Goal: Contribute content

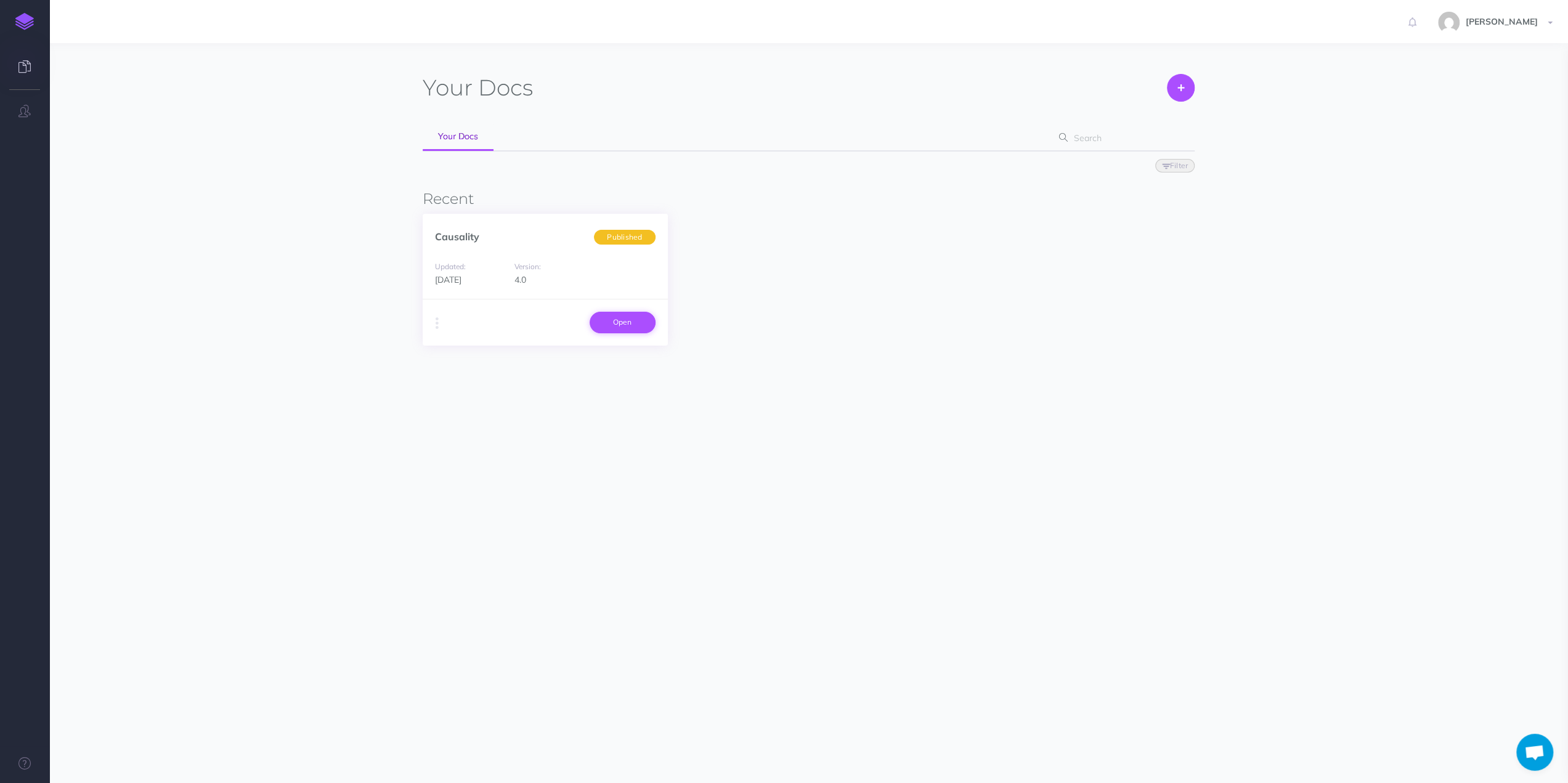
click at [616, 319] on link "Open" at bounding box center [623, 322] width 66 height 21
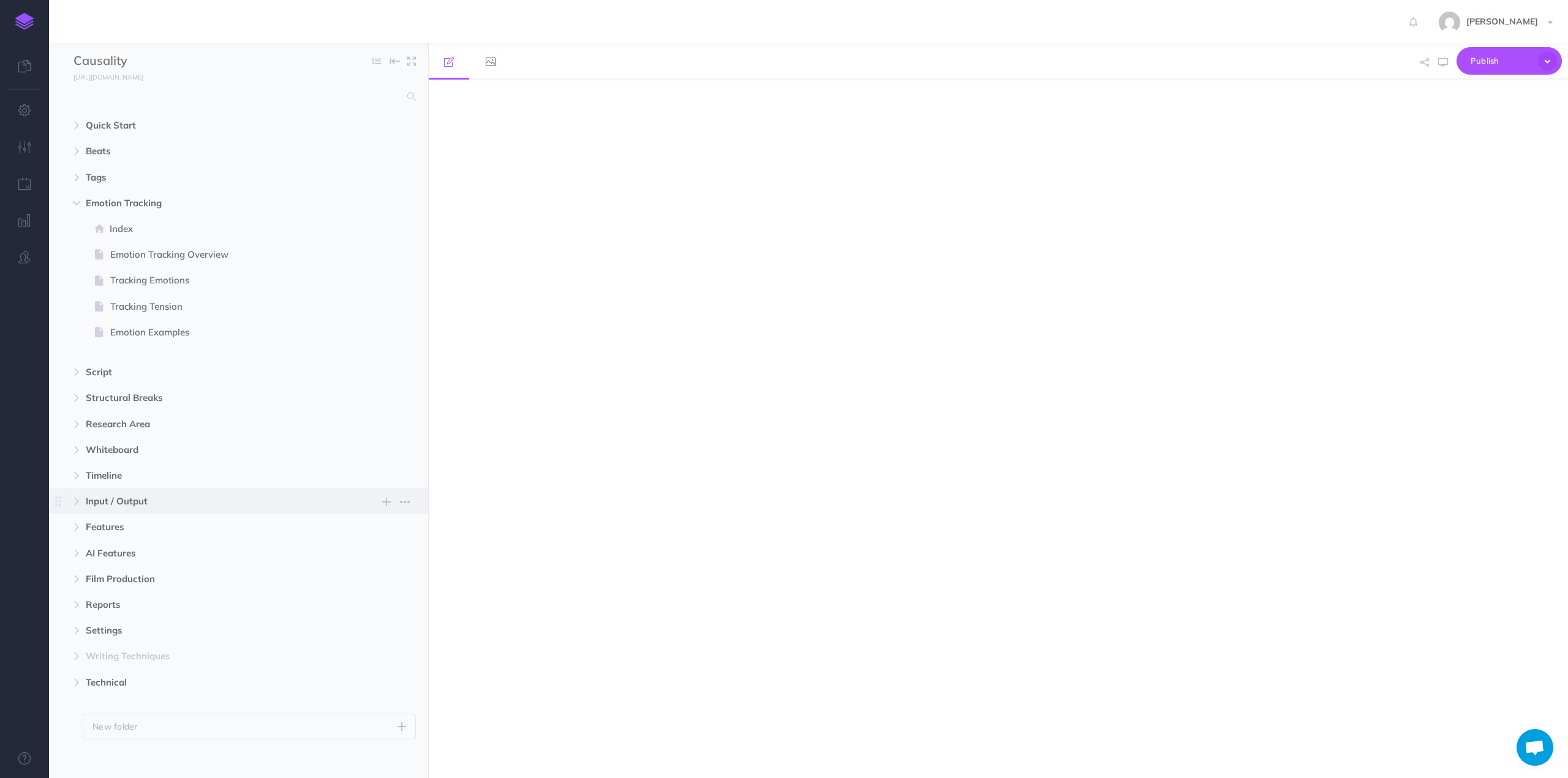
select select "null"
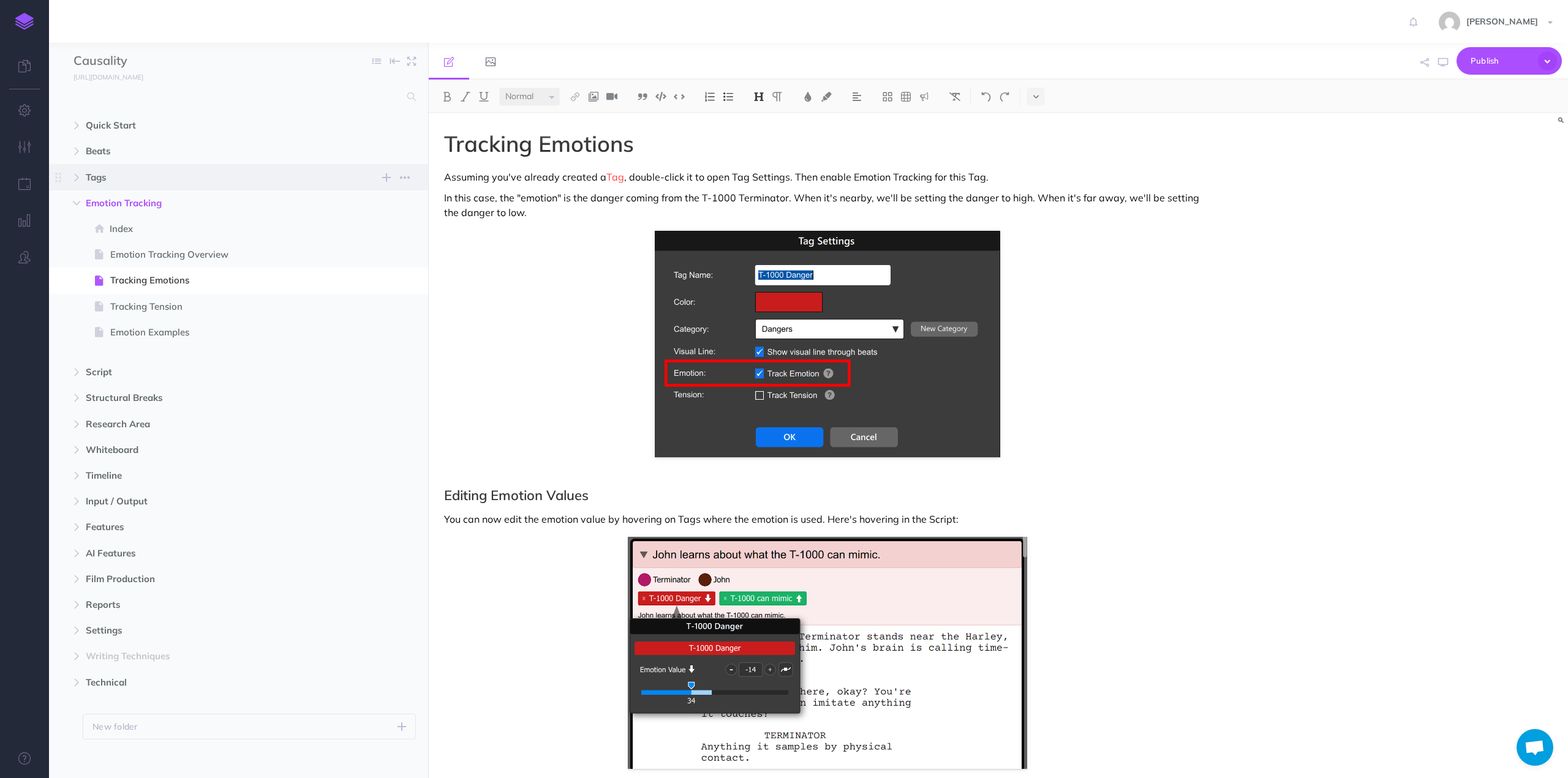
click at [99, 178] on span "Tags" at bounding box center [213, 178] width 254 height 15
select select "null"
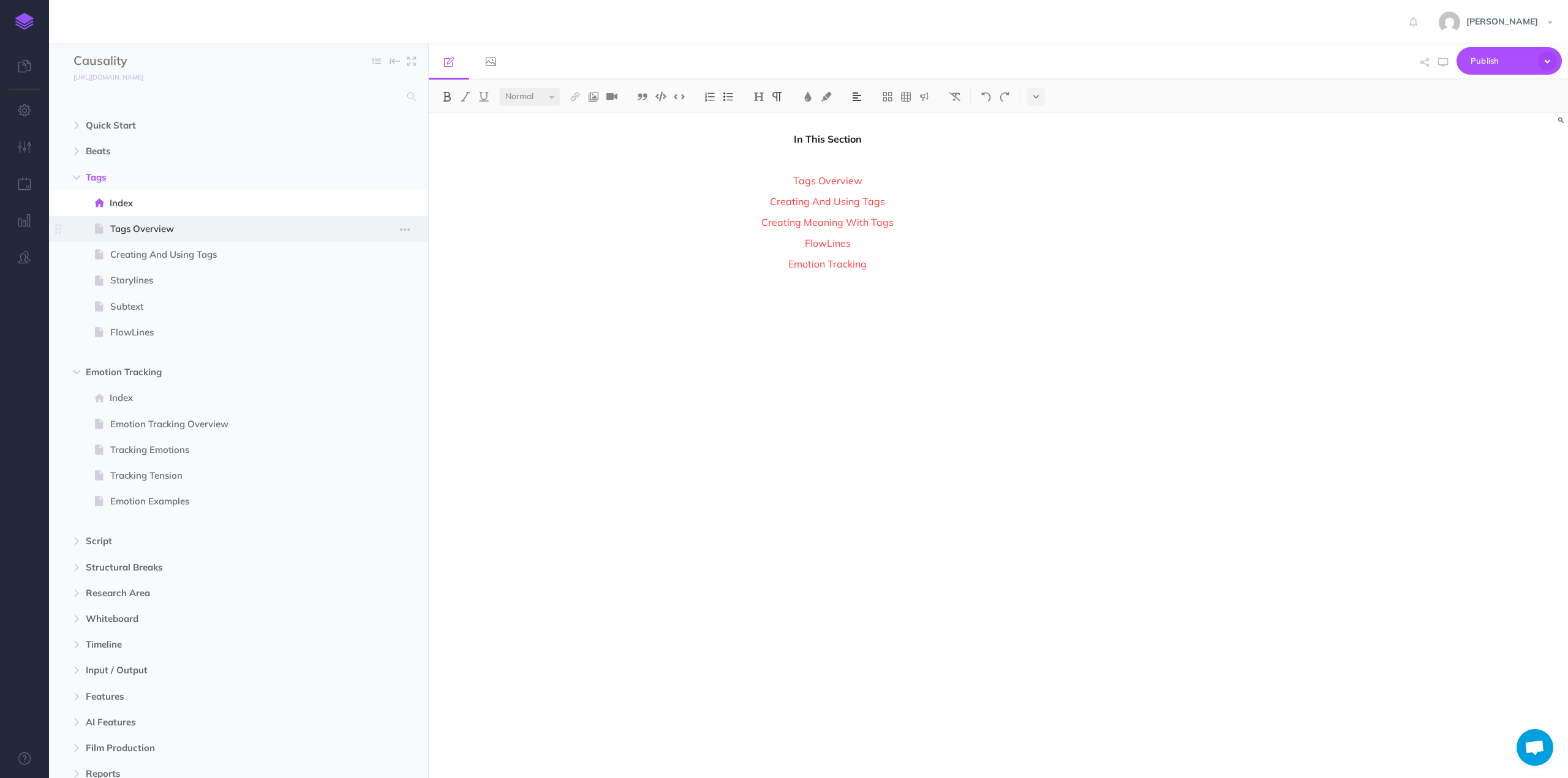
click at [148, 230] on span "Tags Overview" at bounding box center [232, 229] width 244 height 15
select select "null"
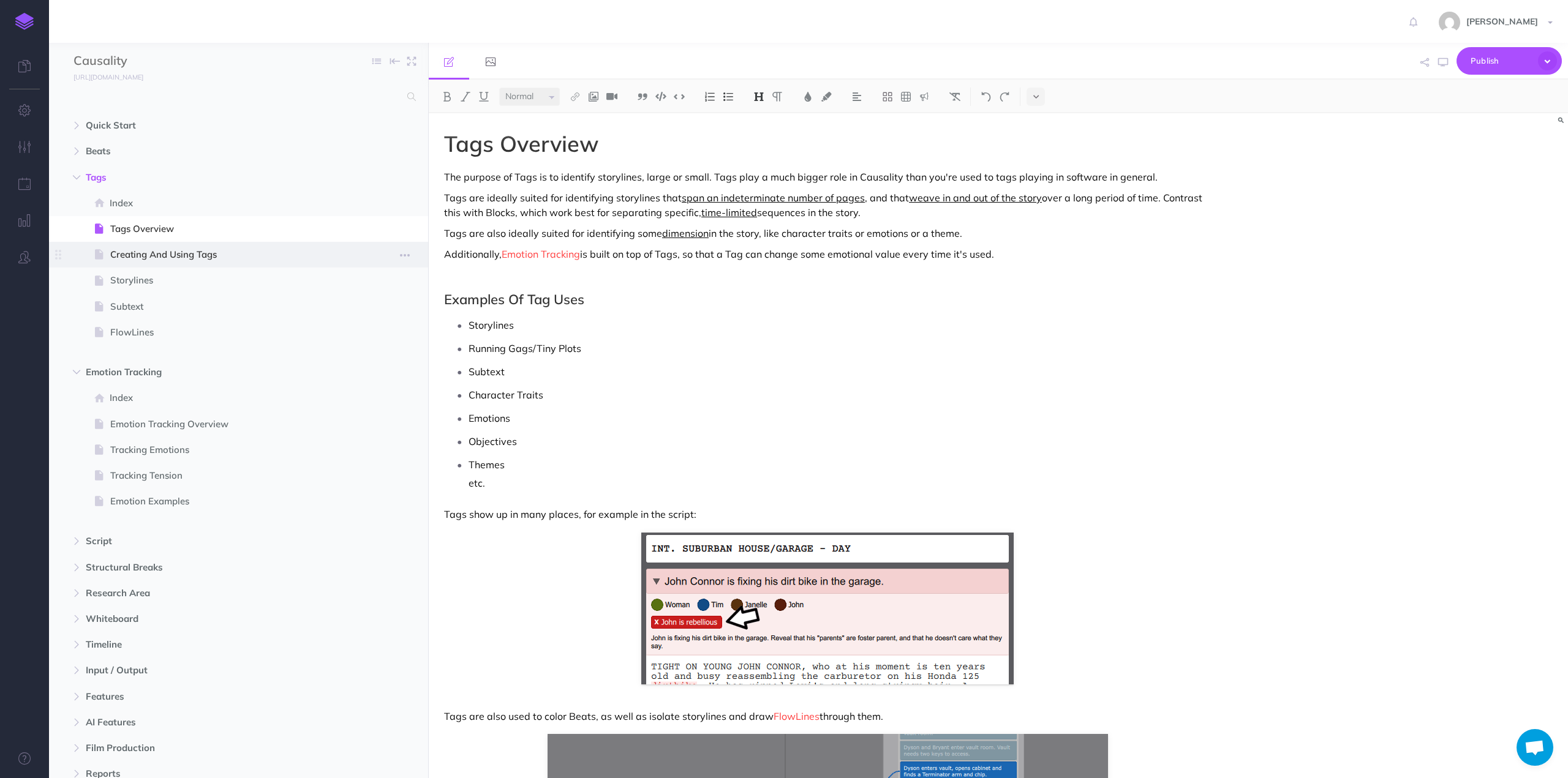
click at [119, 247] on span "Creating And Using Tags" at bounding box center [232, 255] width 244 height 15
select select "null"
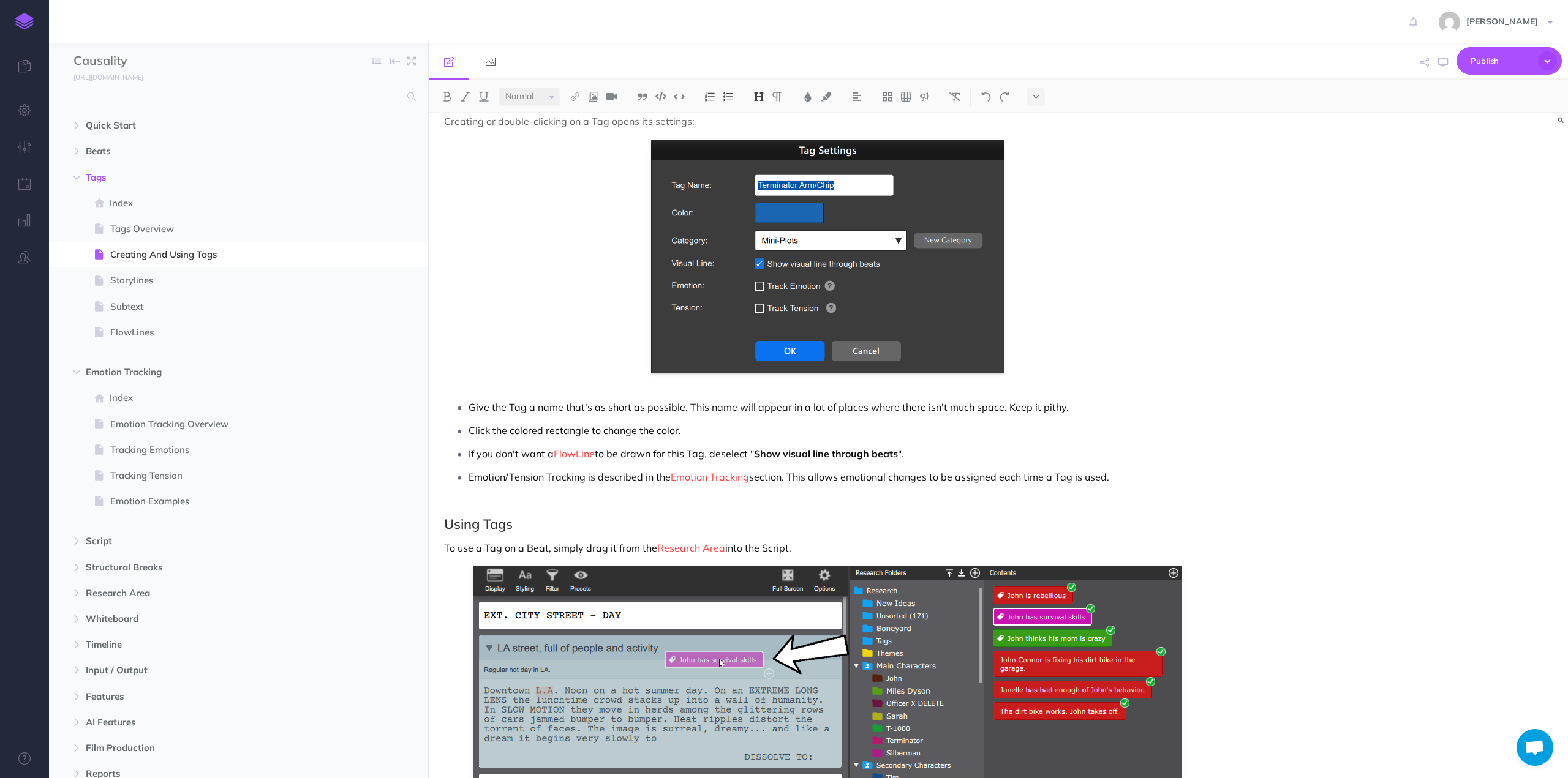
scroll to position [1041, 0]
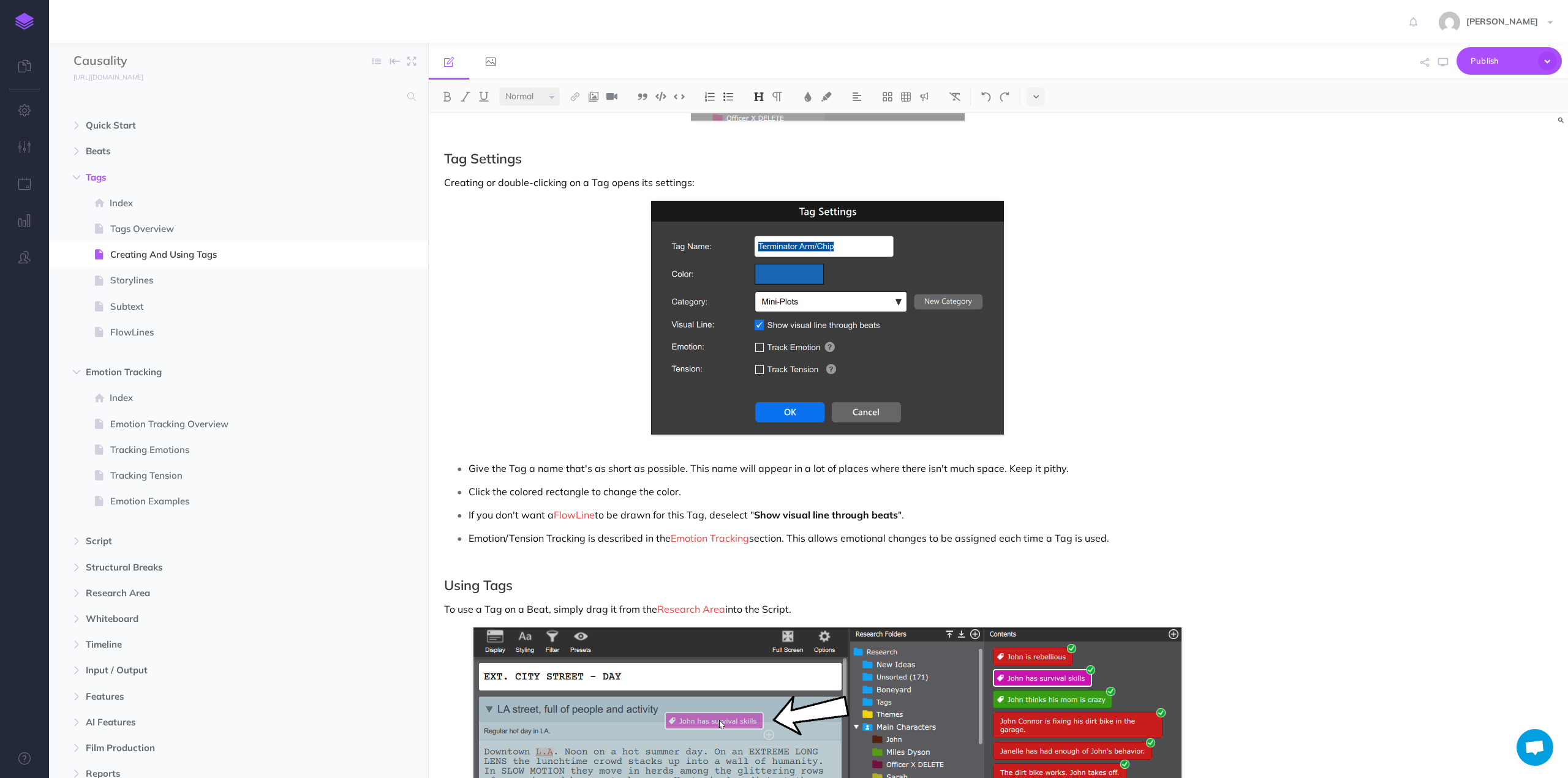
click at [684, 489] on p "Click the colored rectangle to change the color." at bounding box center [839, 491] width 742 height 18
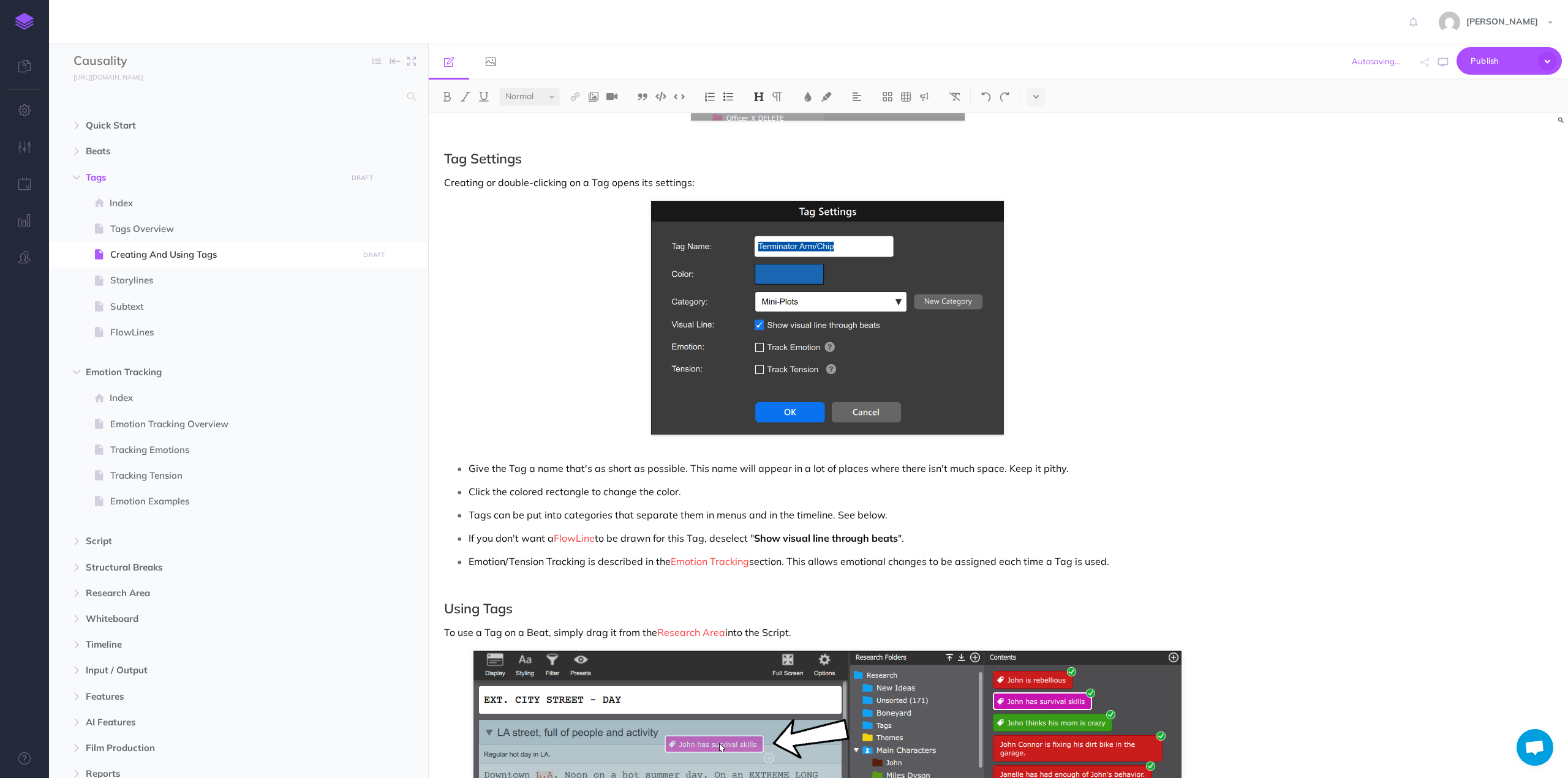
click at [472, 581] on div "Creating Tags Tags are created in the Research Area, the same way that Beats ca…" at bounding box center [827, 514] width 798 height 2883
click at [1122, 562] on p "Emotion/Tension Tracking is described in the Emotion Tracking section. This all…" at bounding box center [839, 561] width 742 height 18
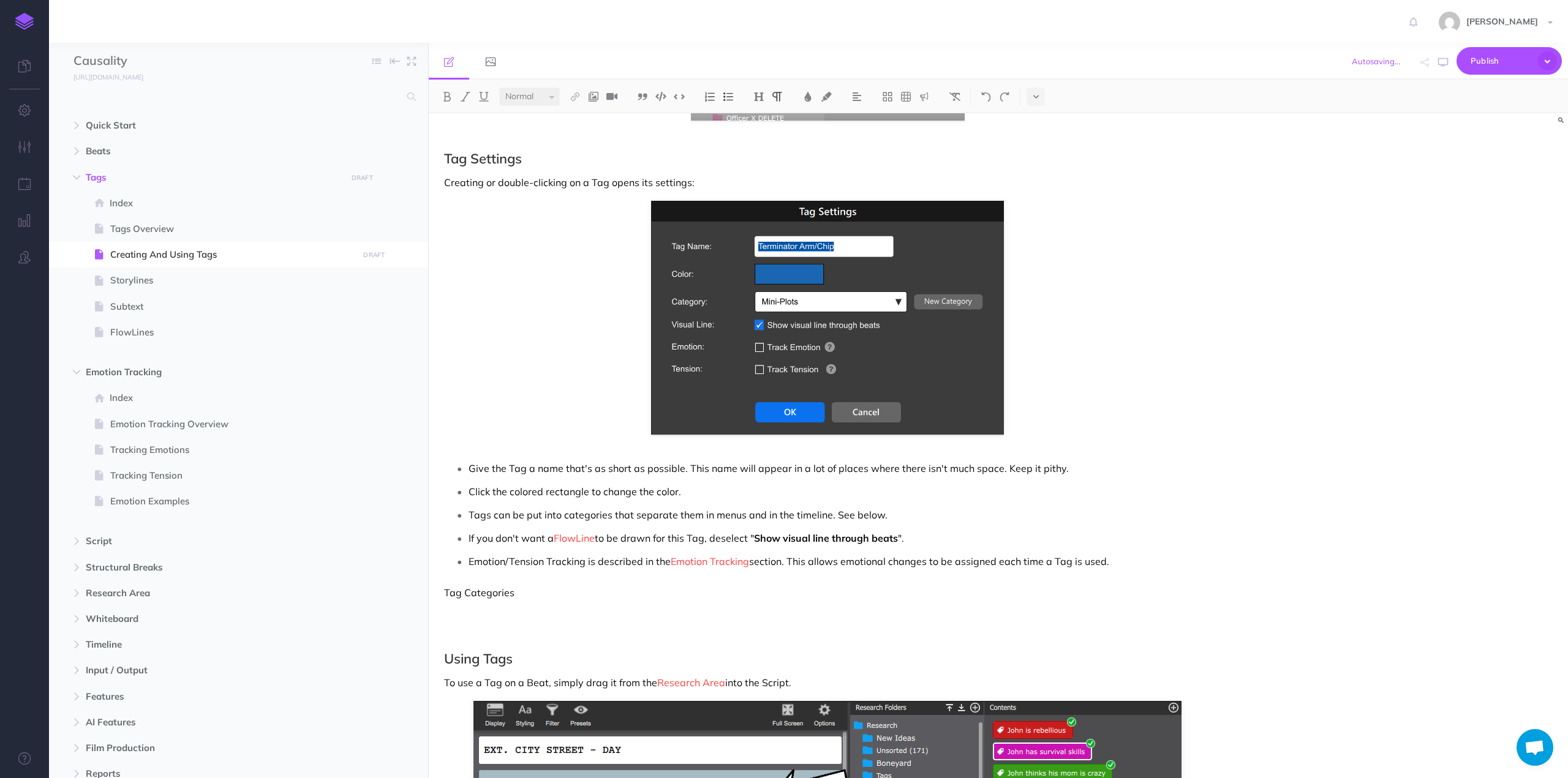
click at [485, 591] on p "Tag Categories" at bounding box center [827, 593] width 767 height 15
click at [757, 89] on button at bounding box center [758, 97] width 18 height 18
click at [762, 135] on button "H2" at bounding box center [758, 136] width 18 height 18
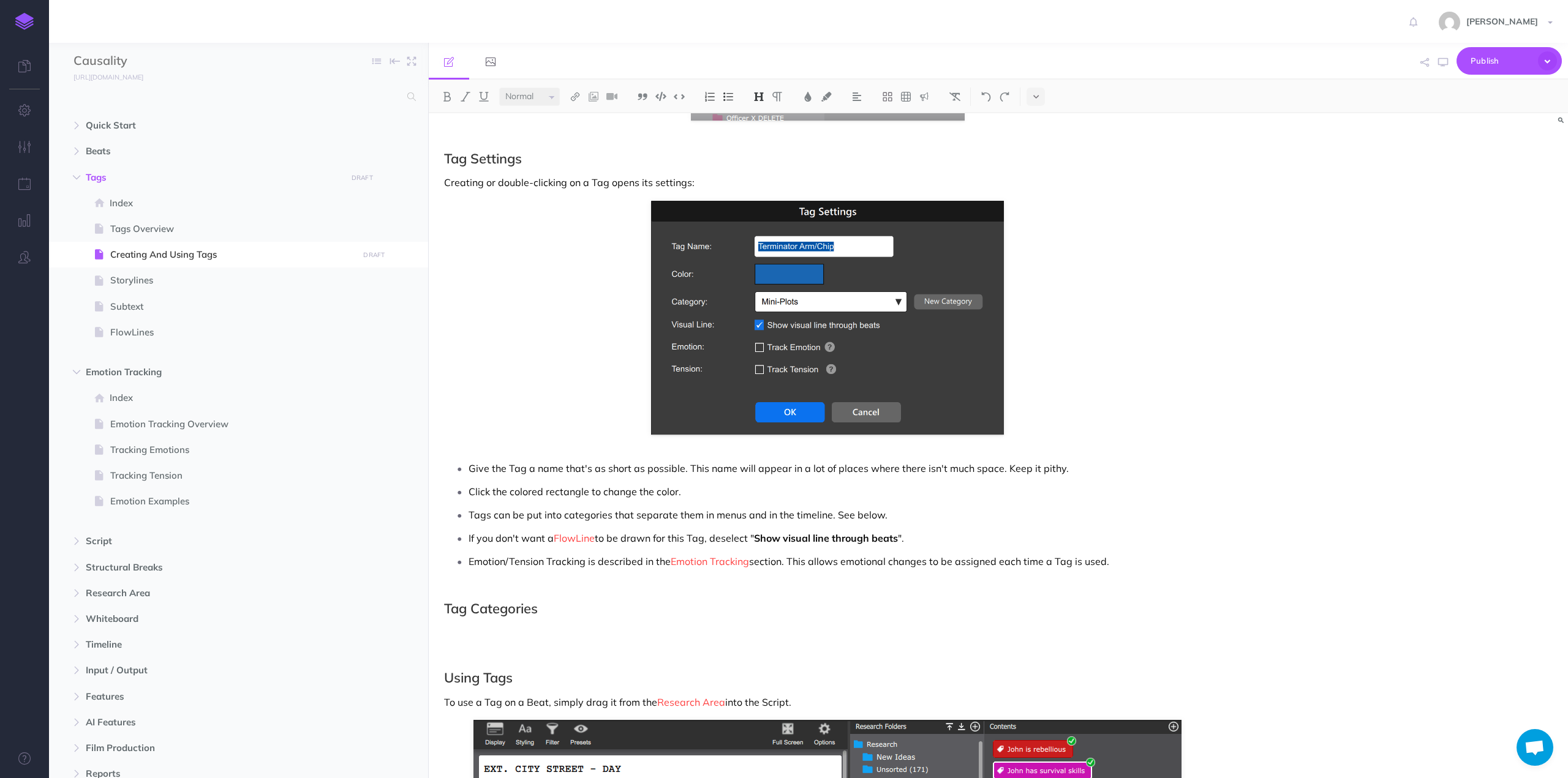
click at [478, 580] on div "Creating Tags Tags are created in the Research Area, the same way that Beats ca…" at bounding box center [827, 549] width 798 height 2952
click at [481, 622] on div "Creating Tags Tags are created in the Research Area, the same way that Beats ca…" at bounding box center [827, 549] width 798 height 2952
click at [93, 649] on span "Timeline" at bounding box center [213, 645] width 254 height 15
select select "null"
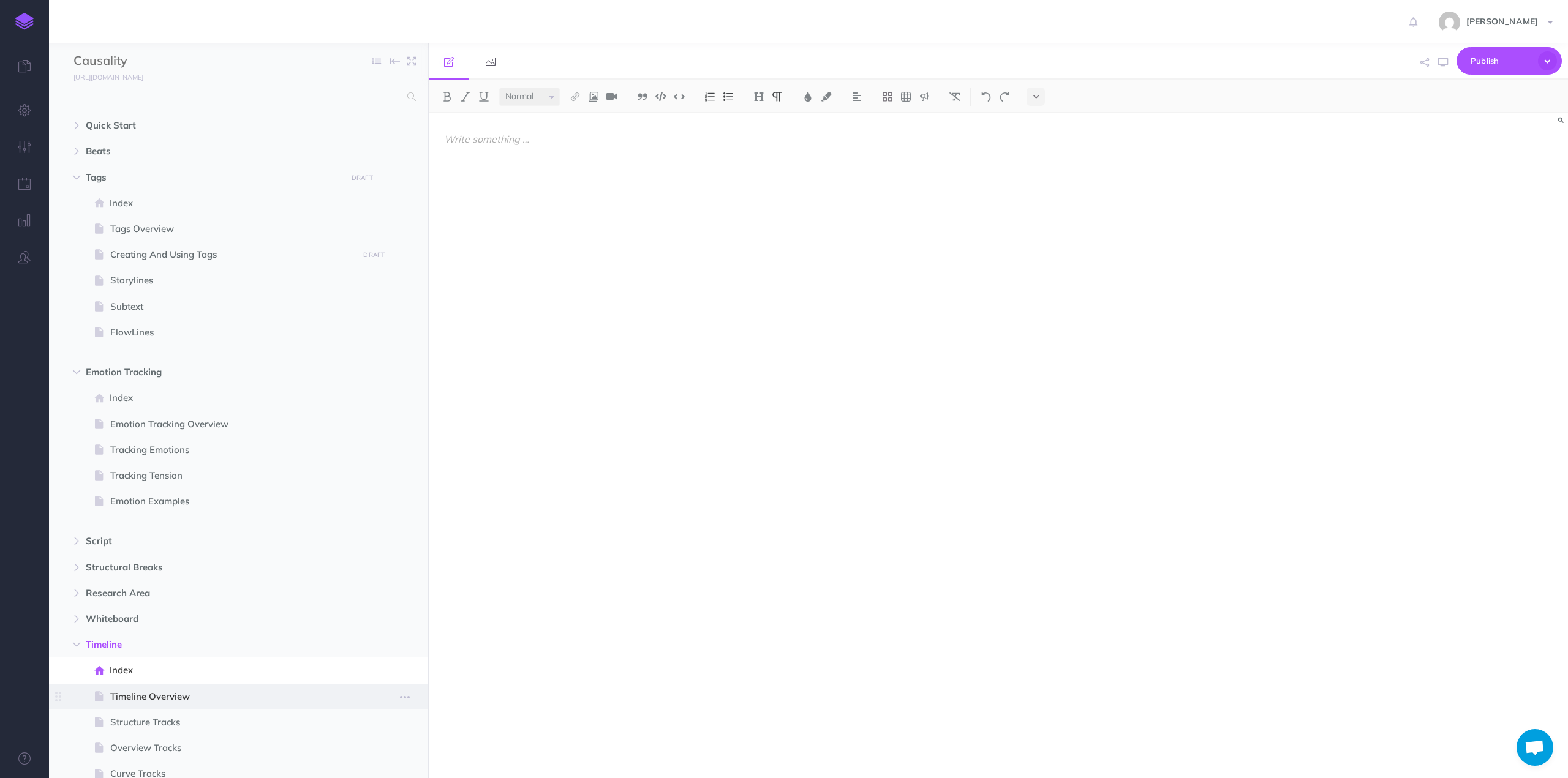
click at [130, 696] on span "Timeline Overview" at bounding box center [232, 697] width 244 height 15
select select "null"
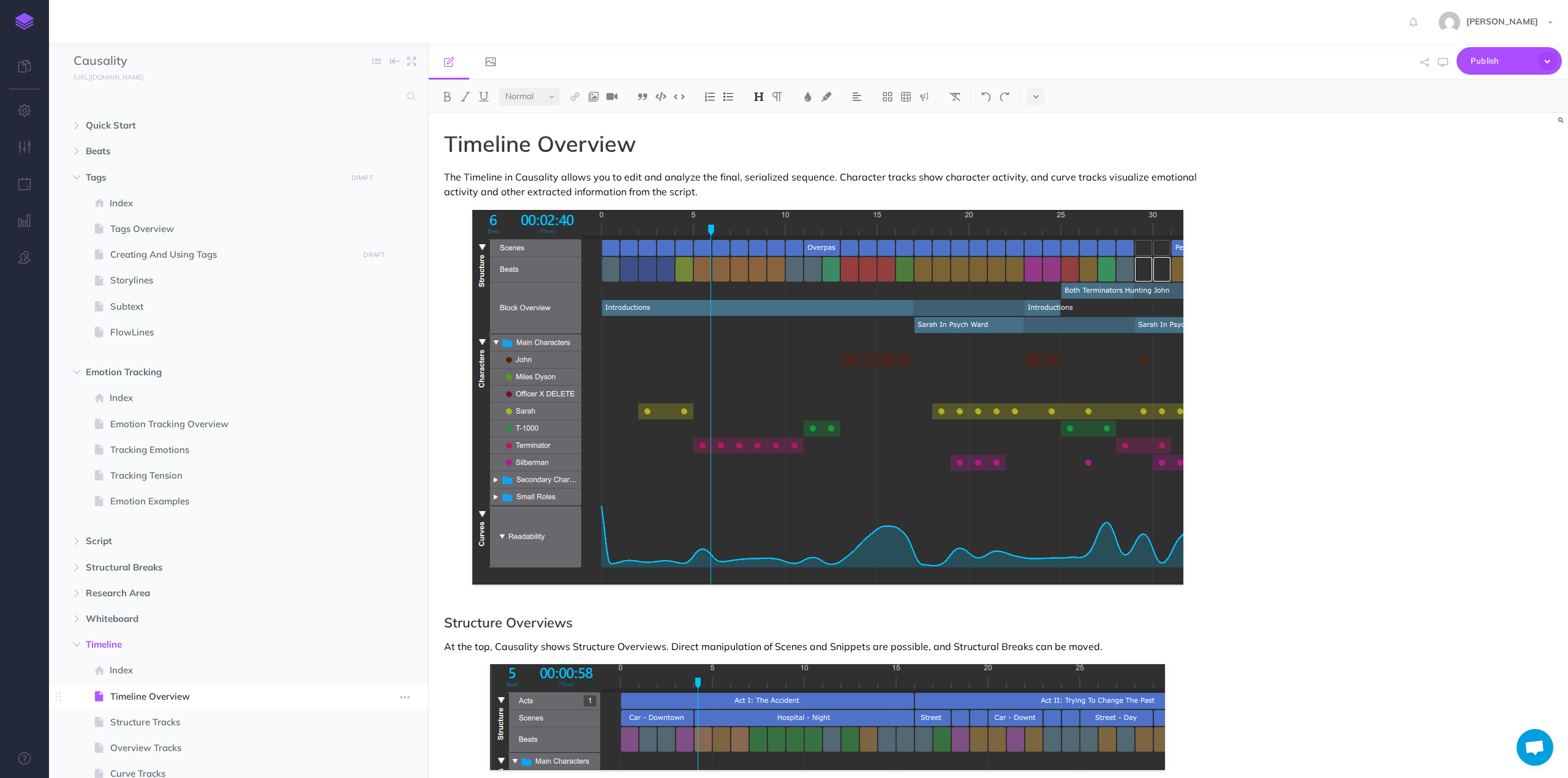
scroll to position [245, 0]
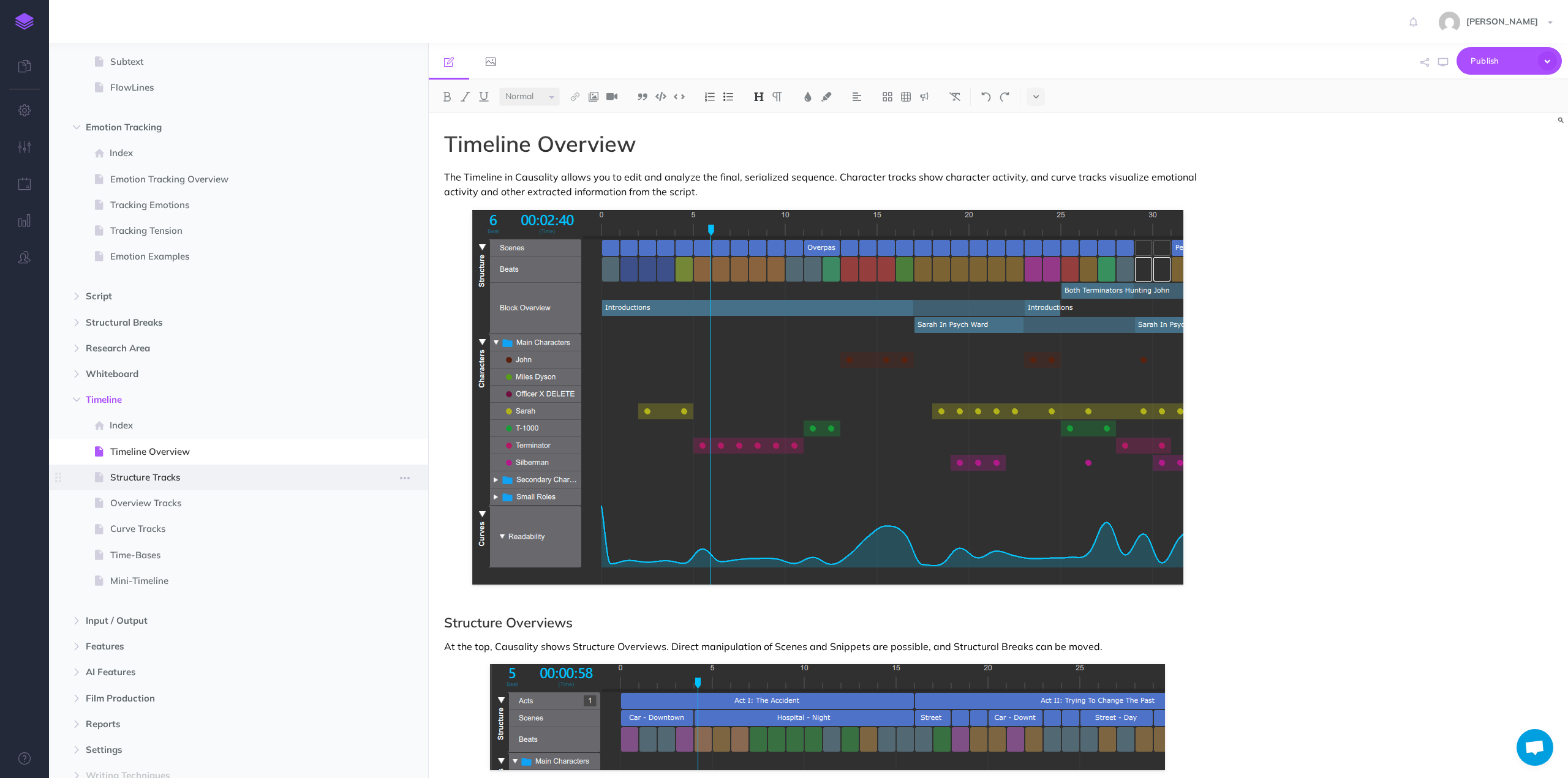
click at [145, 478] on span "Structure Tracks" at bounding box center [232, 478] width 244 height 15
select select "null"
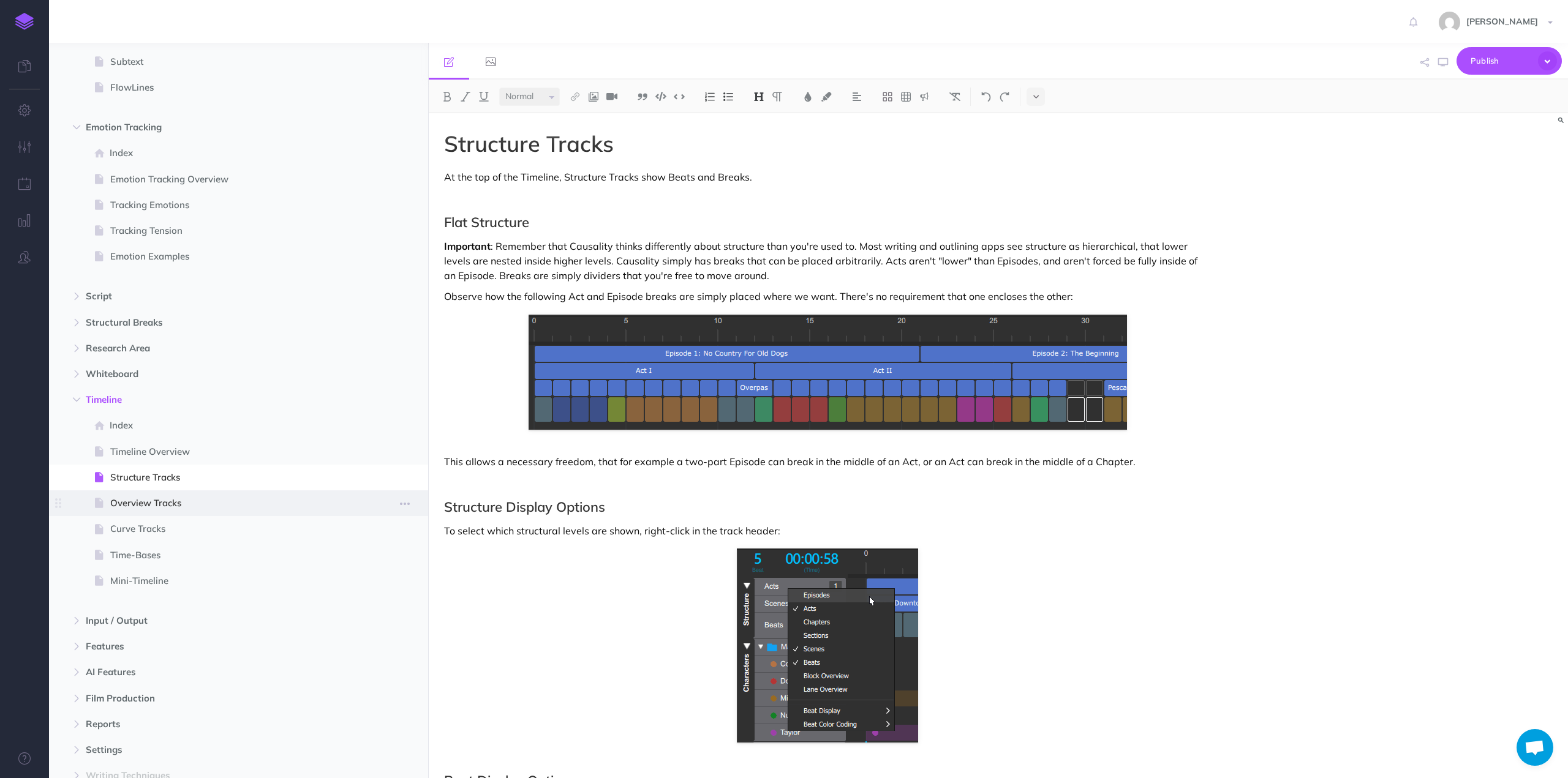
click at [155, 511] on span at bounding box center [238, 503] width 379 height 25
select select "null"
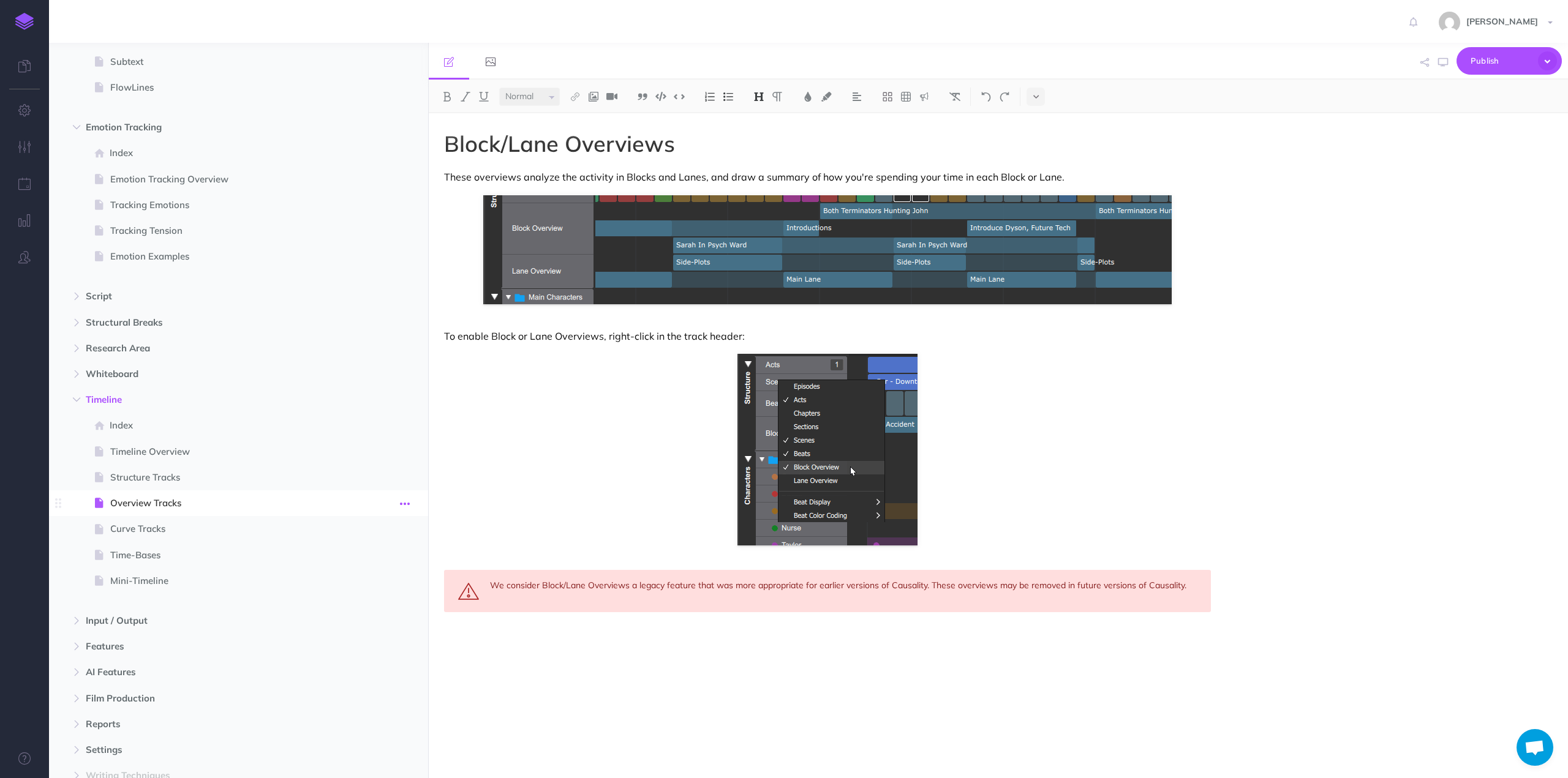
click at [406, 498] on icon "button" at bounding box center [405, 504] width 10 height 15
click at [356, 608] on link "Delete" at bounding box center [370, 606] width 92 height 20
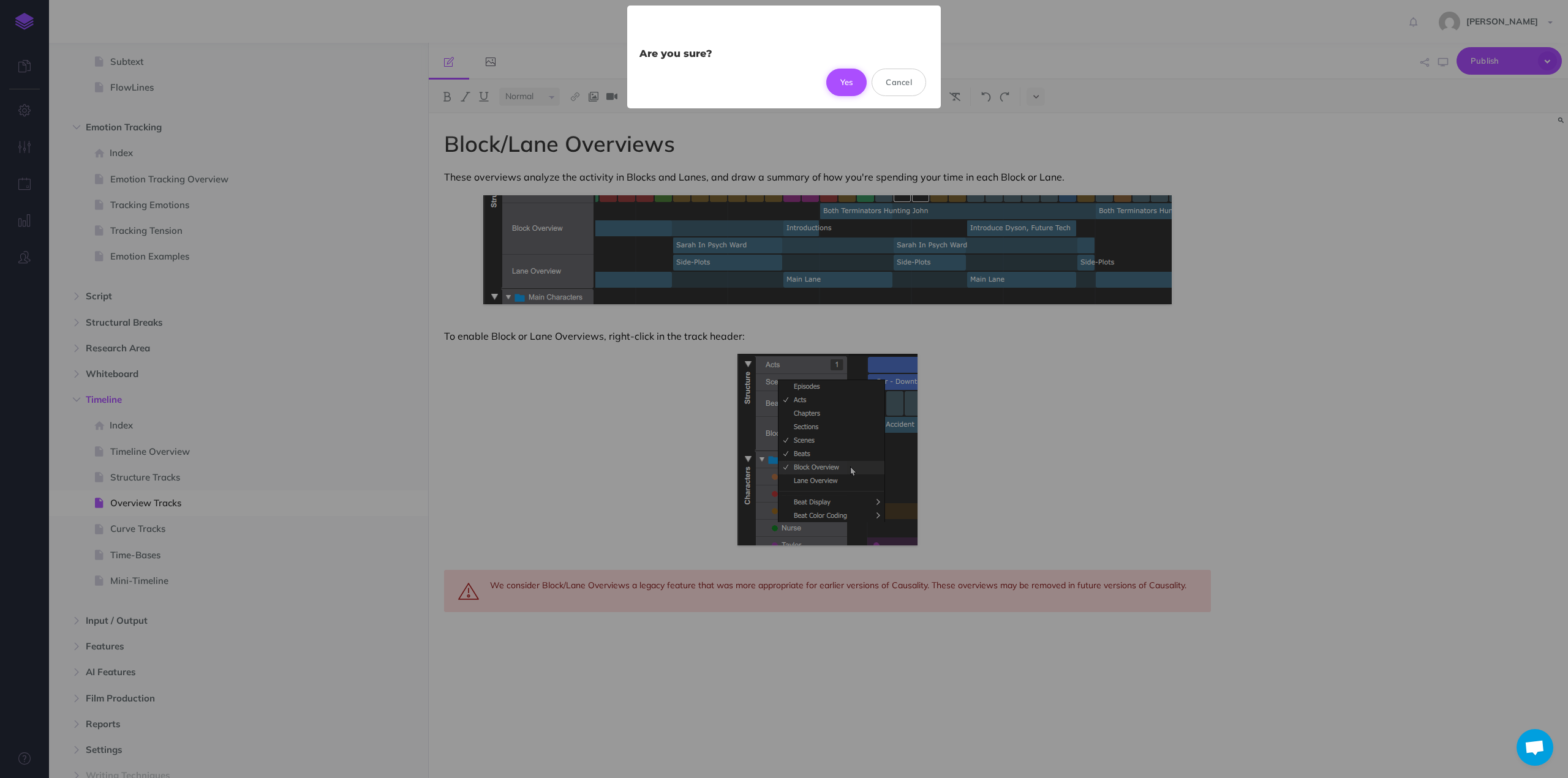
click at [846, 81] on button "Yes" at bounding box center [847, 82] width 41 height 27
select select "null"
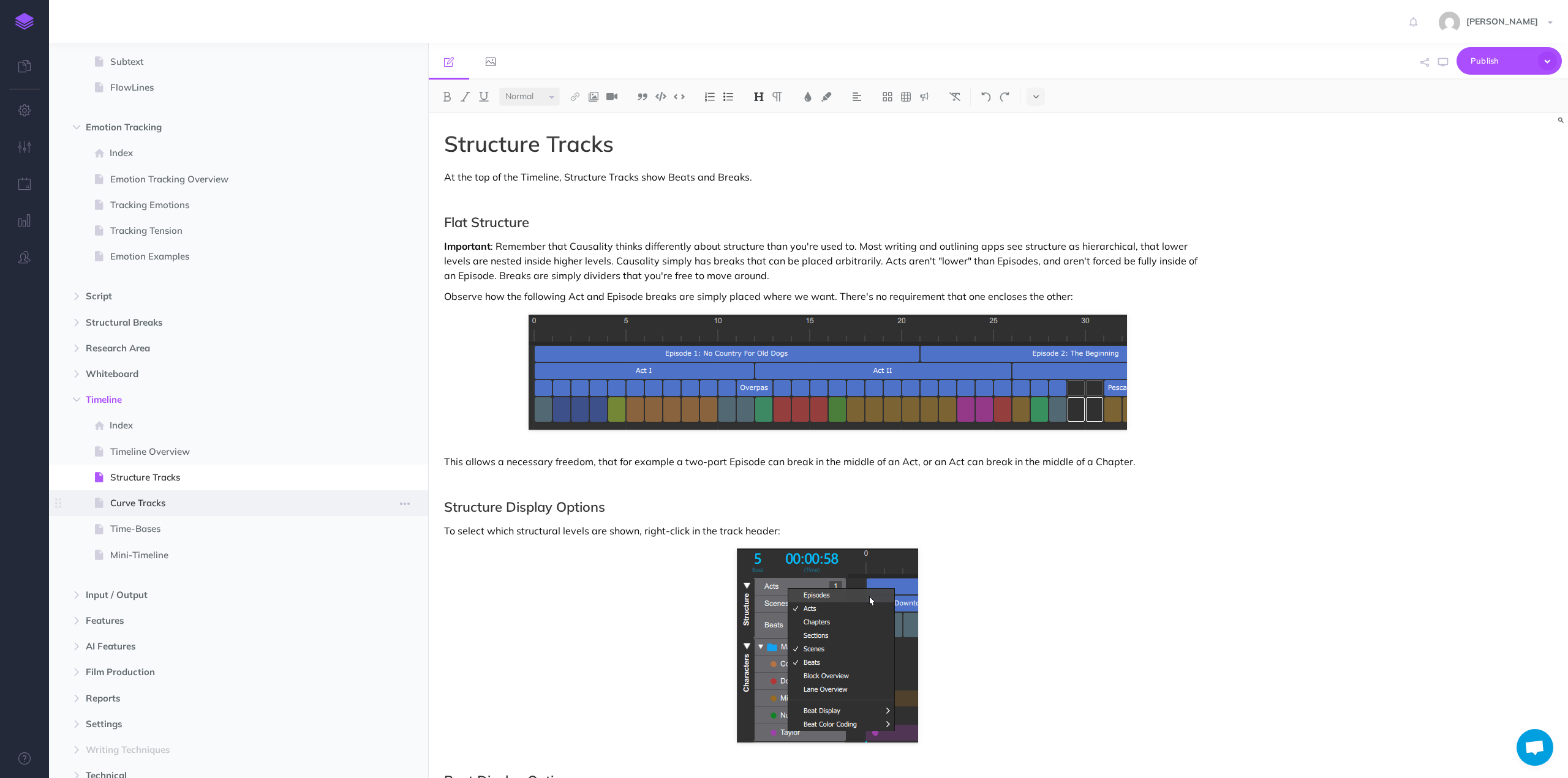
click at [279, 503] on span "Curve Tracks" at bounding box center [232, 503] width 244 height 15
select select "null"
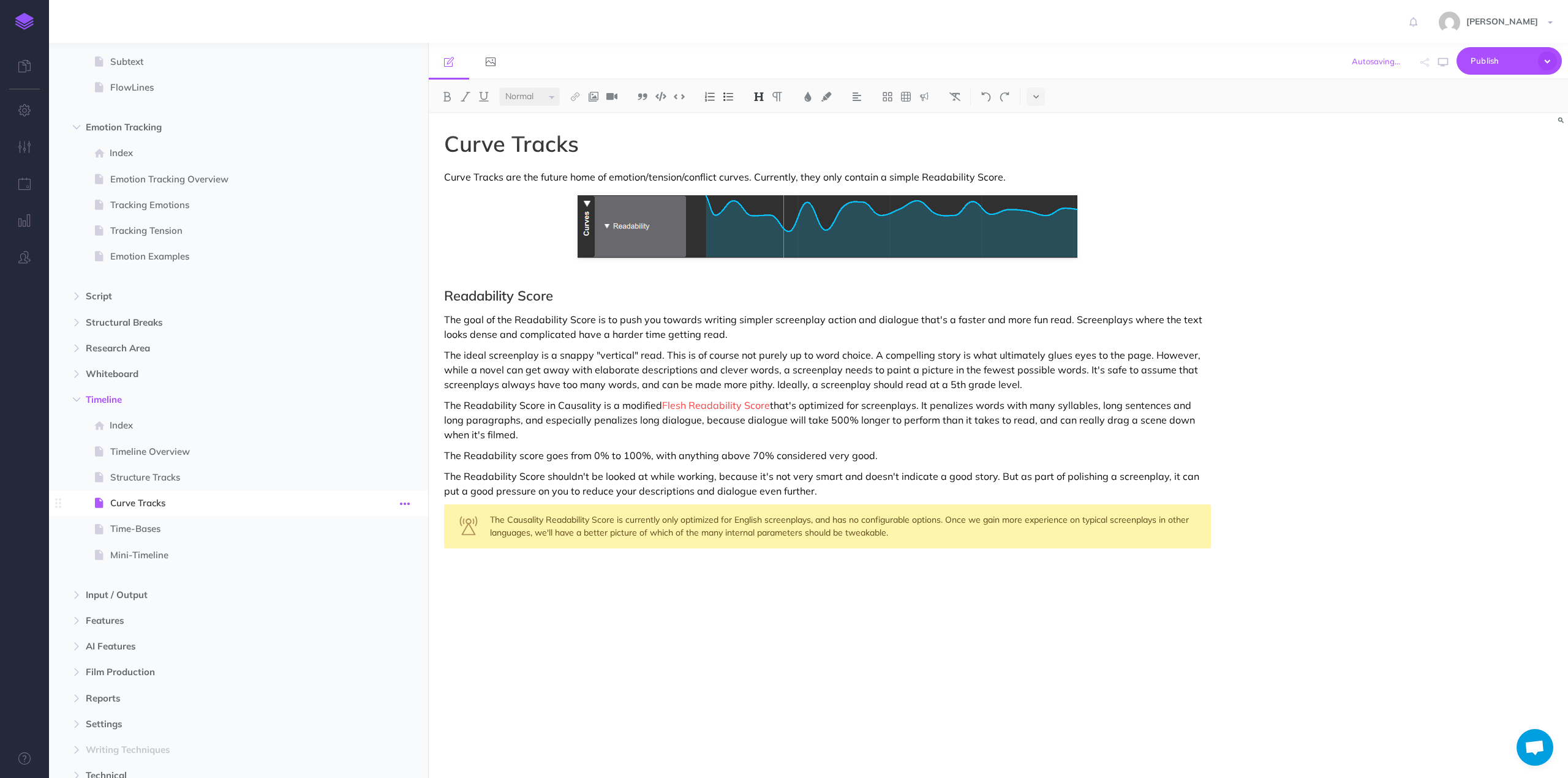
click at [404, 502] on icon "button" at bounding box center [405, 504] width 10 height 15
click at [368, 602] on link "Delete" at bounding box center [370, 606] width 92 height 20
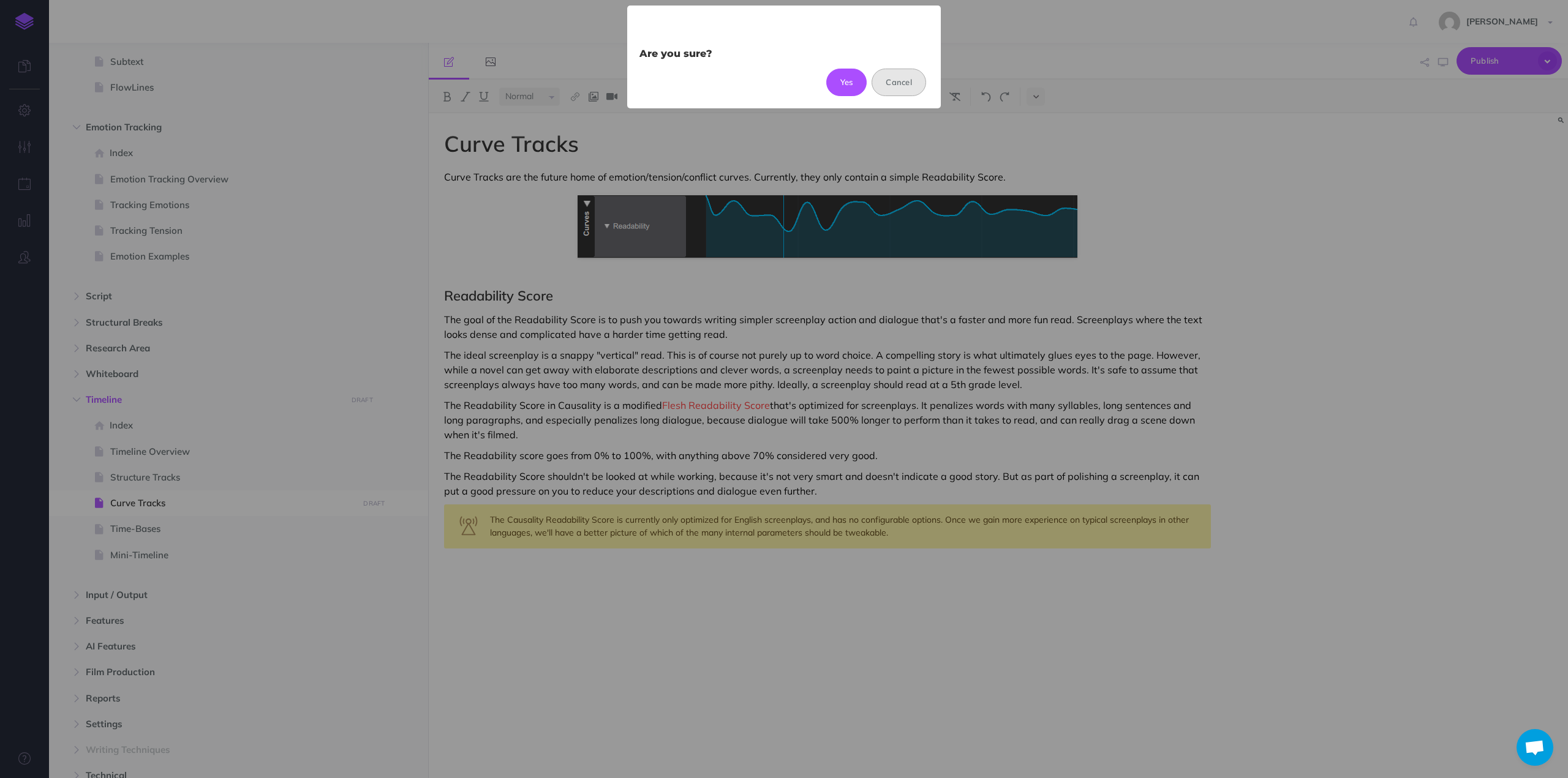
click at [893, 76] on button "Cancel" at bounding box center [898, 82] width 54 height 27
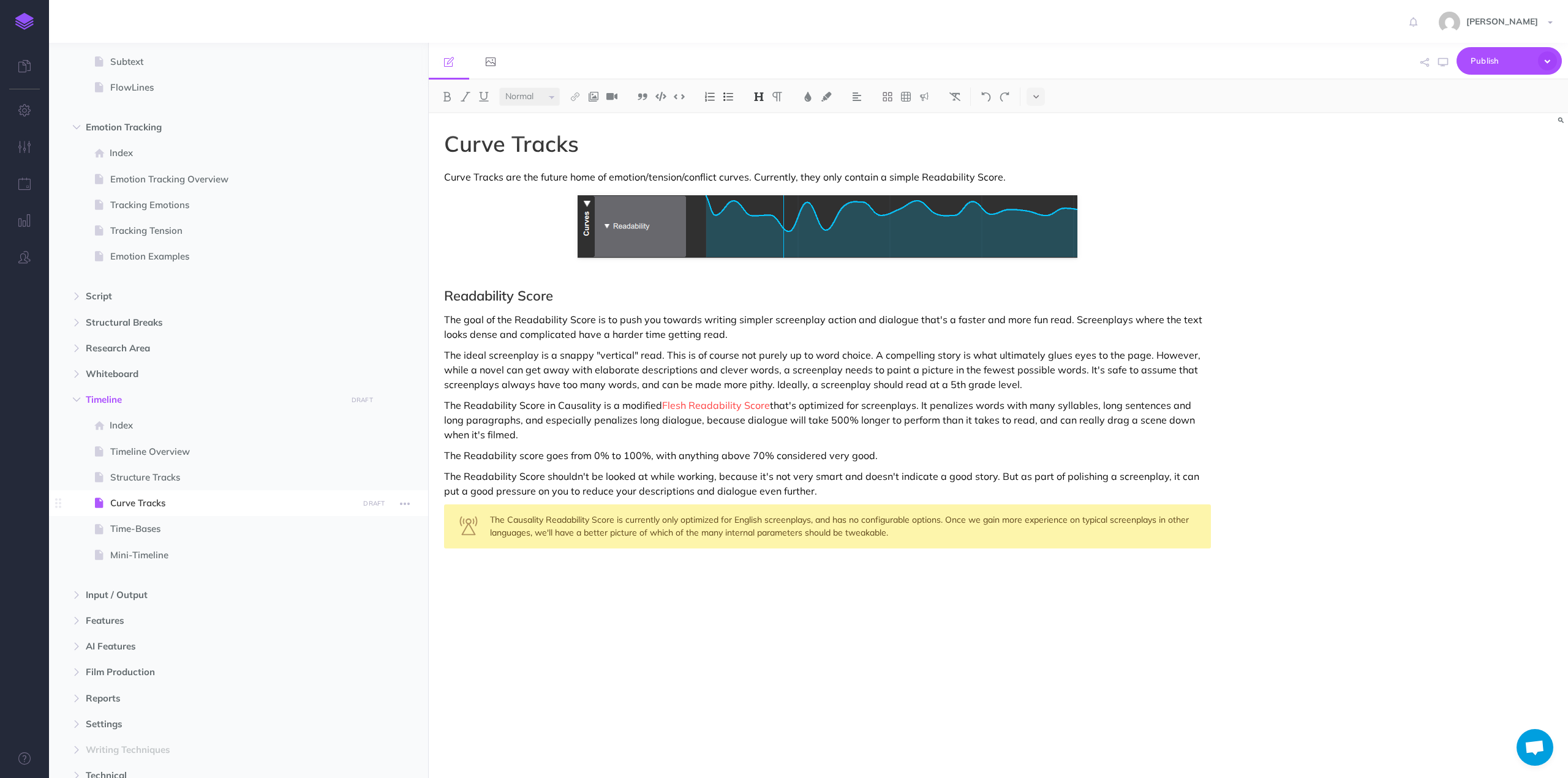
click at [153, 502] on span "Curve Tracks" at bounding box center [232, 503] width 244 height 15
click at [405, 504] on icon "button" at bounding box center [405, 504] width 10 height 15
click at [365, 588] on link "Settings" at bounding box center [370, 586] width 92 height 20
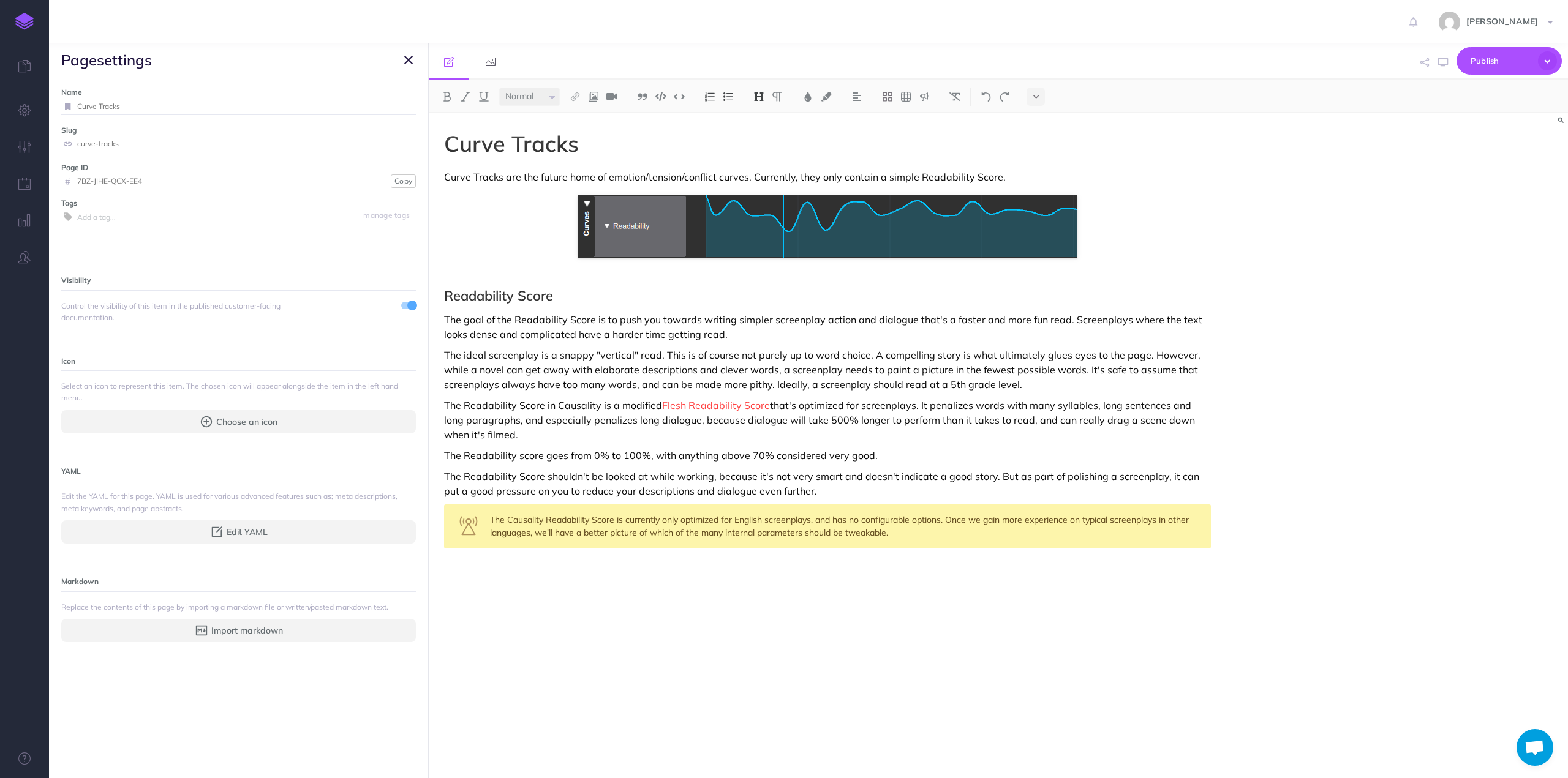
drag, startPoint x: 137, startPoint y: 107, endPoint x: 64, endPoint y: 107, distance: 73.0
click at [64, 107] on div "Curve Tracks" at bounding box center [238, 107] width 355 height 16
type input "Emotion Tracks"
click at [393, 106] on small "Save" at bounding box center [401, 107] width 16 height 9
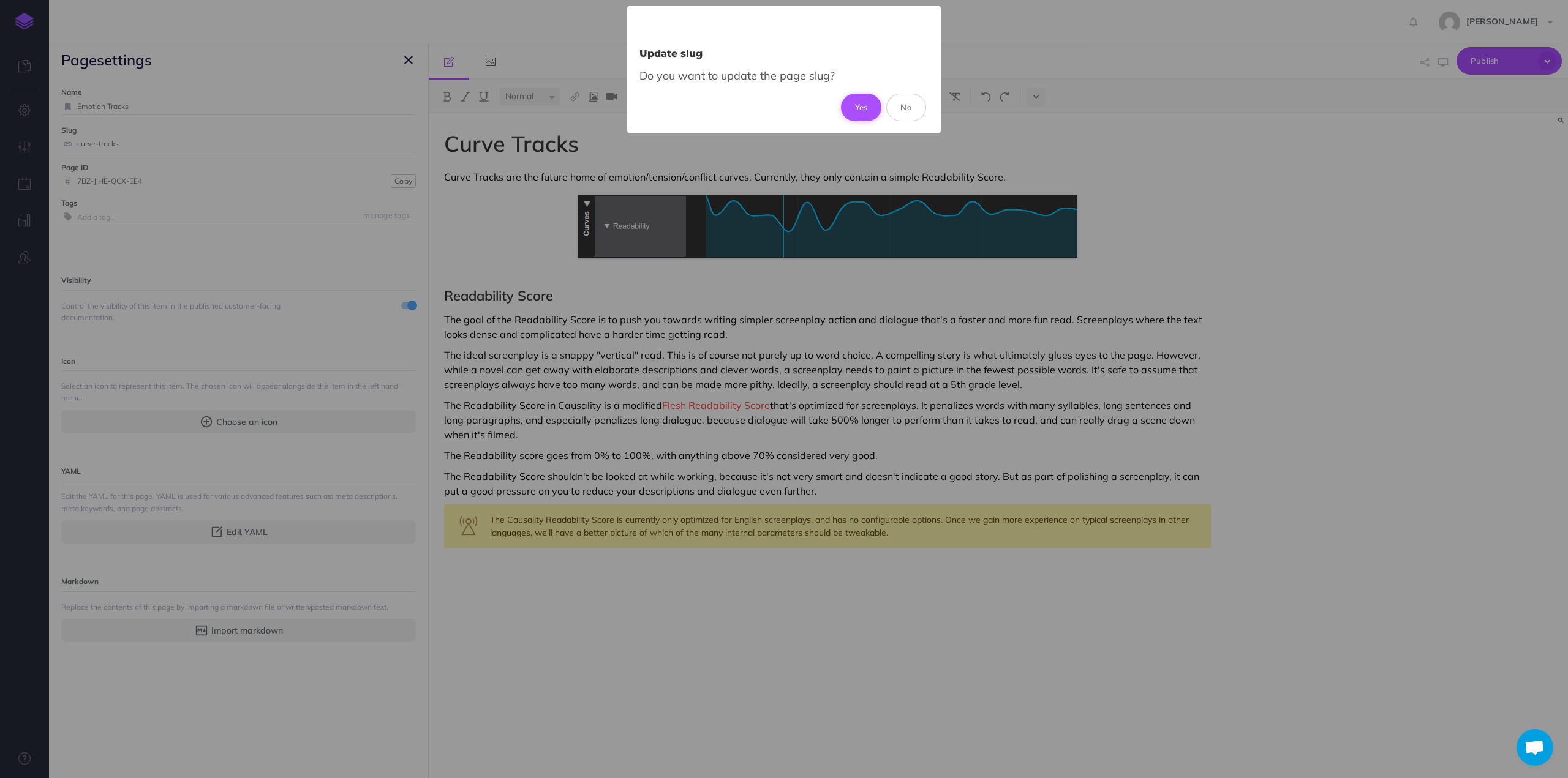
click at [857, 101] on button "Yes" at bounding box center [861, 107] width 41 height 27
type input "emotion-tracks"
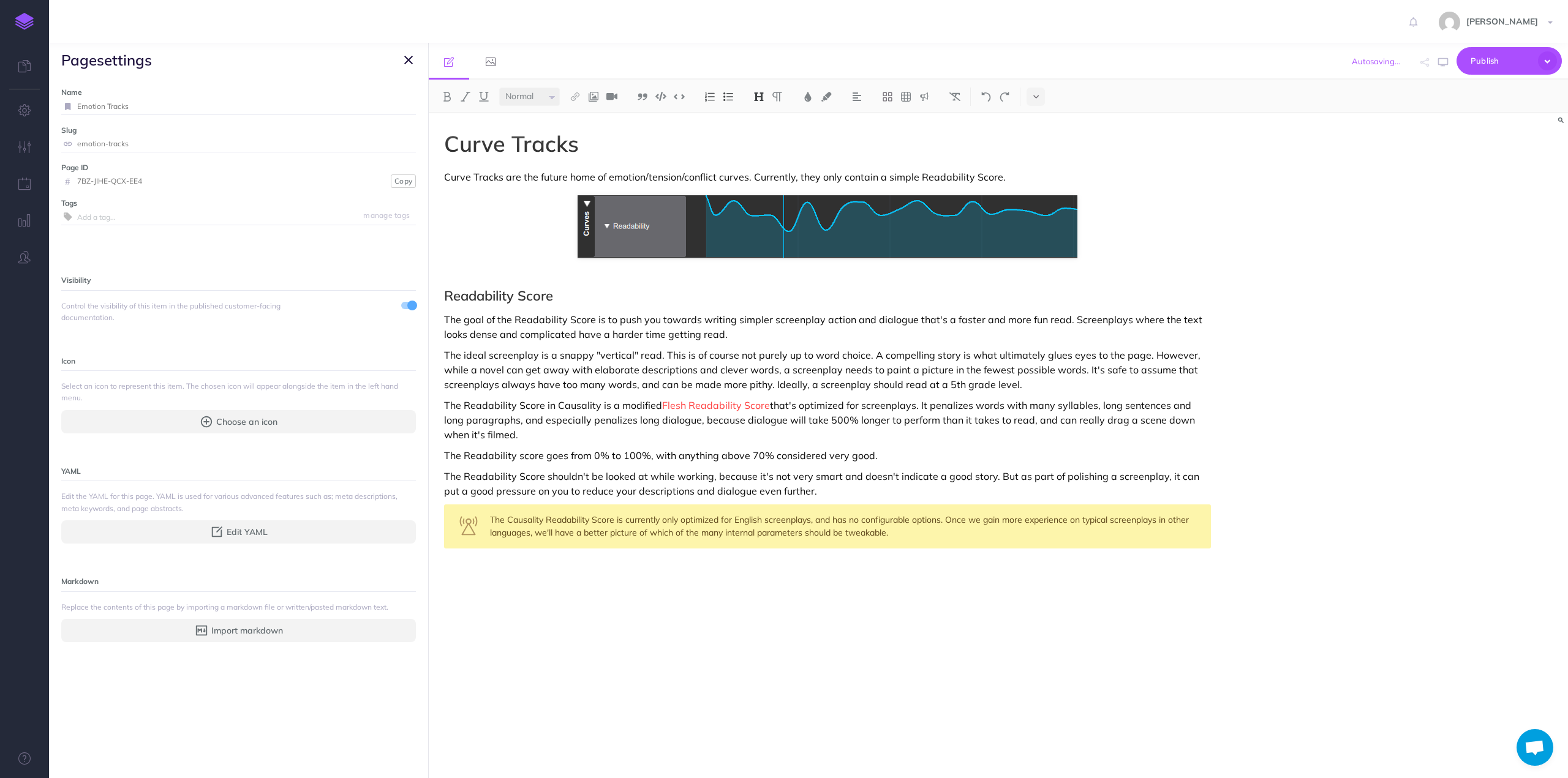
click at [405, 61] on icon "button" at bounding box center [409, 60] width 9 height 15
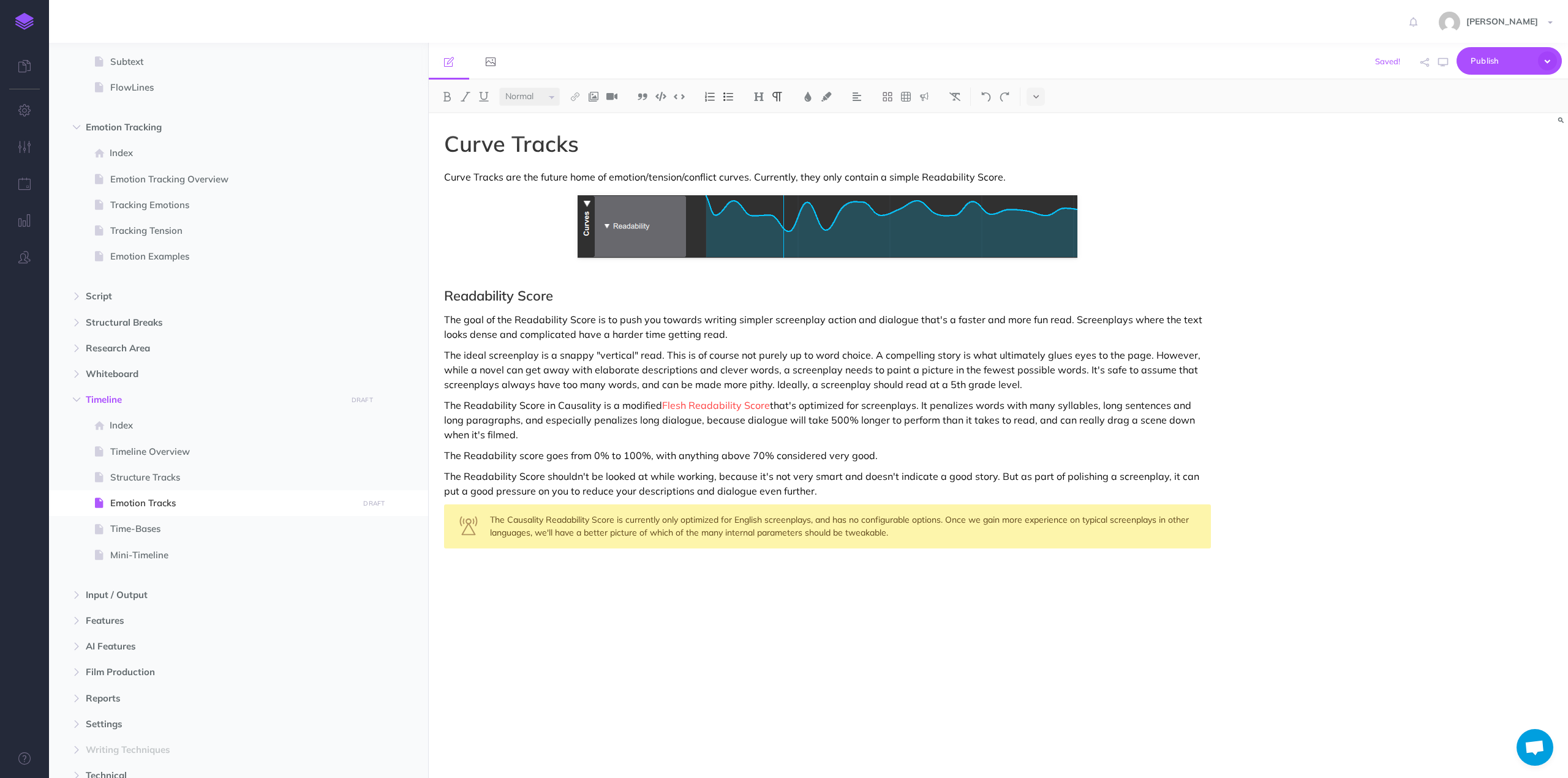
click at [575, 384] on p "The ideal screenplay is a snappy "vertical" read. This is of course not purely …" at bounding box center [827, 370] width 767 height 44
click at [506, 182] on p "Curve Tracks are the future home of emotion/tension/conflict curves. Currently,…" at bounding box center [827, 177] width 767 height 15
click at [509, 176] on p "Curve Tracks are the future home of emotion/tension/conflict curves. Currently,…" at bounding box center [827, 177] width 767 height 15
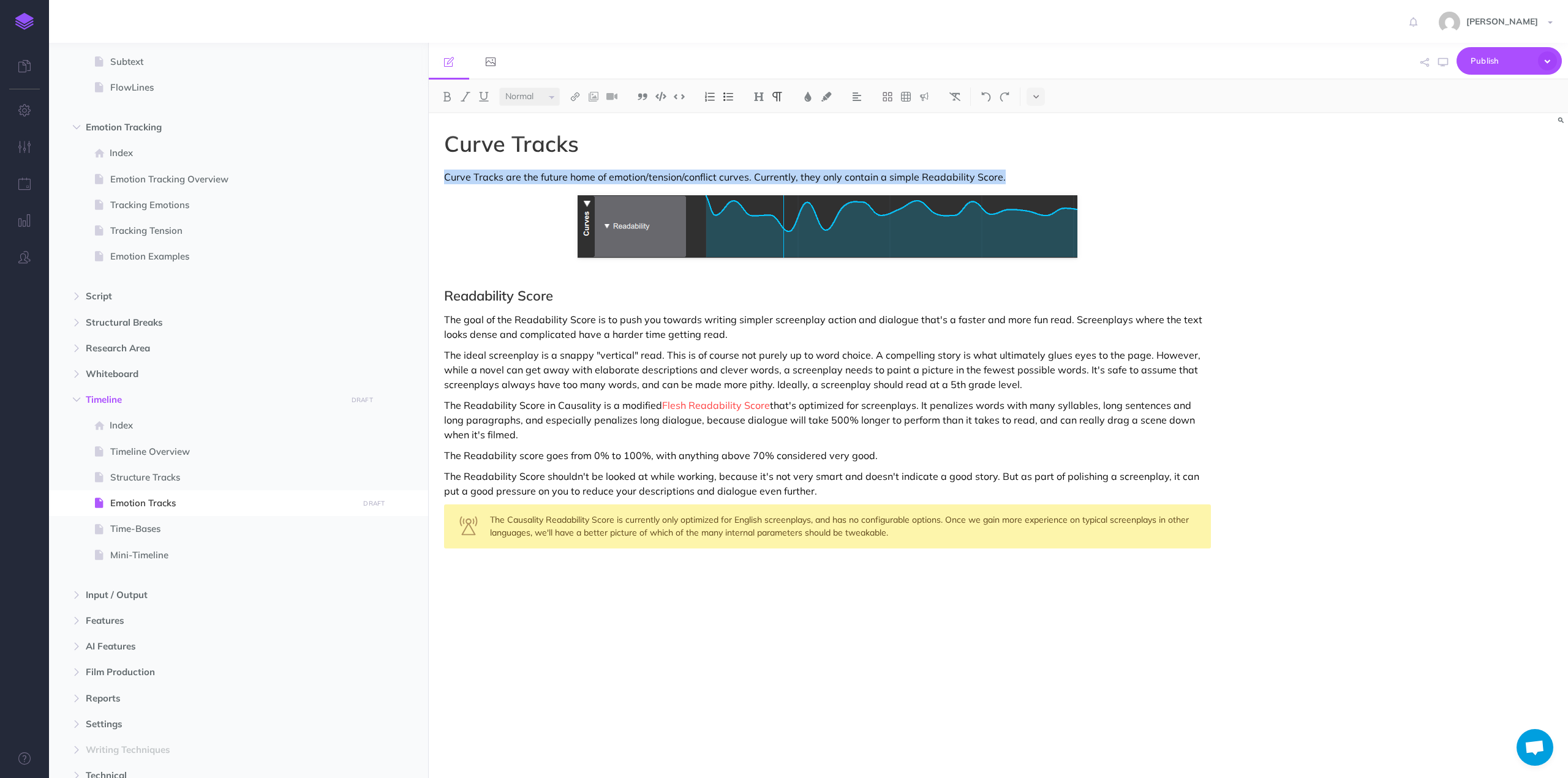
click at [509, 176] on p "Curve Tracks are the future home of emotion/tension/conflict curves. Currently,…" at bounding box center [827, 177] width 767 height 15
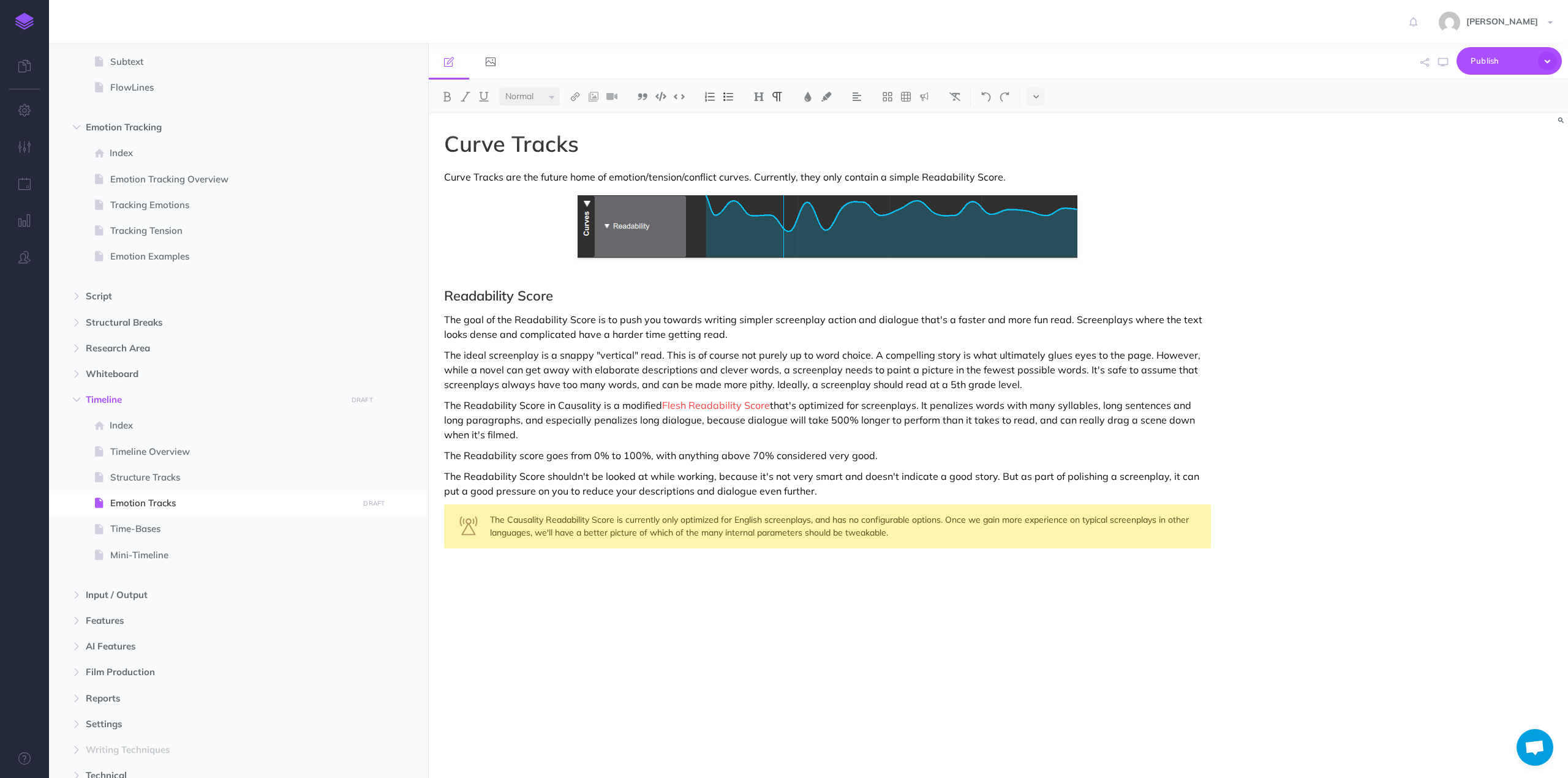
click at [486, 137] on h1 "Curve Tracks" at bounding box center [827, 144] width 767 height 25
click at [502, 175] on p "Curve Tracks are the future home of emotion/tension/conflict curves. Currently,…" at bounding box center [827, 177] width 767 height 15
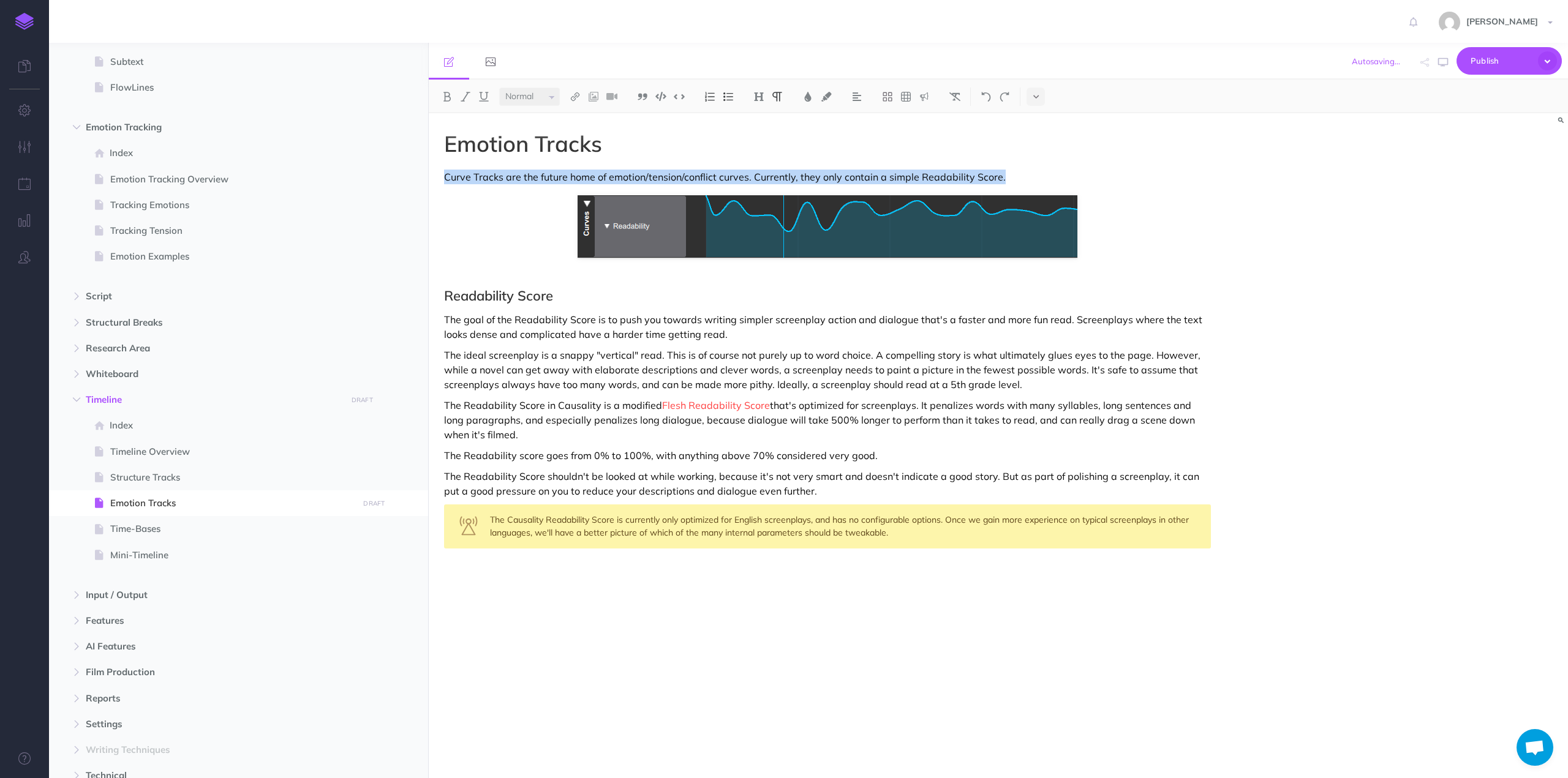
drag, startPoint x: 502, startPoint y: 175, endPoint x: 577, endPoint y: 465, distance: 299.5
click at [577, 465] on div "Emotion Tracks Curve Tracks are the future home of emotion/tension/conflict cur…" at bounding box center [827, 439] width 798 height 653
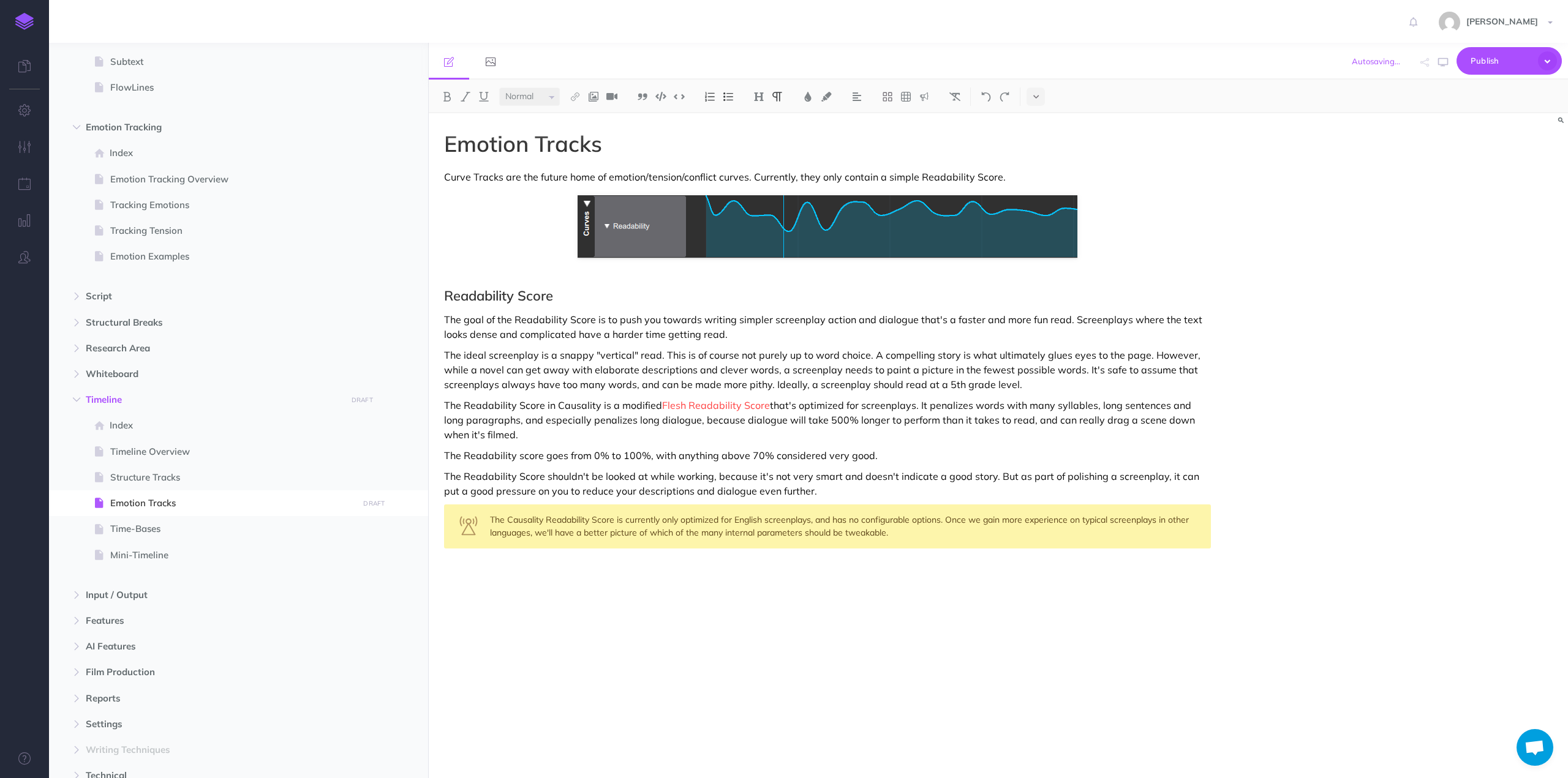
click at [587, 469] on p "The Readability Score shouldn't be looked at while working, because it's not ve…" at bounding box center [827, 484] width 767 height 30
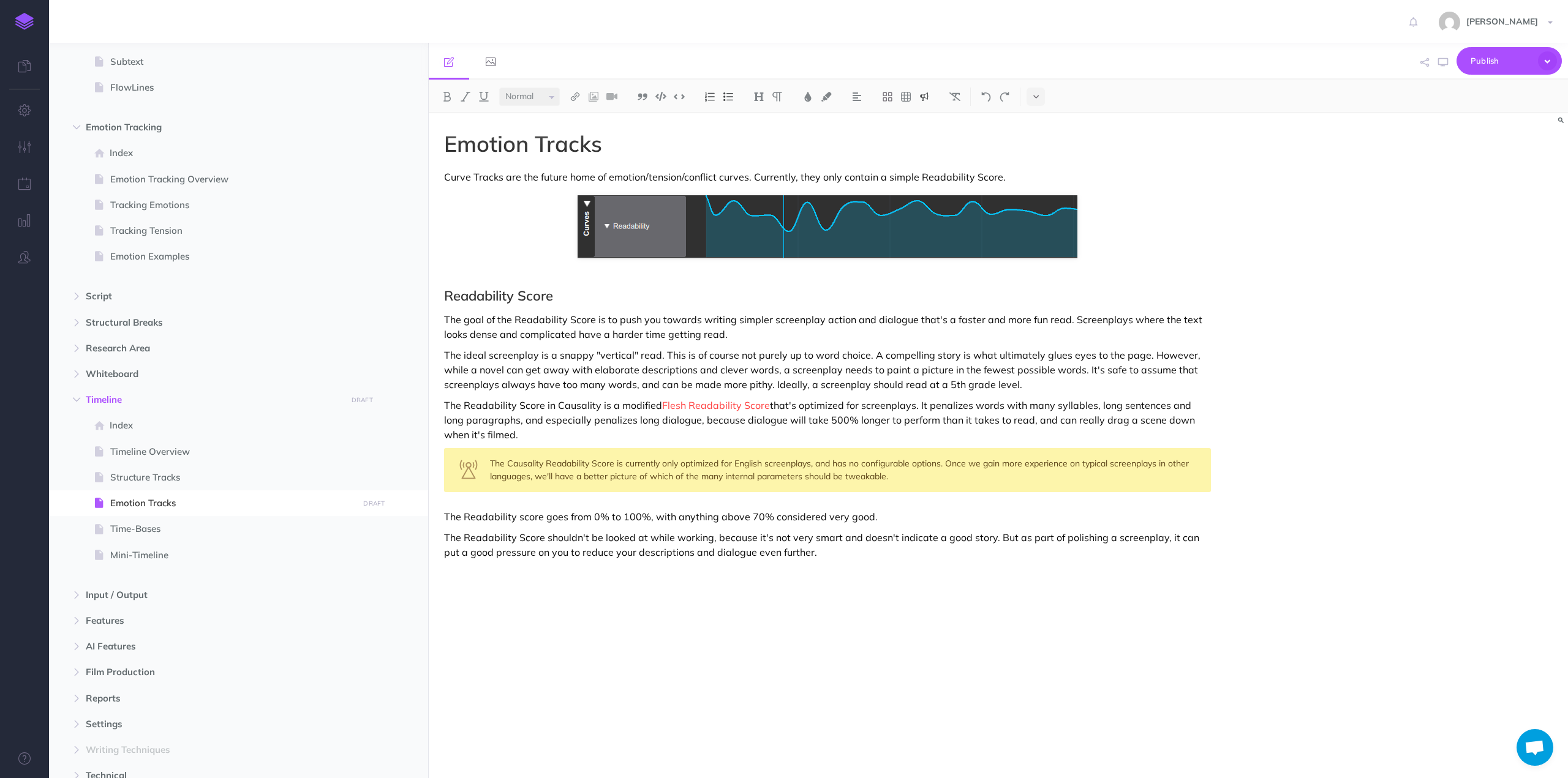
click at [641, 456] on div "The Causality Readability Score is currently only optimized for English screenp…" at bounding box center [827, 470] width 767 height 44
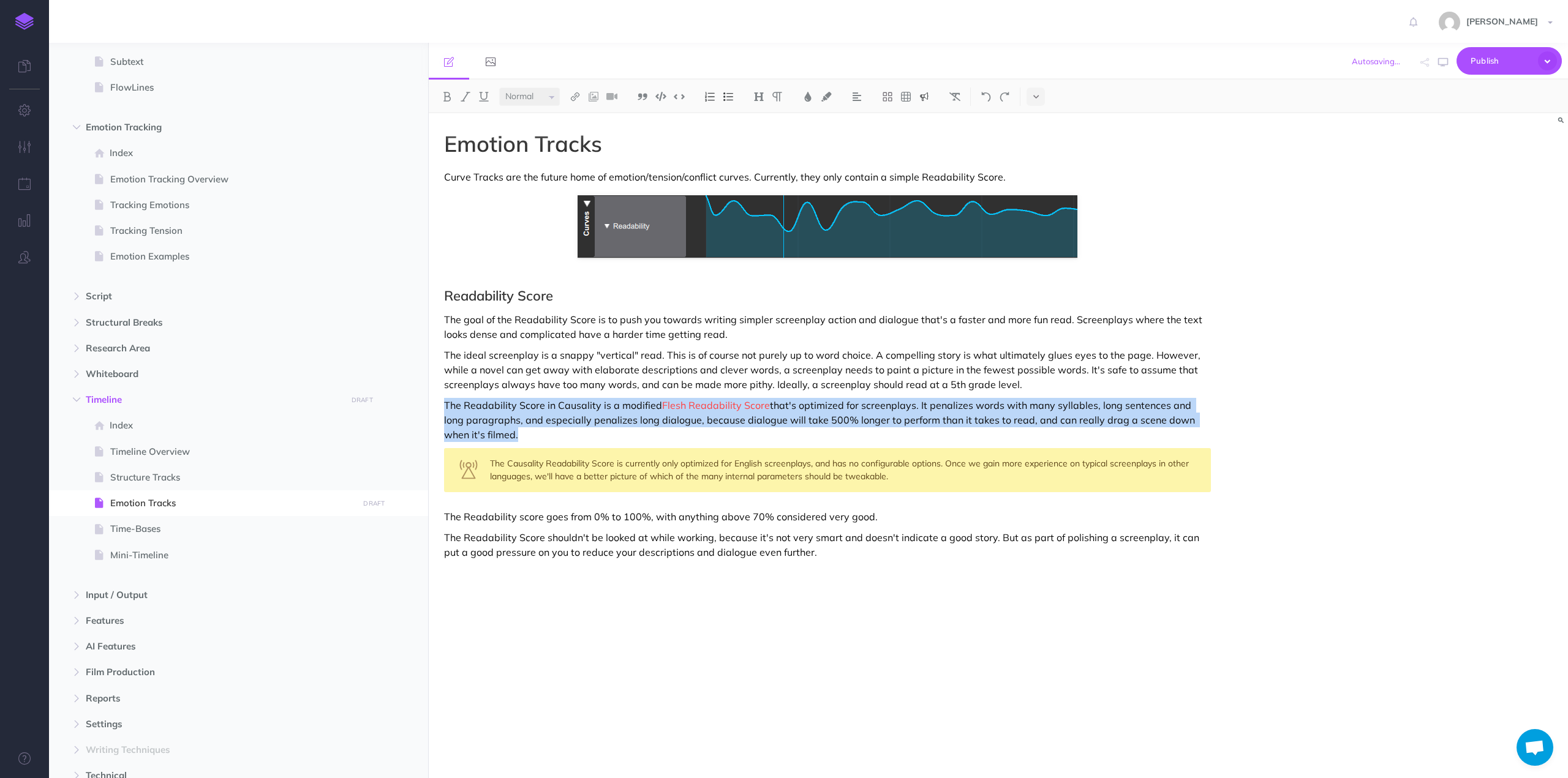
drag, startPoint x: 813, startPoint y: 471, endPoint x: 839, endPoint y: 475, distance: 26.3
click at [813, 471] on div "The Causality Readability Score is currently only optimized for English screenp…" at bounding box center [827, 470] width 767 height 44
click at [848, 475] on div "The Causality Readability Score is currently only optimized for English screenp…" at bounding box center [827, 470] width 767 height 44
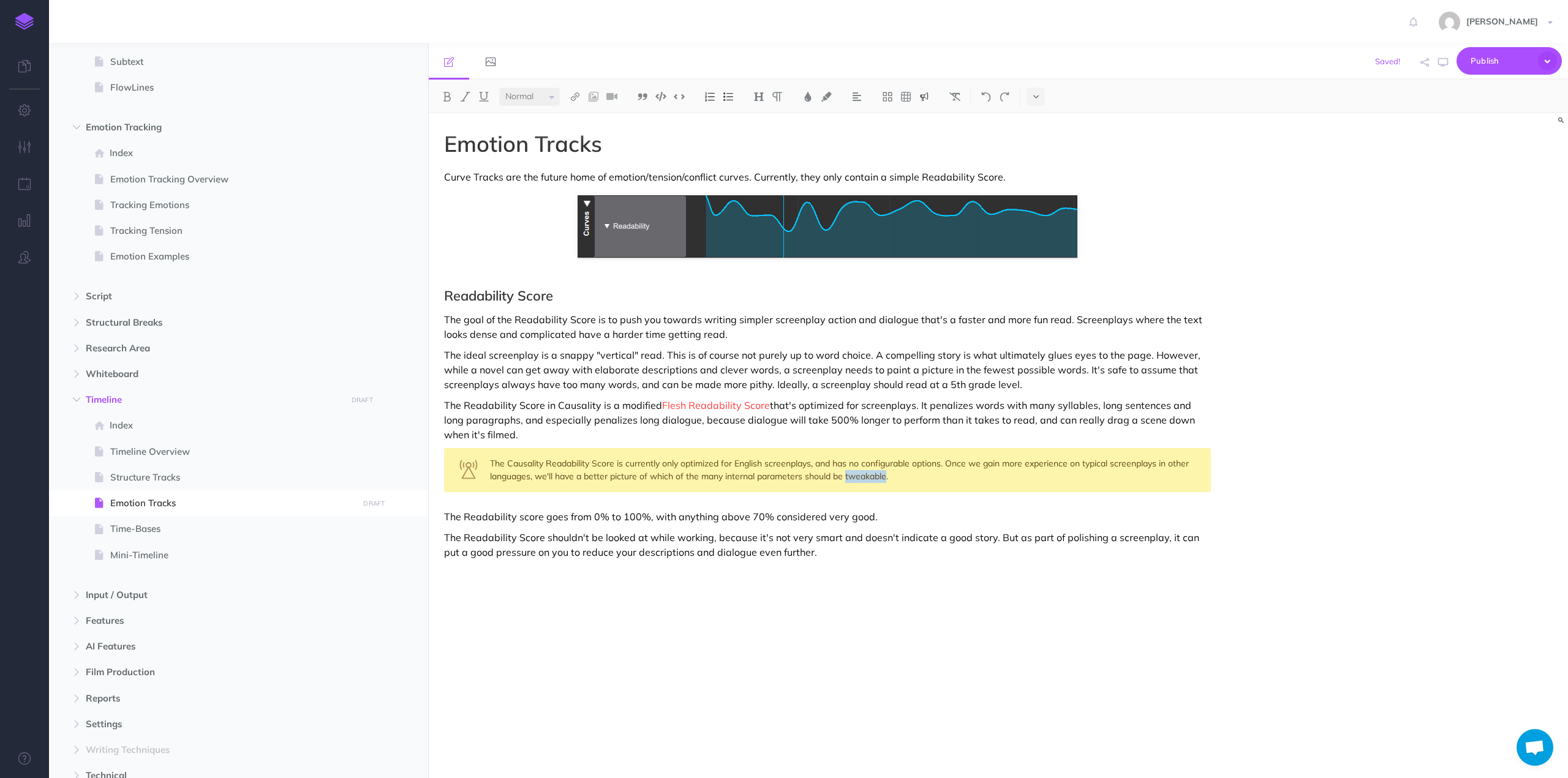
click at [848, 475] on div "The Causality Readability Score is currently only optimized for English screenp…" at bounding box center [827, 470] width 767 height 44
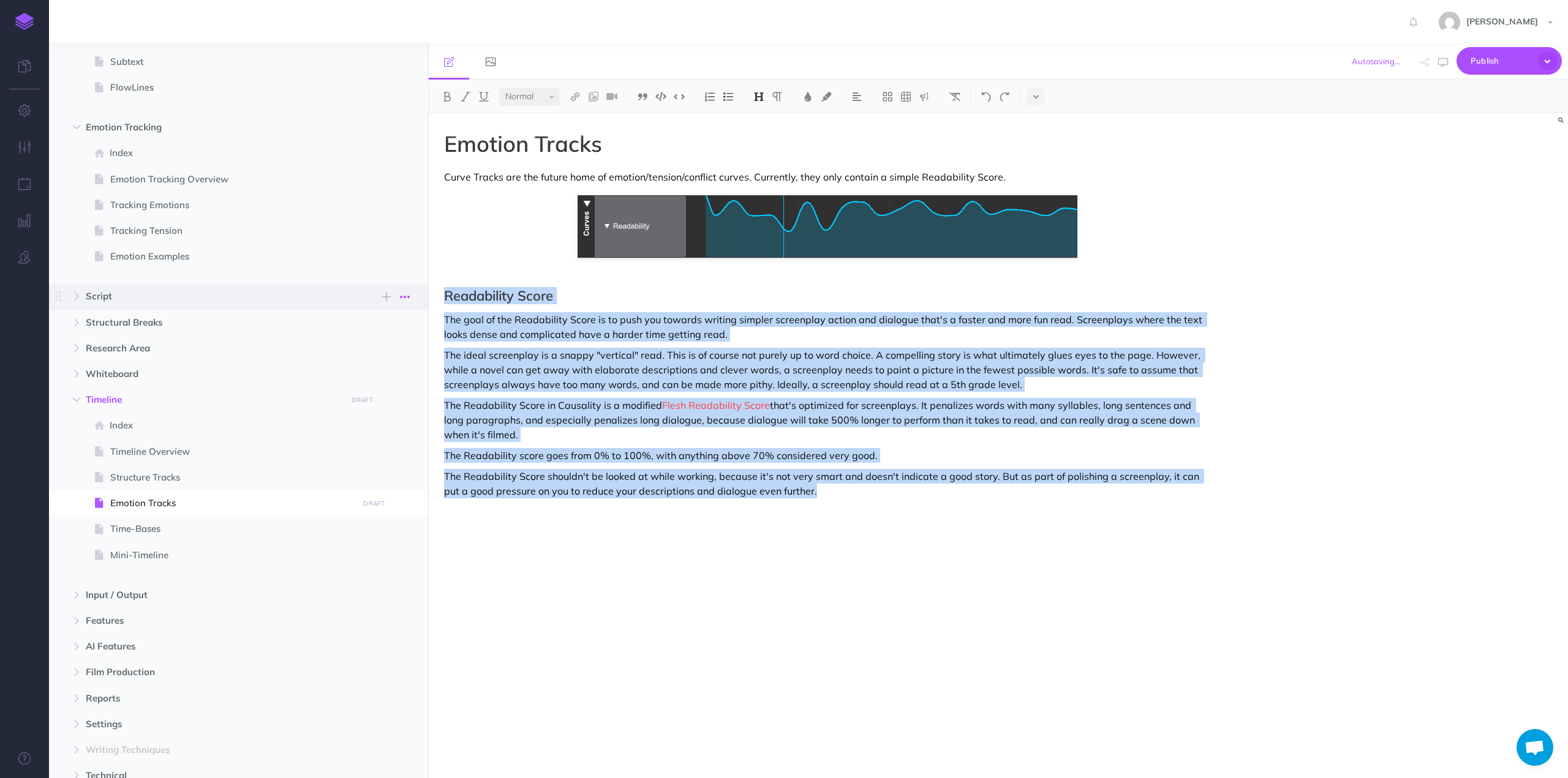
drag, startPoint x: 804, startPoint y: 489, endPoint x: 415, endPoint y: 294, distance: 435.1
click at [415, 294] on div "Causality Collapse all Expand all Expand to root folders http://caudocs.hollywo…" at bounding box center [808, 410] width 1519 height 735
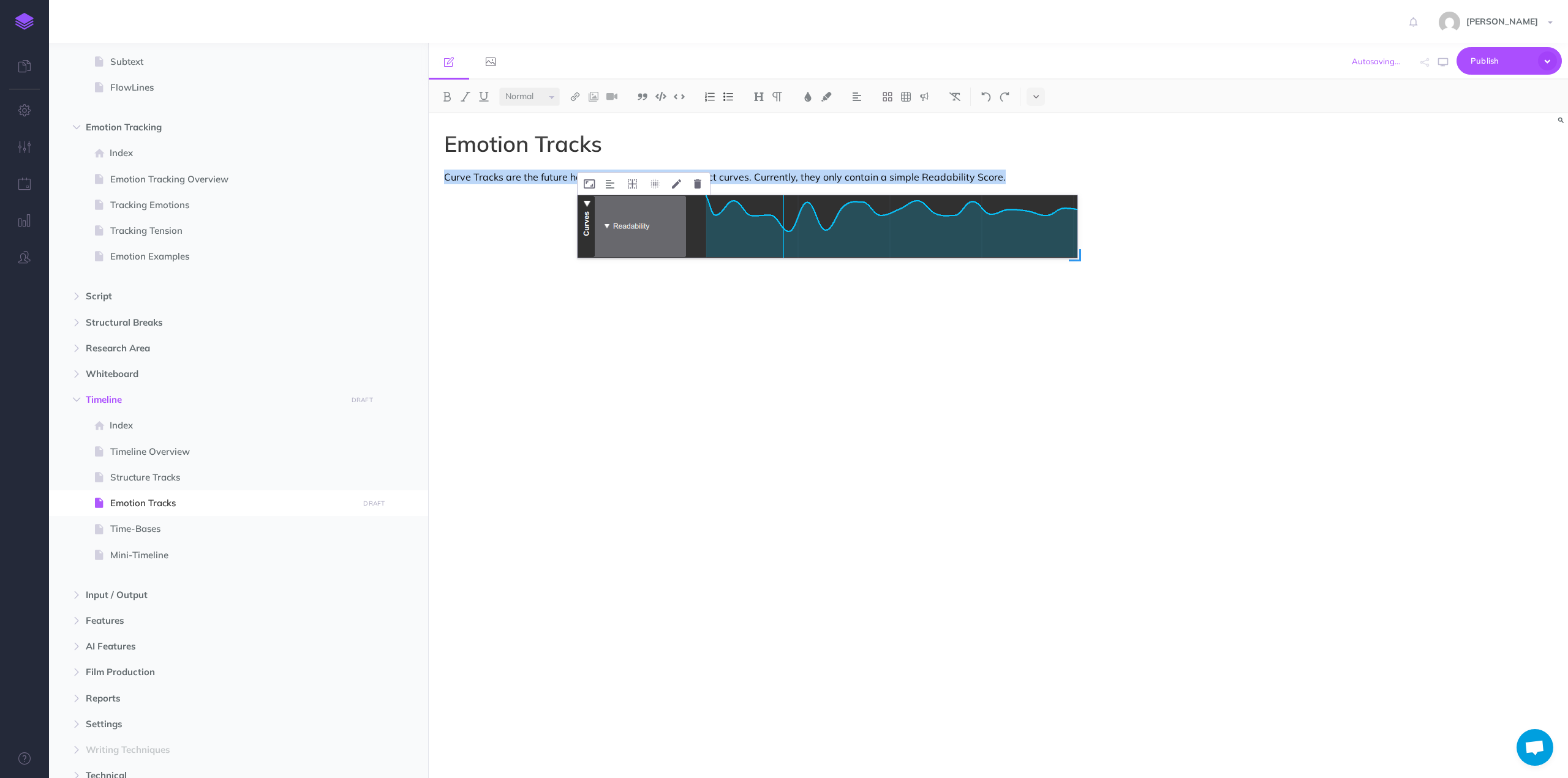
click at [713, 226] on img at bounding box center [827, 226] width 500 height 62
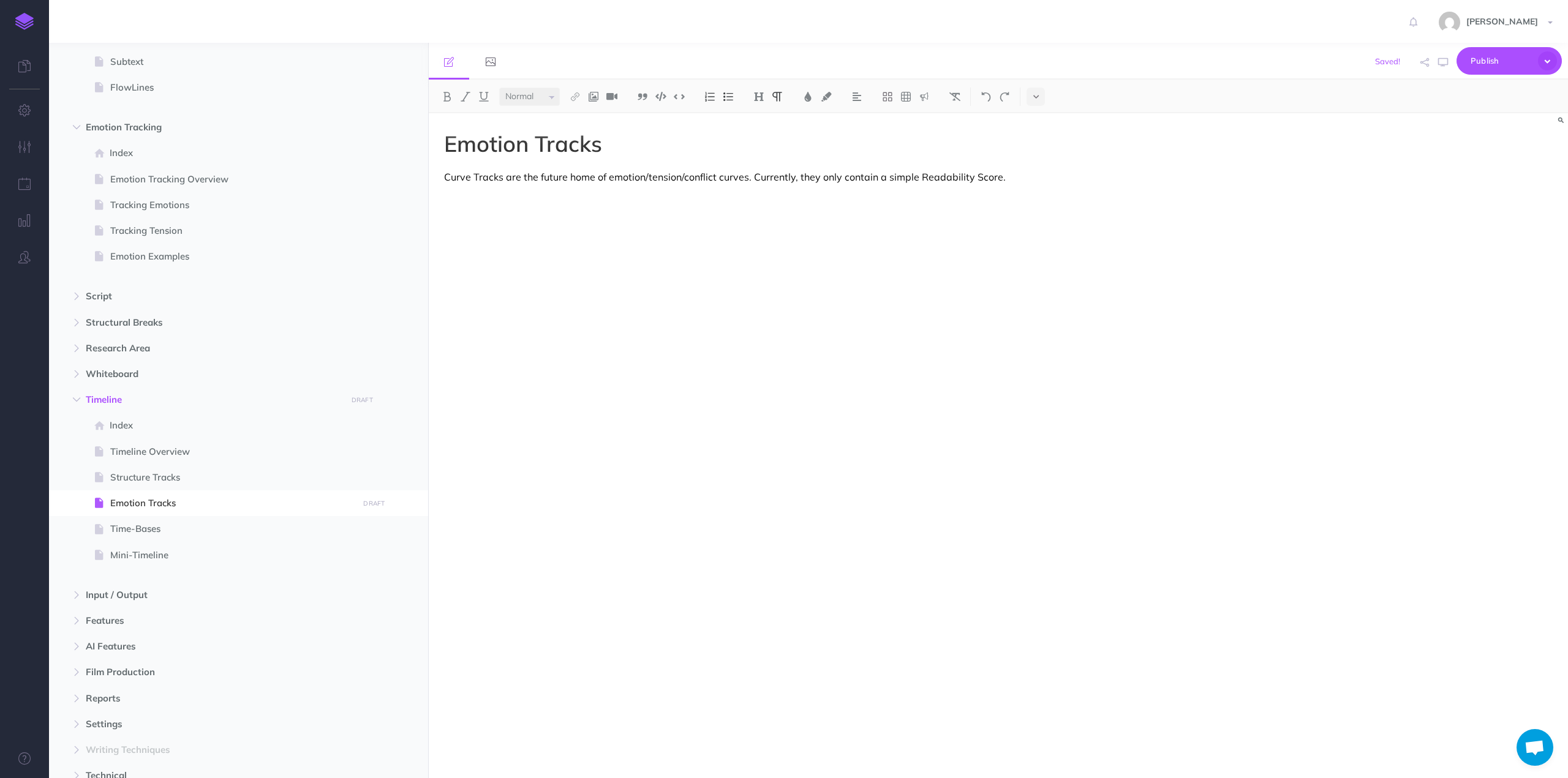
click at [580, 174] on p "Curve Tracks are the future home of emotion/tension/conflict curves. Currently,…" at bounding box center [827, 177] width 767 height 15
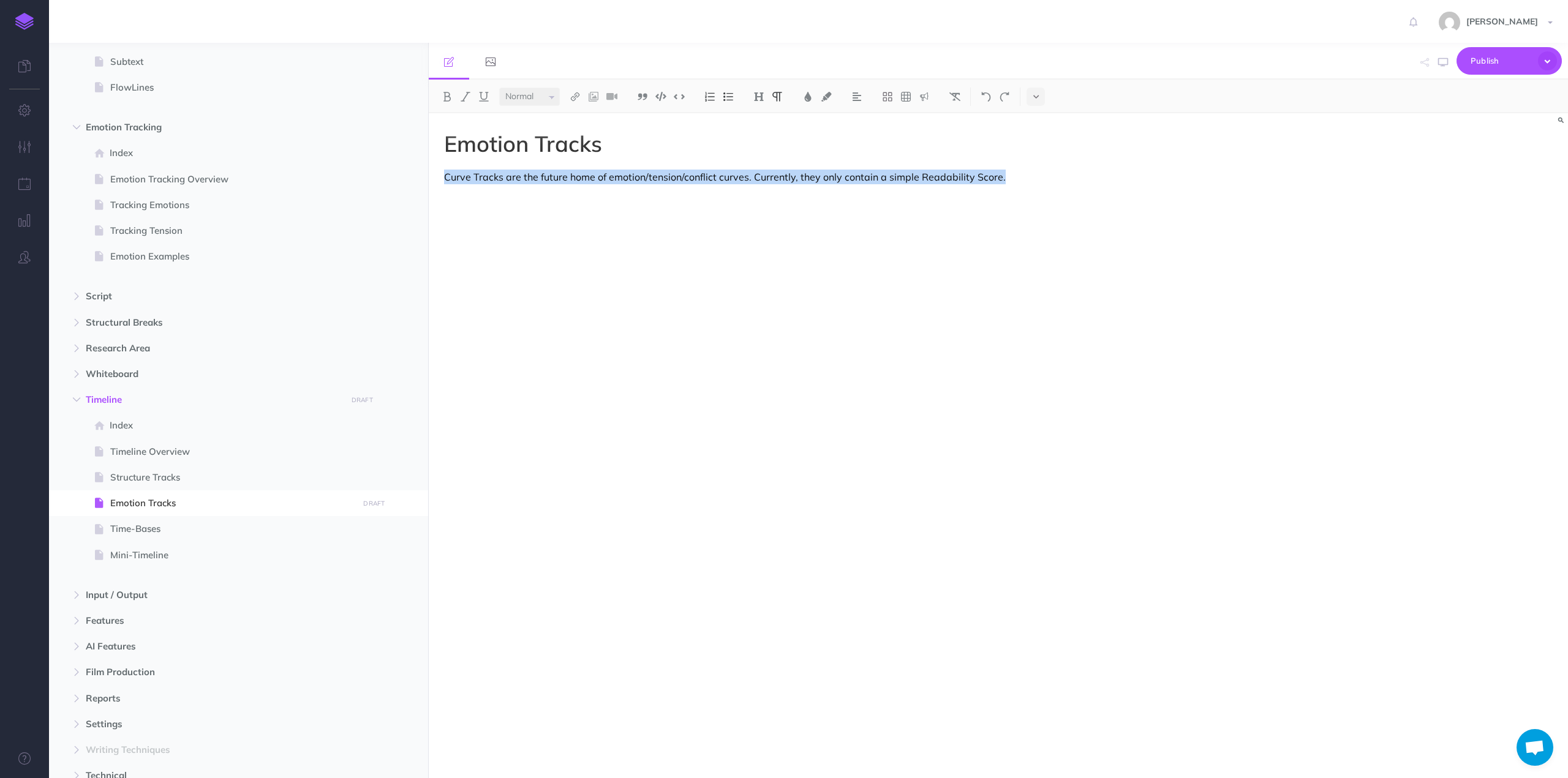
click at [580, 174] on p "Curve Tracks are the future home of emotion/tension/conflict curves. Currently,…" at bounding box center [827, 177] width 767 height 15
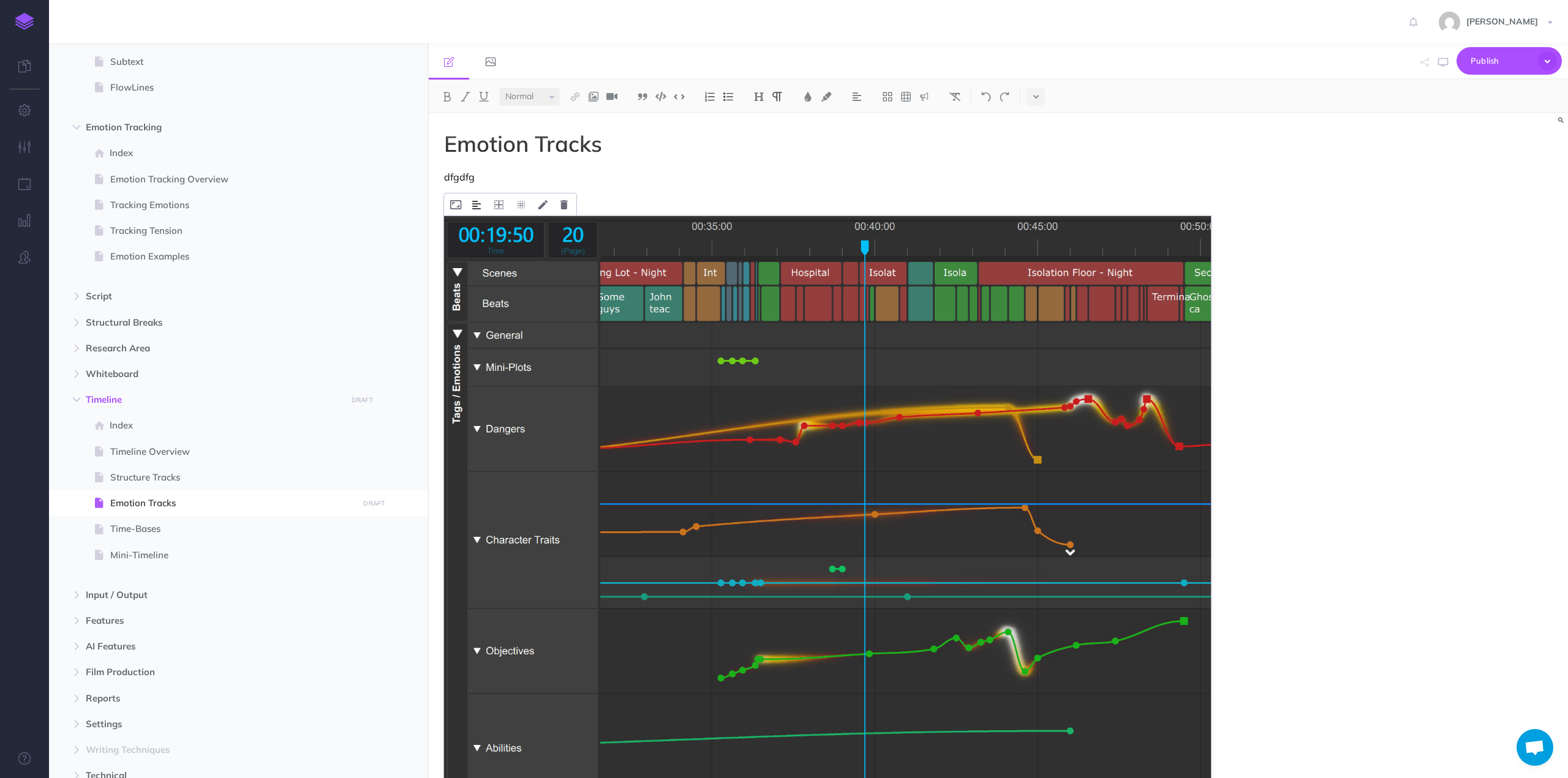
click at [477, 202] on img at bounding box center [476, 205] width 9 height 10
click at [478, 245] on img at bounding box center [477, 243] width 22 height 10
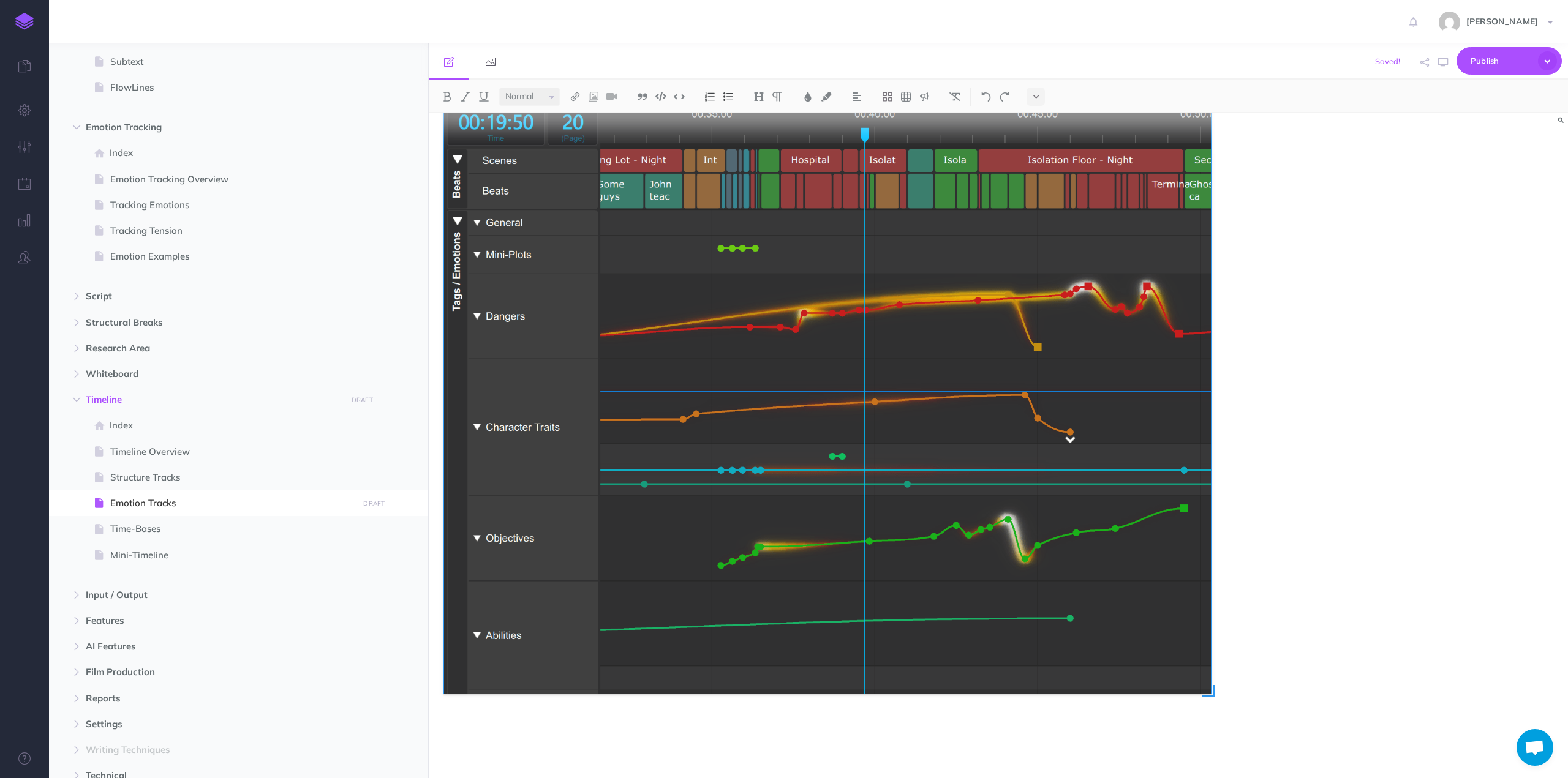
click at [747, 441] on img at bounding box center [827, 398] width 767 height 591
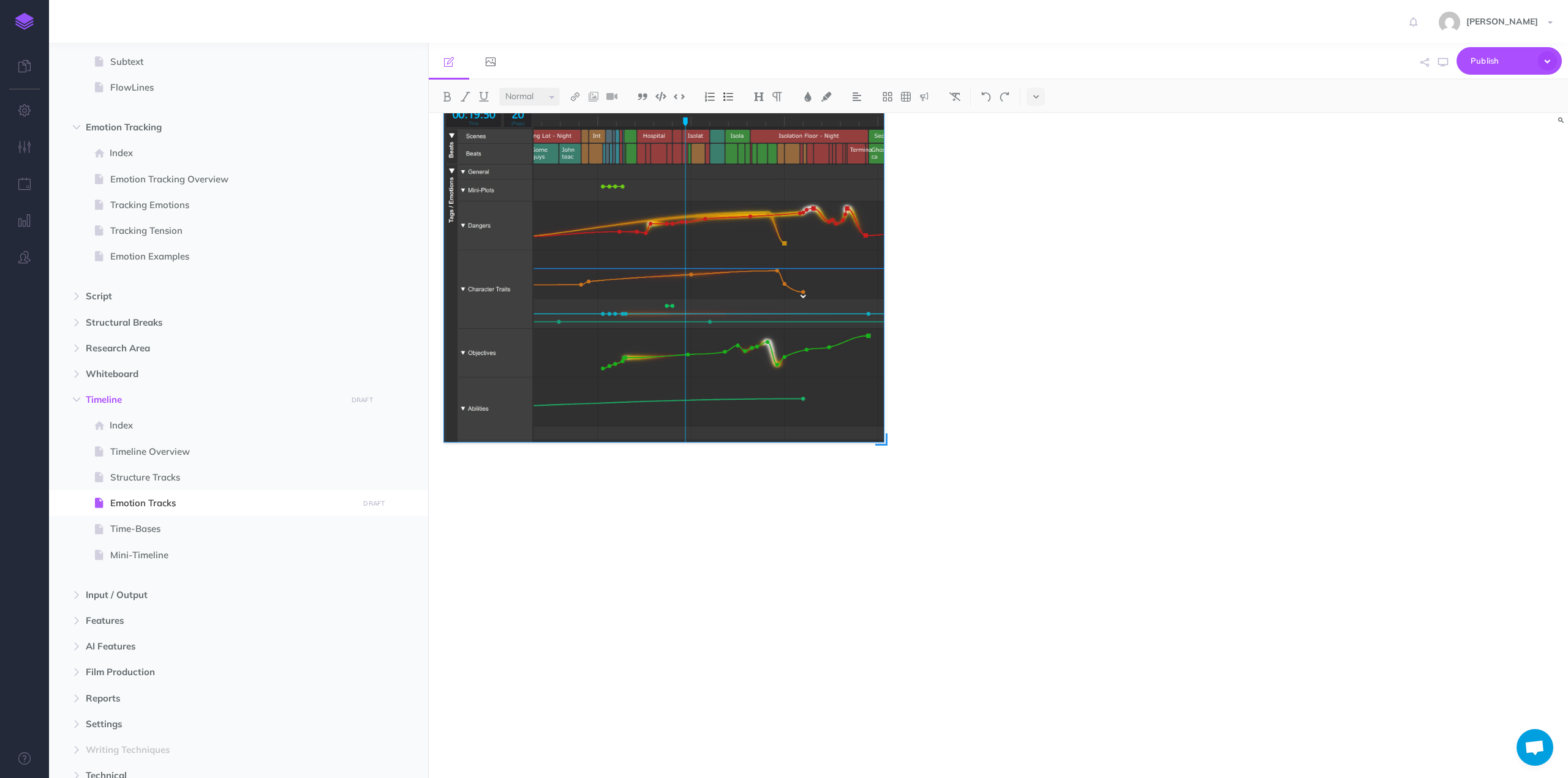
drag, startPoint x: 1210, startPoint y: 696, endPoint x: 883, endPoint y: 456, distance: 405.6
click at [883, 456] on div at bounding box center [827, 398] width 767 height 591
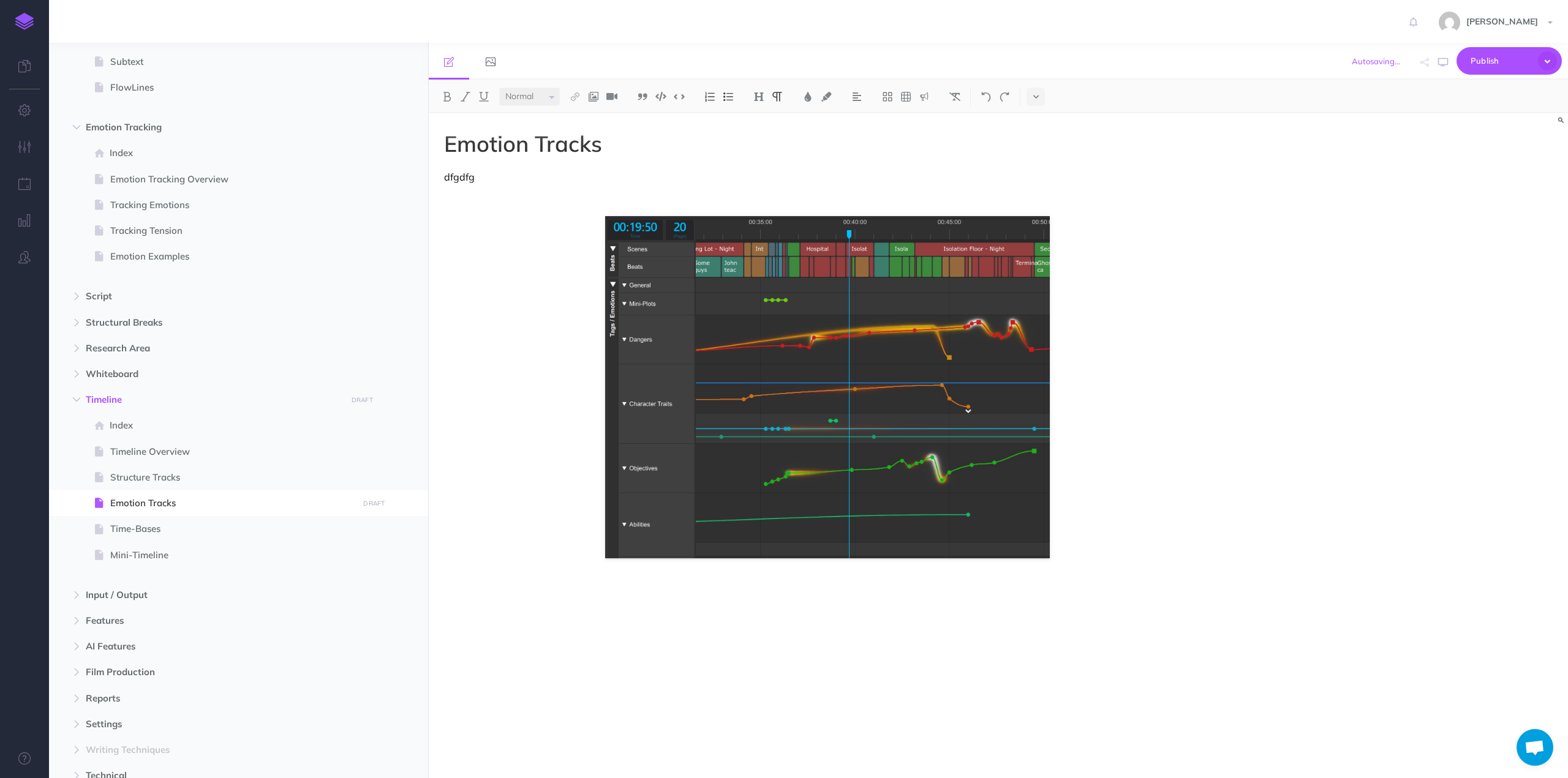
click at [466, 176] on p "dfgdfg" at bounding box center [827, 177] width 767 height 15
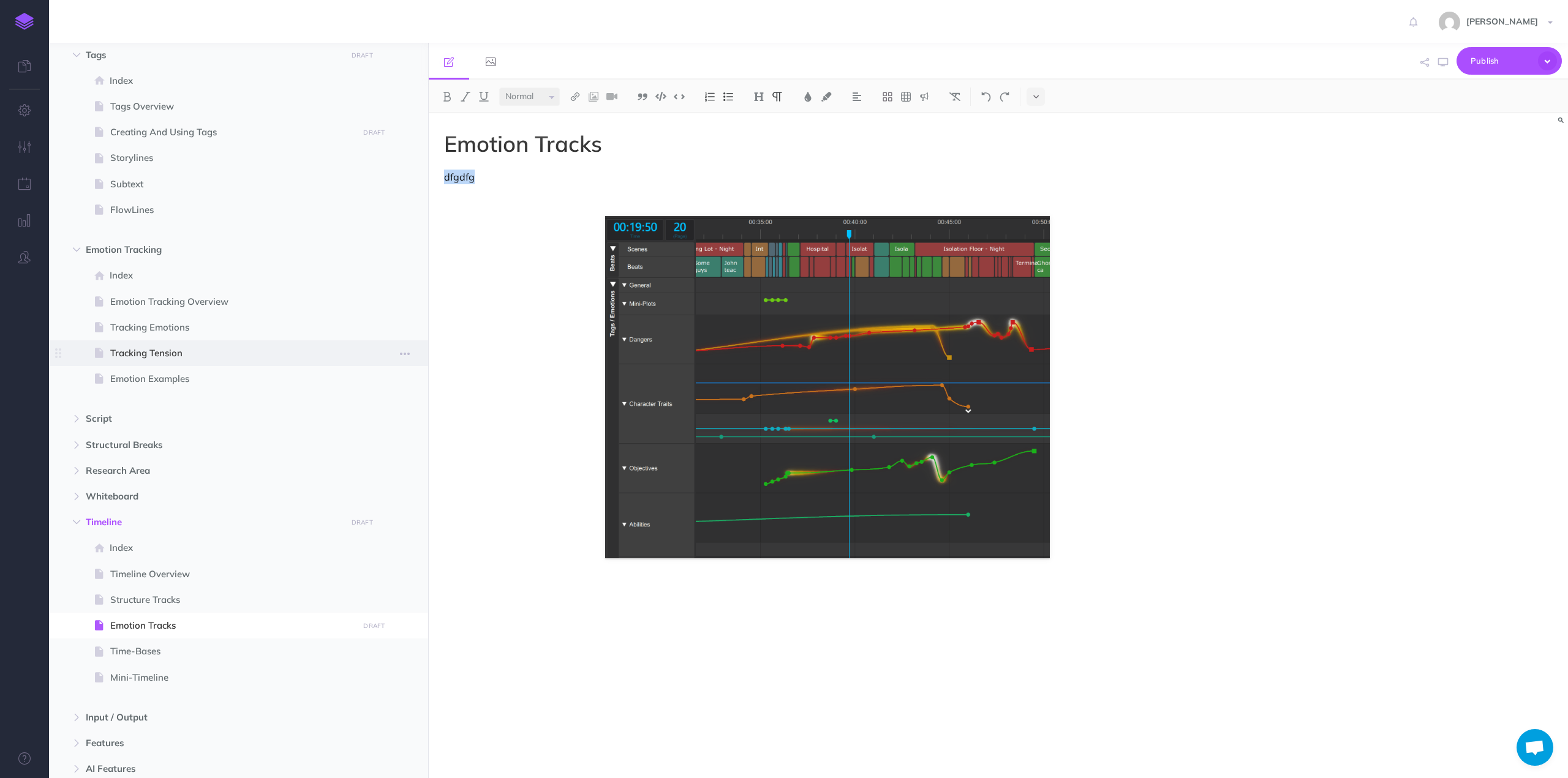
scroll to position [61, 0]
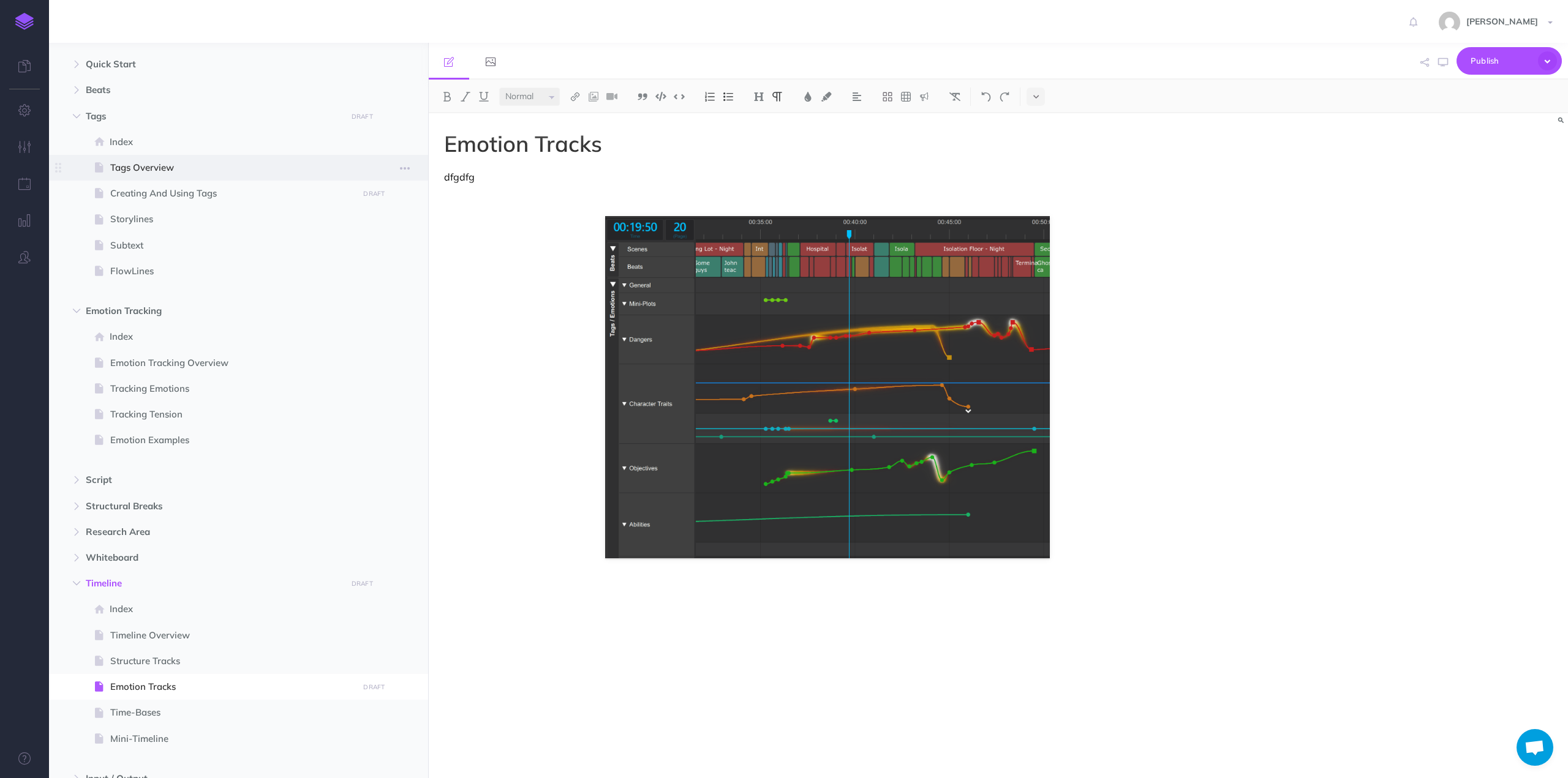
click at [128, 168] on span "Tags Overview" at bounding box center [232, 168] width 244 height 15
select select "null"
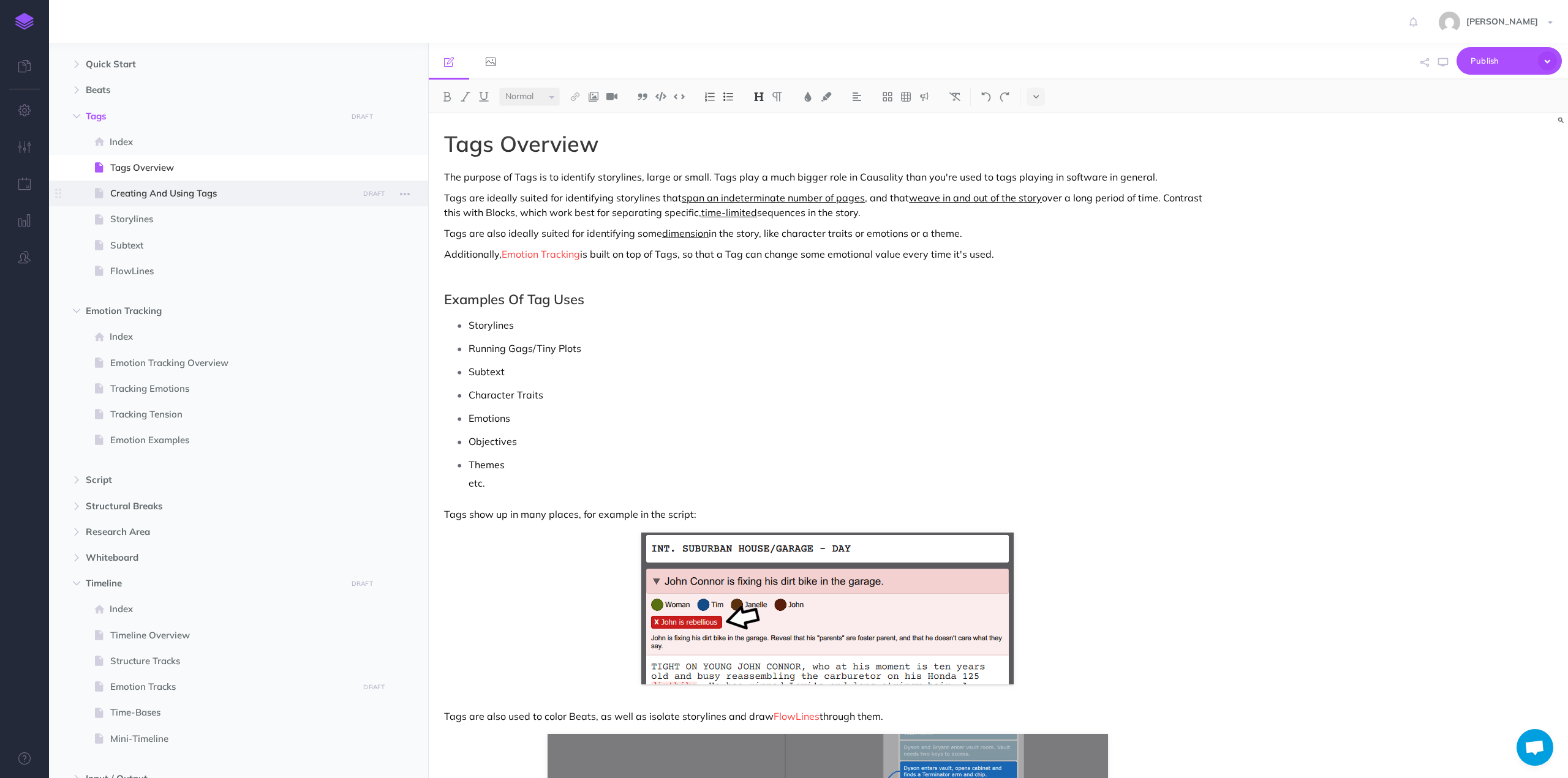
click at [146, 201] on span at bounding box center [238, 193] width 379 height 25
select select "null"
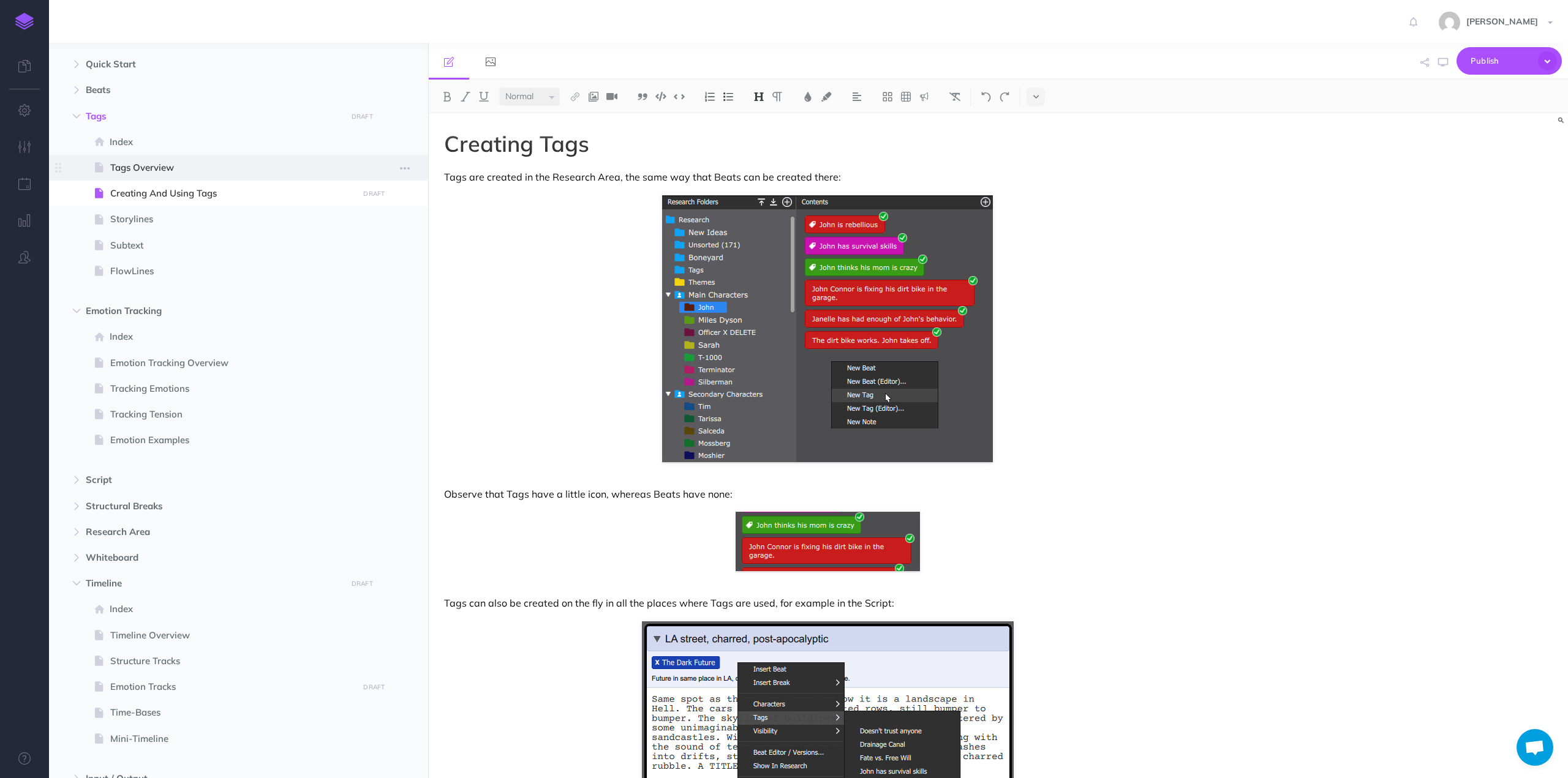
click at [140, 171] on span "Tags Overview" at bounding box center [232, 168] width 244 height 15
select select "null"
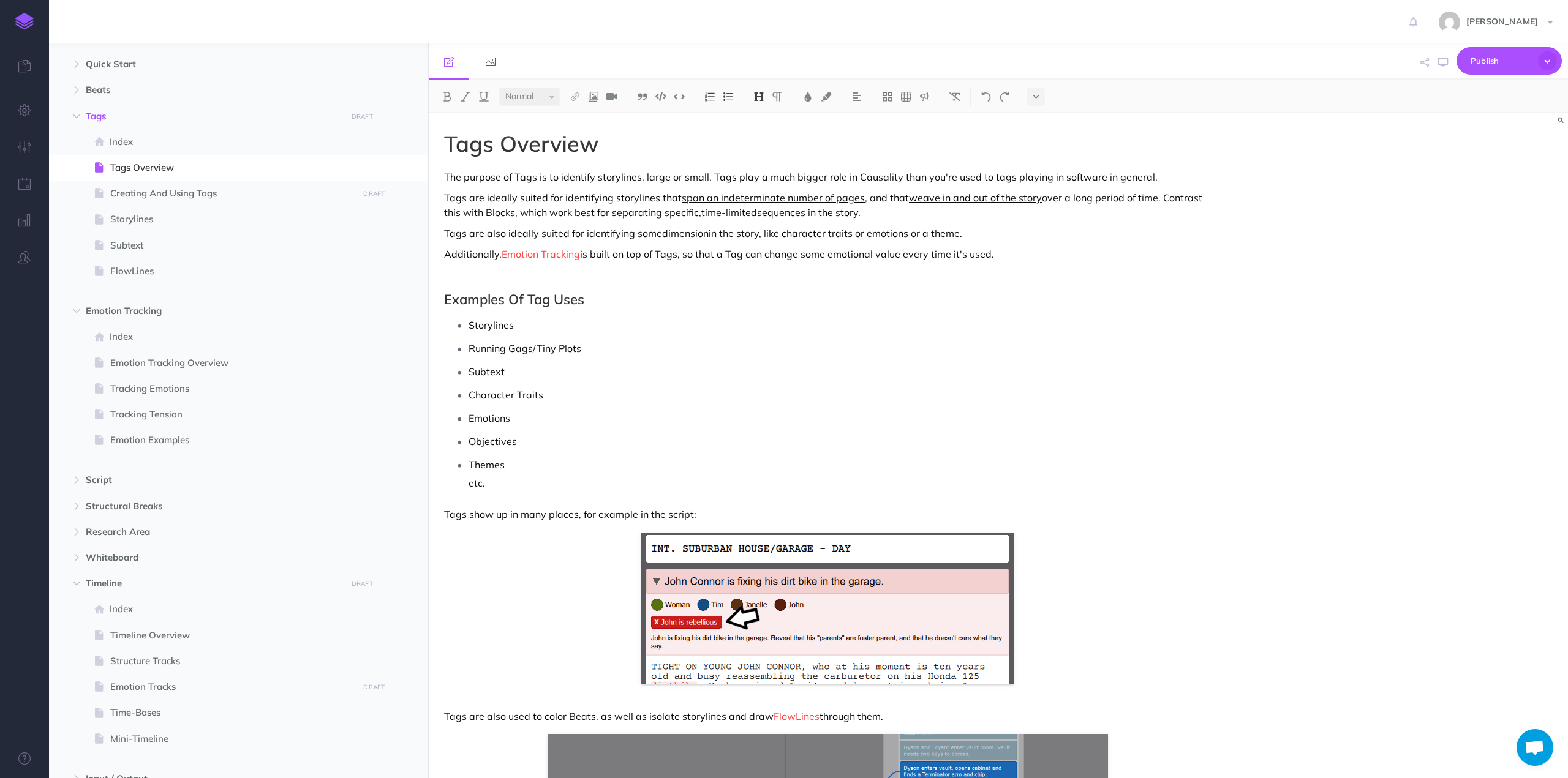
scroll to position [243, 0]
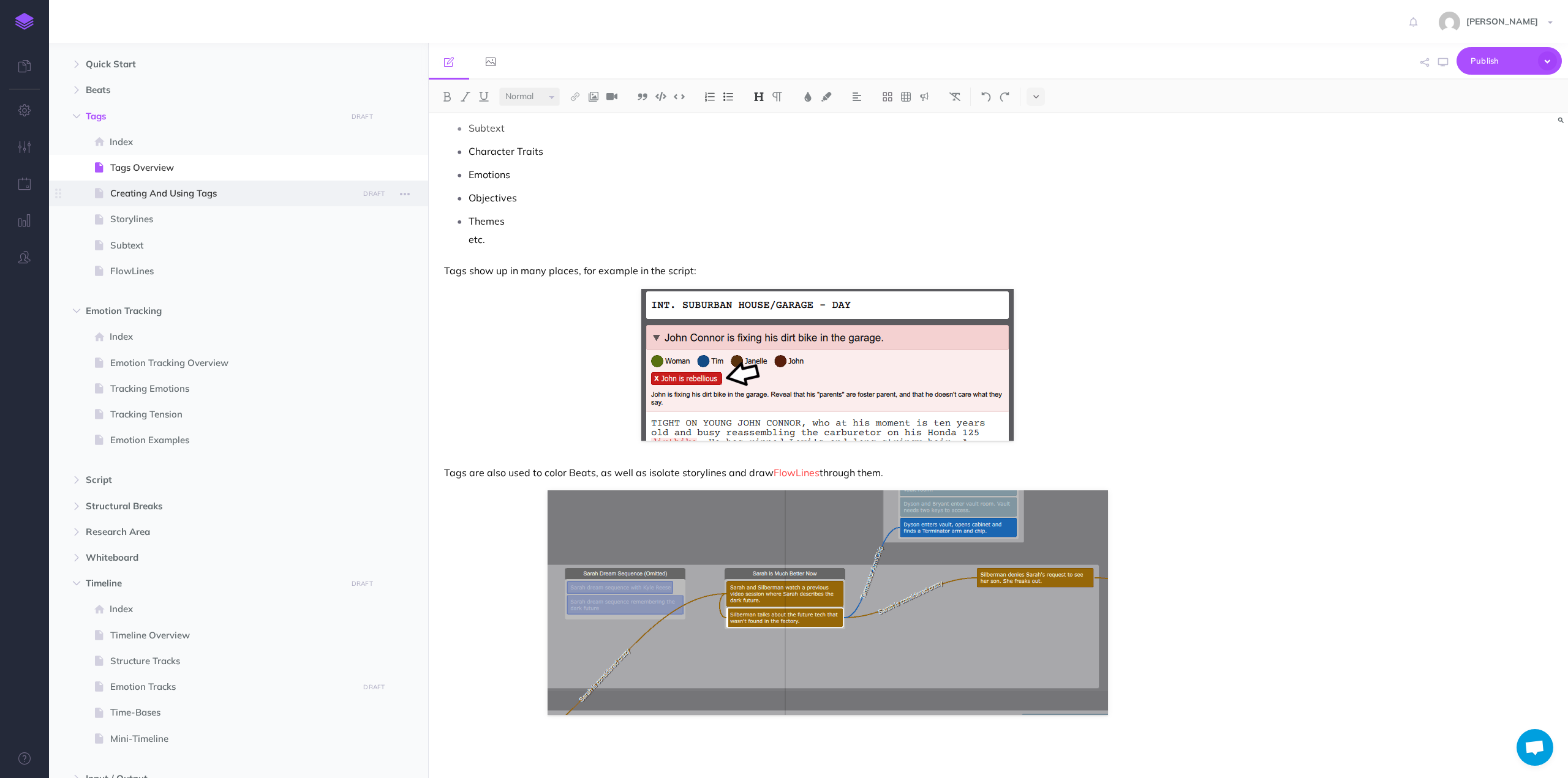
click at [137, 192] on span "Creating And Using Tags" at bounding box center [232, 194] width 244 height 15
select select "null"
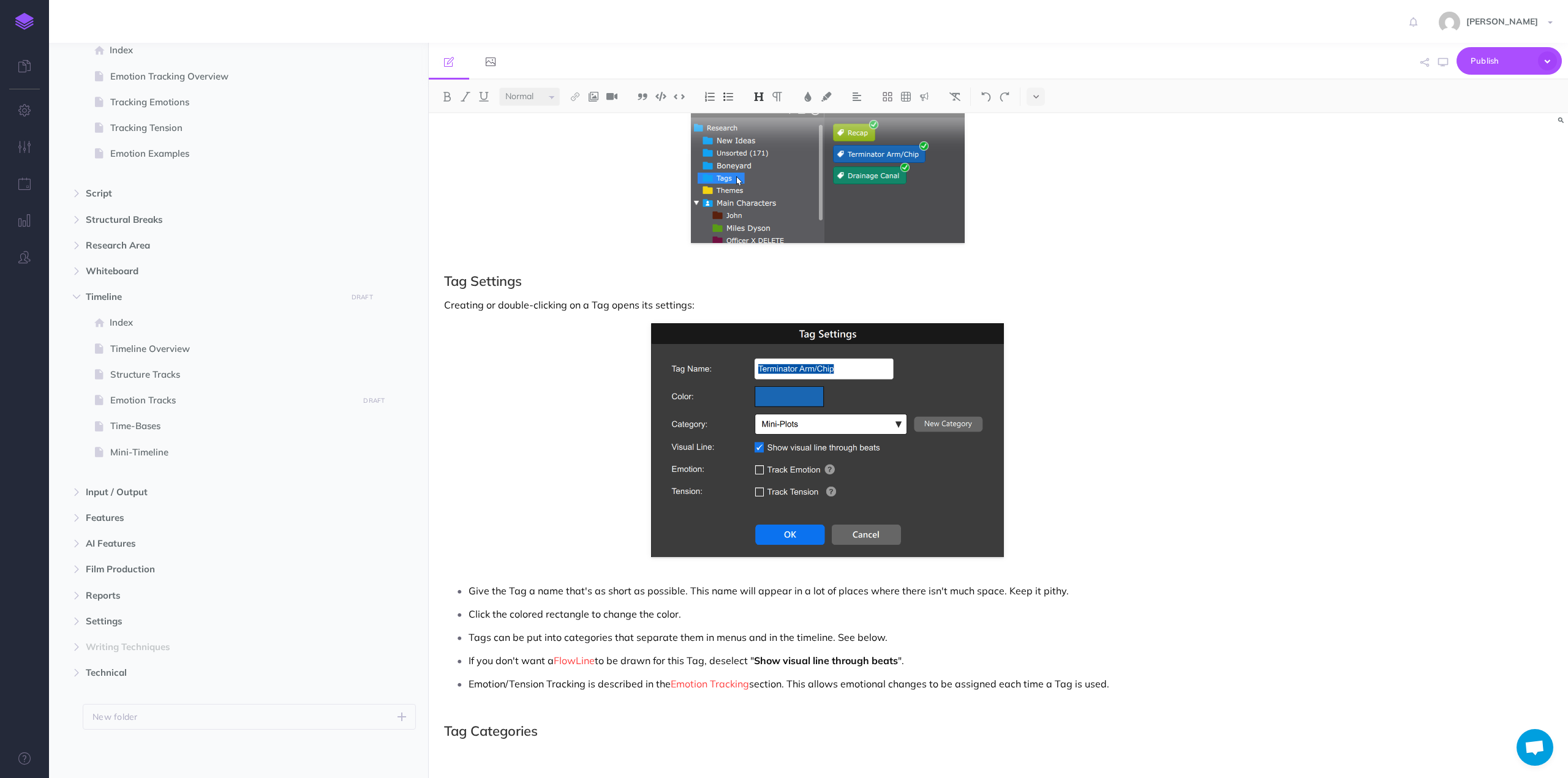
scroll to position [1286, 0]
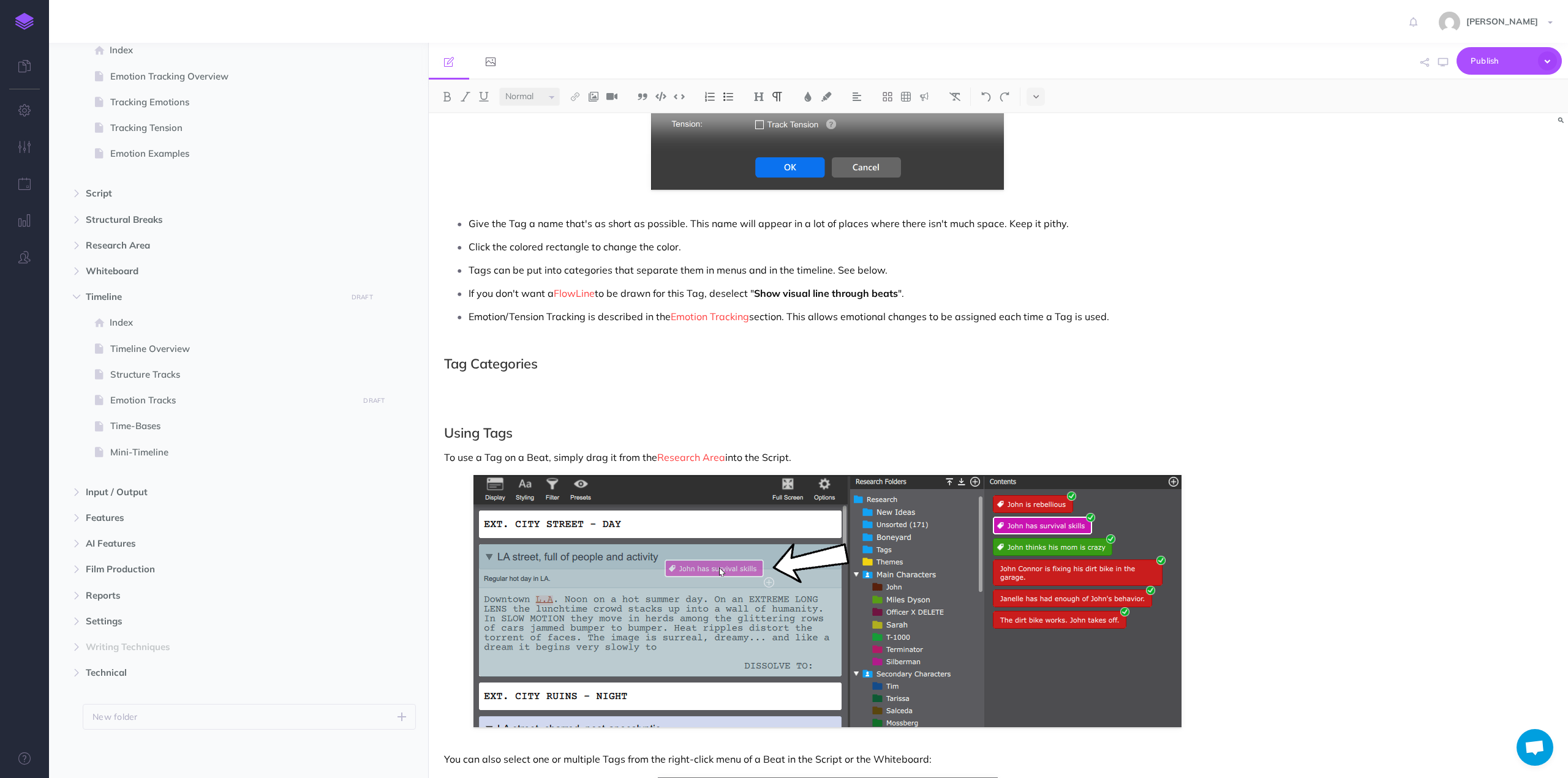
click at [497, 392] on p at bounding box center [827, 388] width 767 height 15
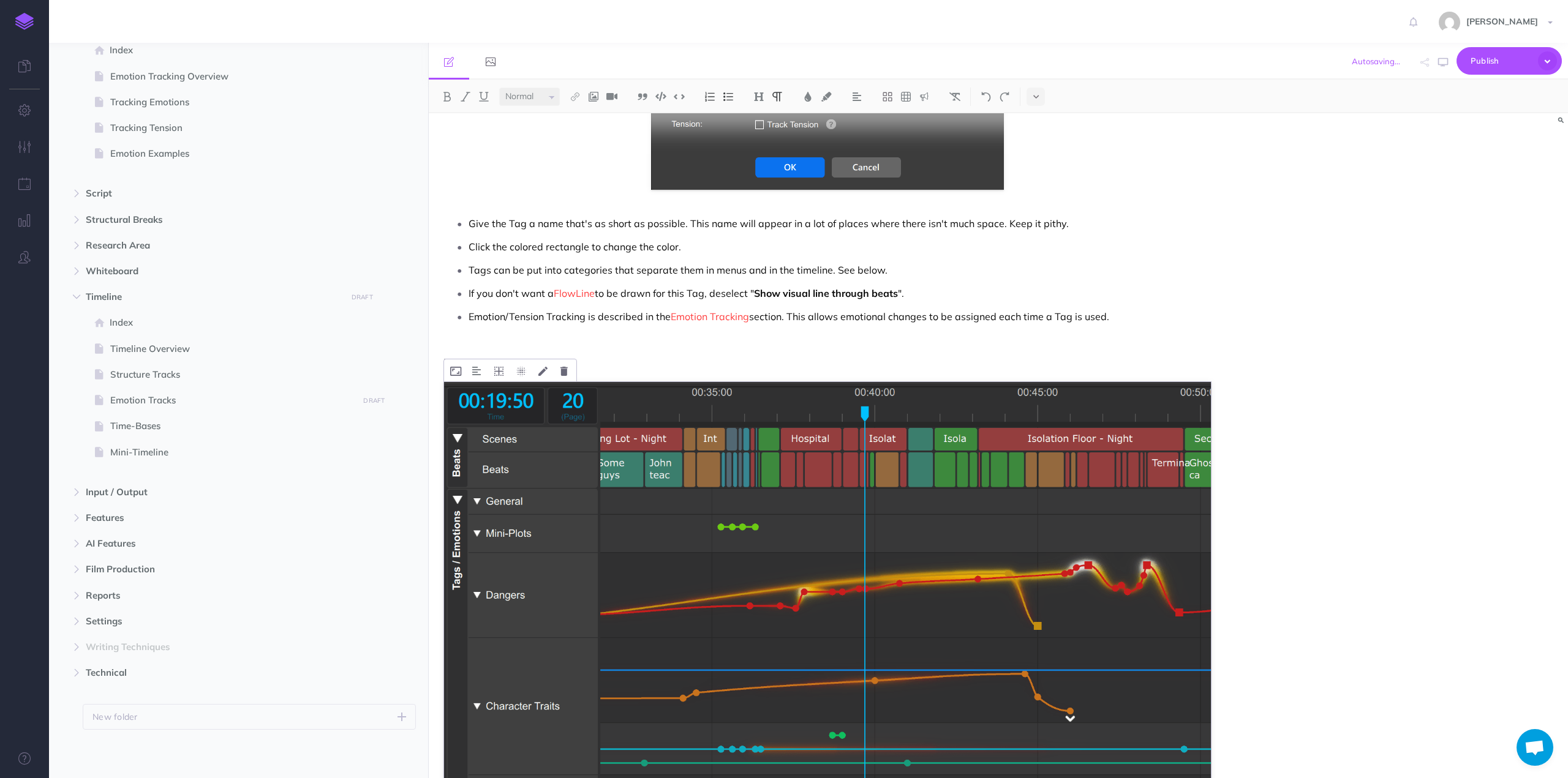
click at [1076, 628] on img at bounding box center [827, 677] width 767 height 591
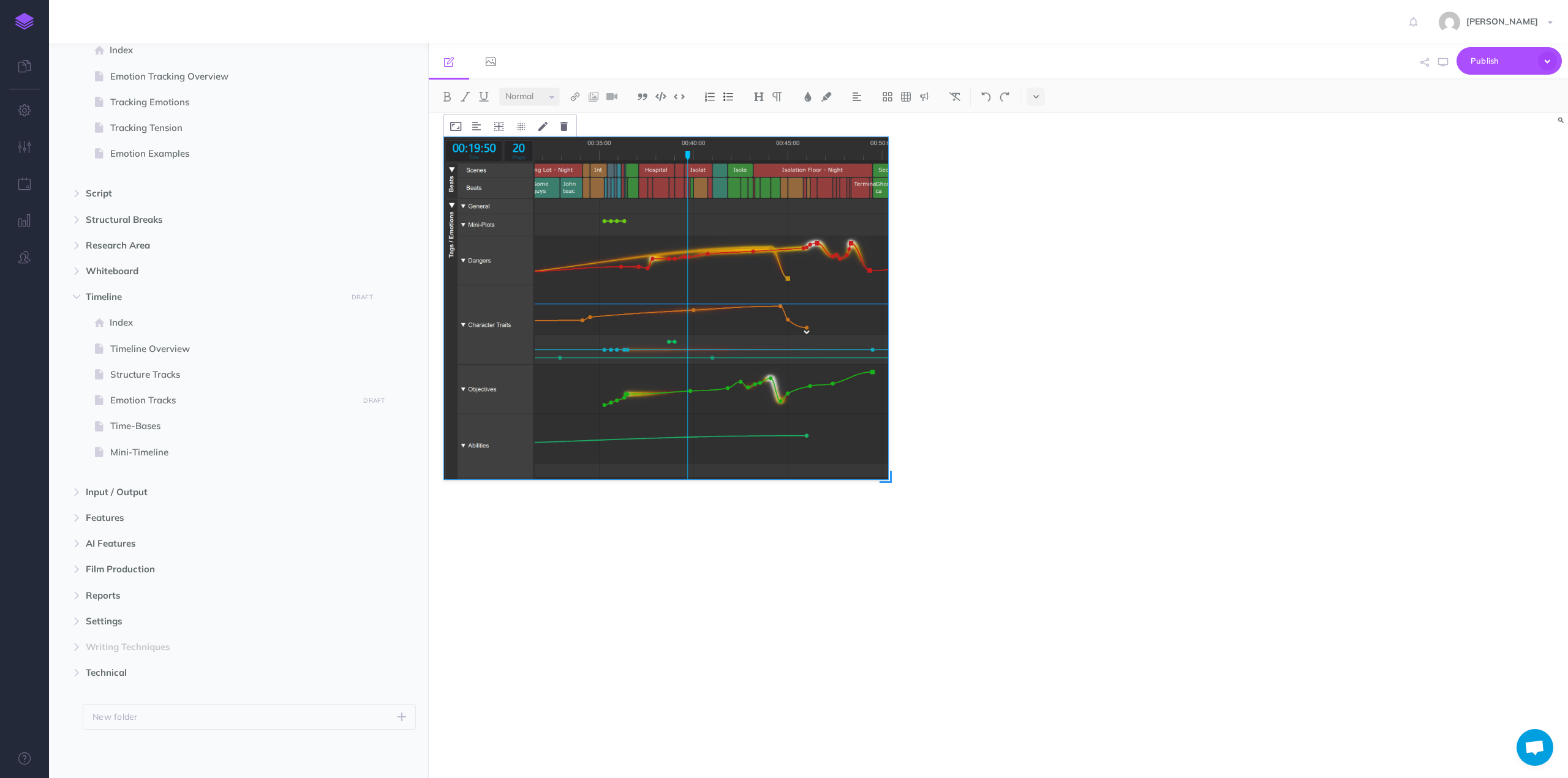
drag, startPoint x: 1211, startPoint y: 728, endPoint x: 886, endPoint y: 490, distance: 402.8
click at [886, 490] on div at bounding box center [827, 432] width 767 height 591
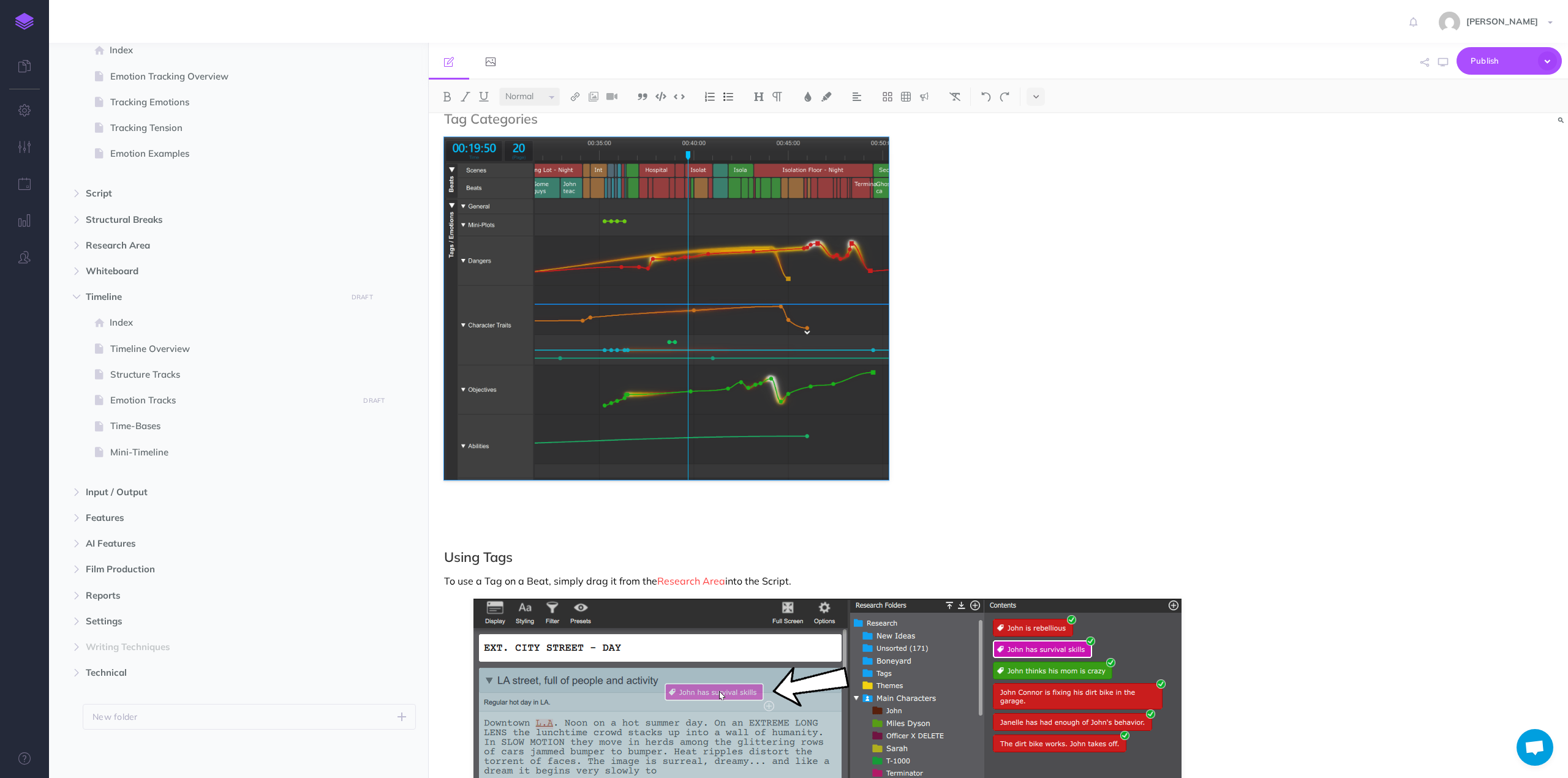
scroll to position [1286, 0]
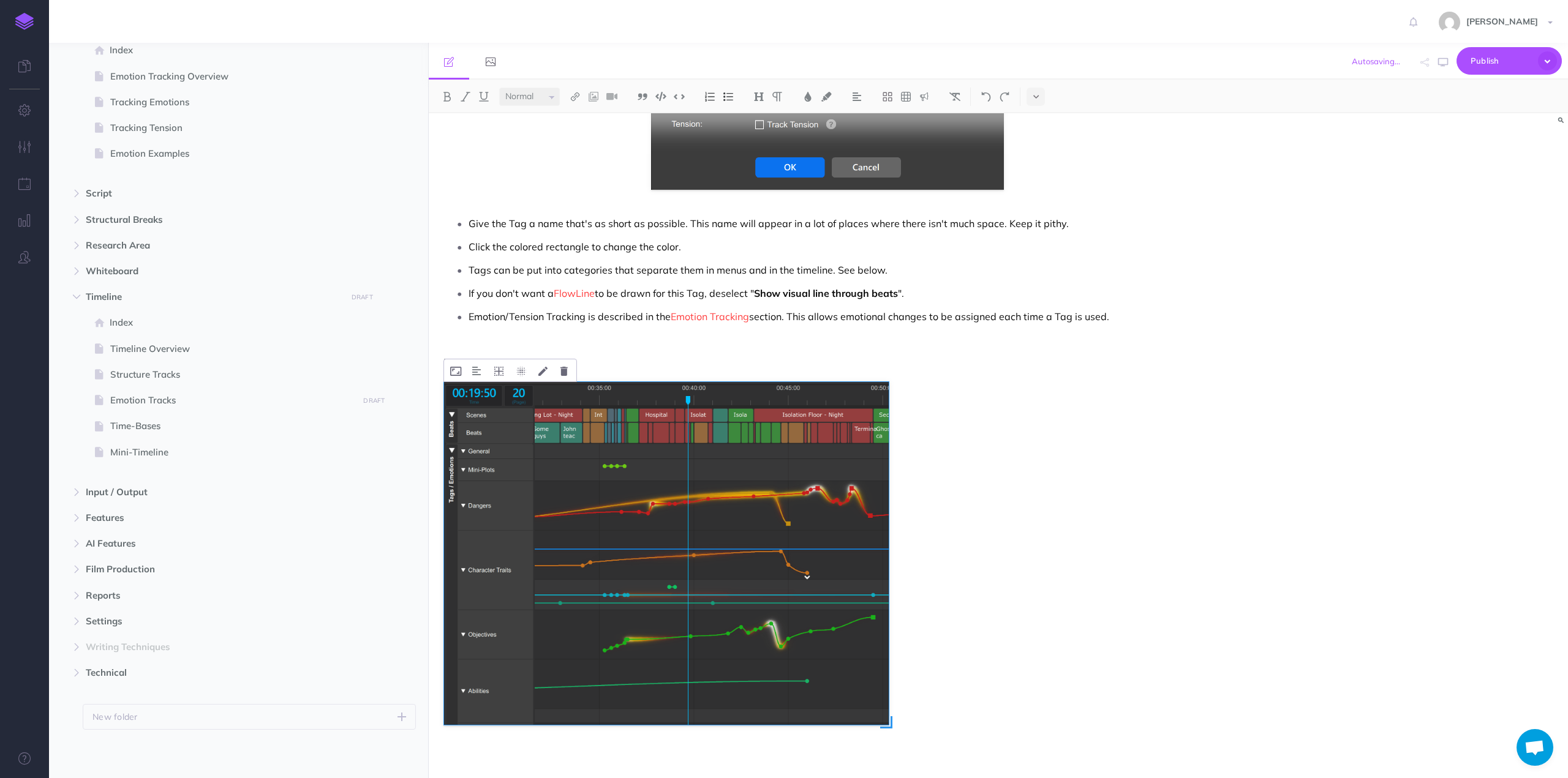
click at [586, 477] on img at bounding box center [666, 553] width 445 height 343
click at [475, 370] on img at bounding box center [476, 371] width 9 height 10
click at [482, 411] on img at bounding box center [477, 409] width 22 height 10
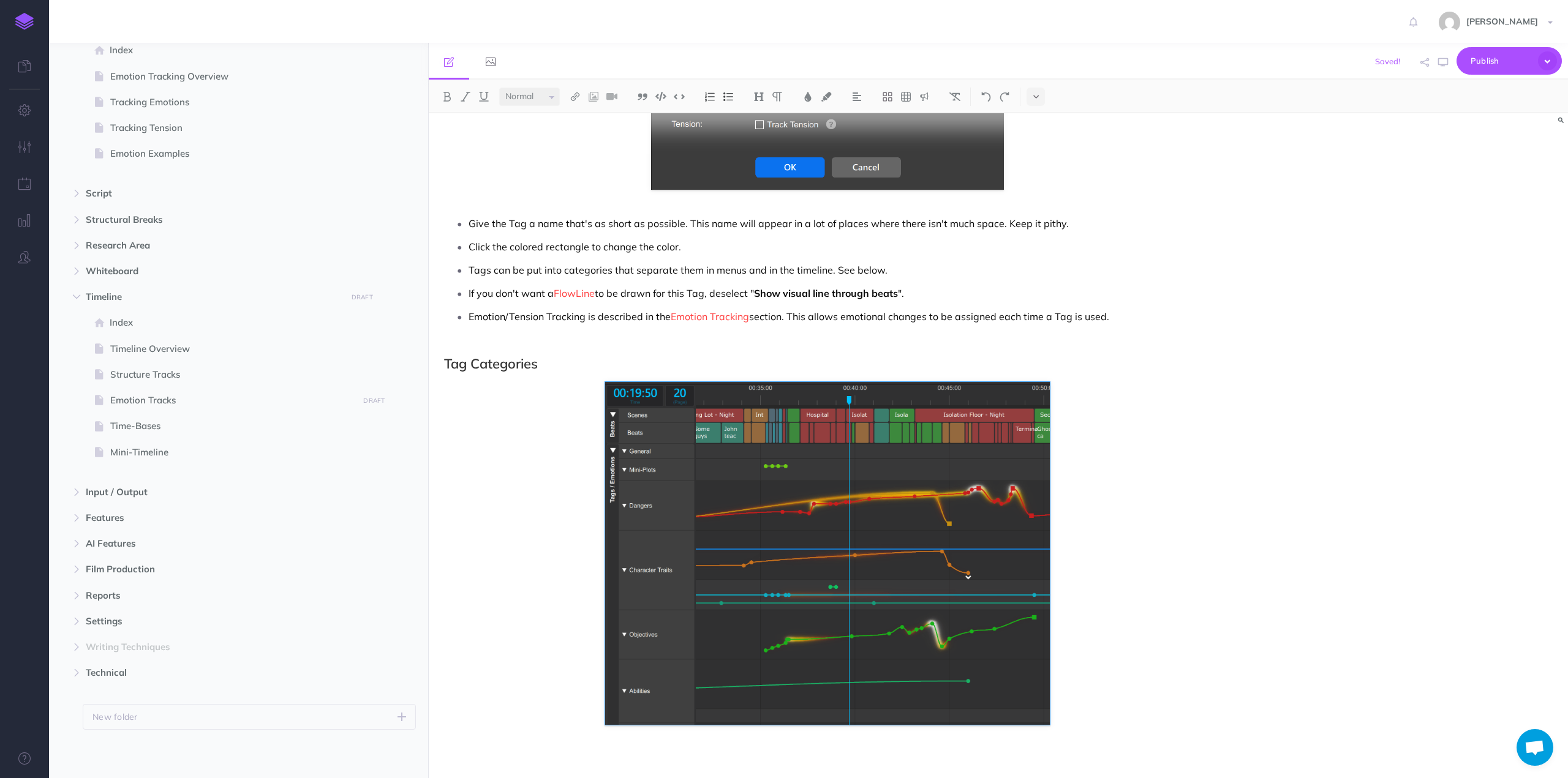
scroll to position [1592, 0]
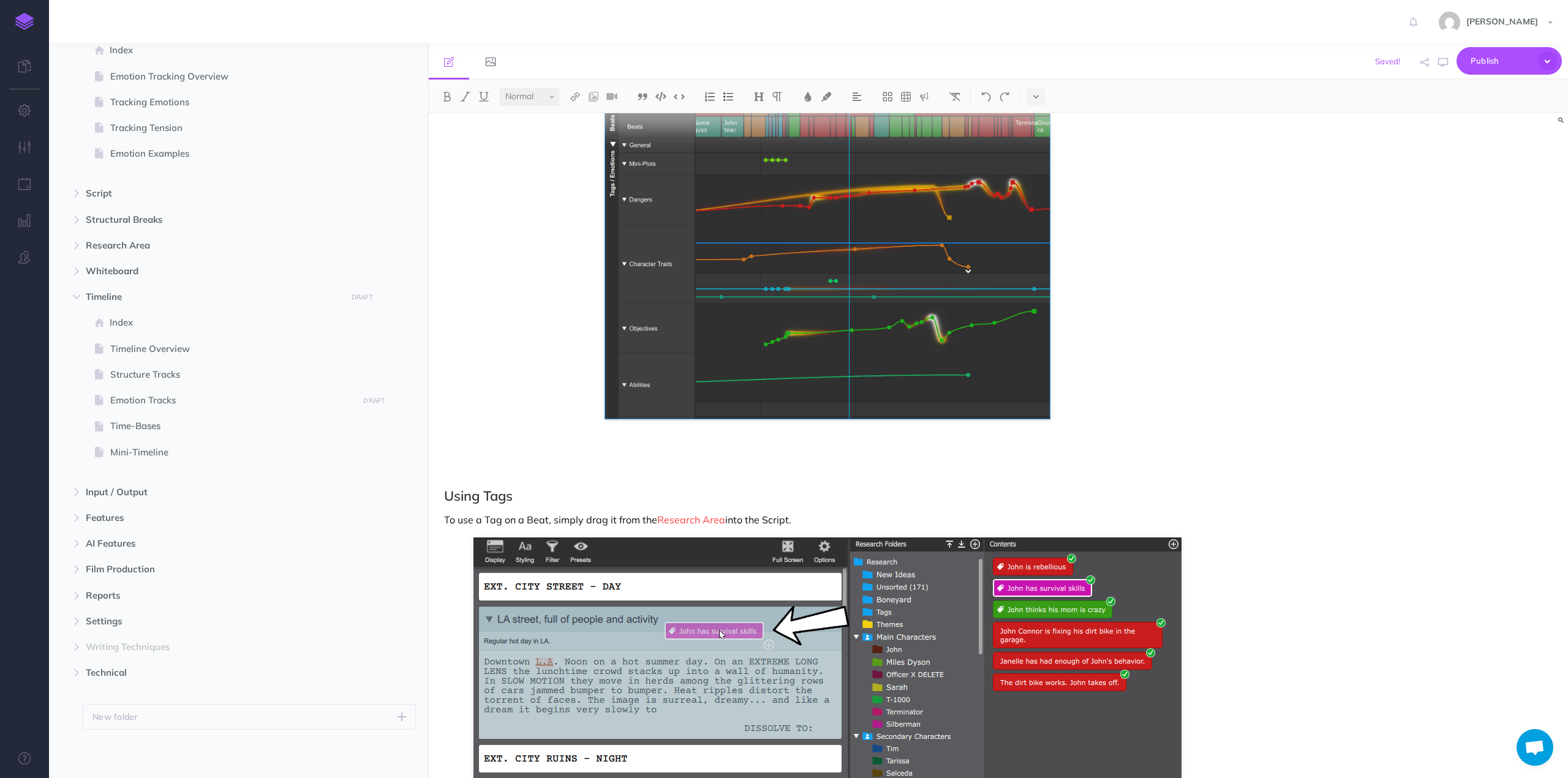
click at [582, 421] on div "Creating Tags Tags are created in the Research Area, the same way that Beats ca…" at bounding box center [827, 182] width 798 height 3321
click at [578, 459] on div "Creating Tags Tags are created in the Research Area, the same way that Beats ca…" at bounding box center [827, 182] width 798 height 3321
click at [529, 449] on p at bounding box center [827, 451] width 767 height 15
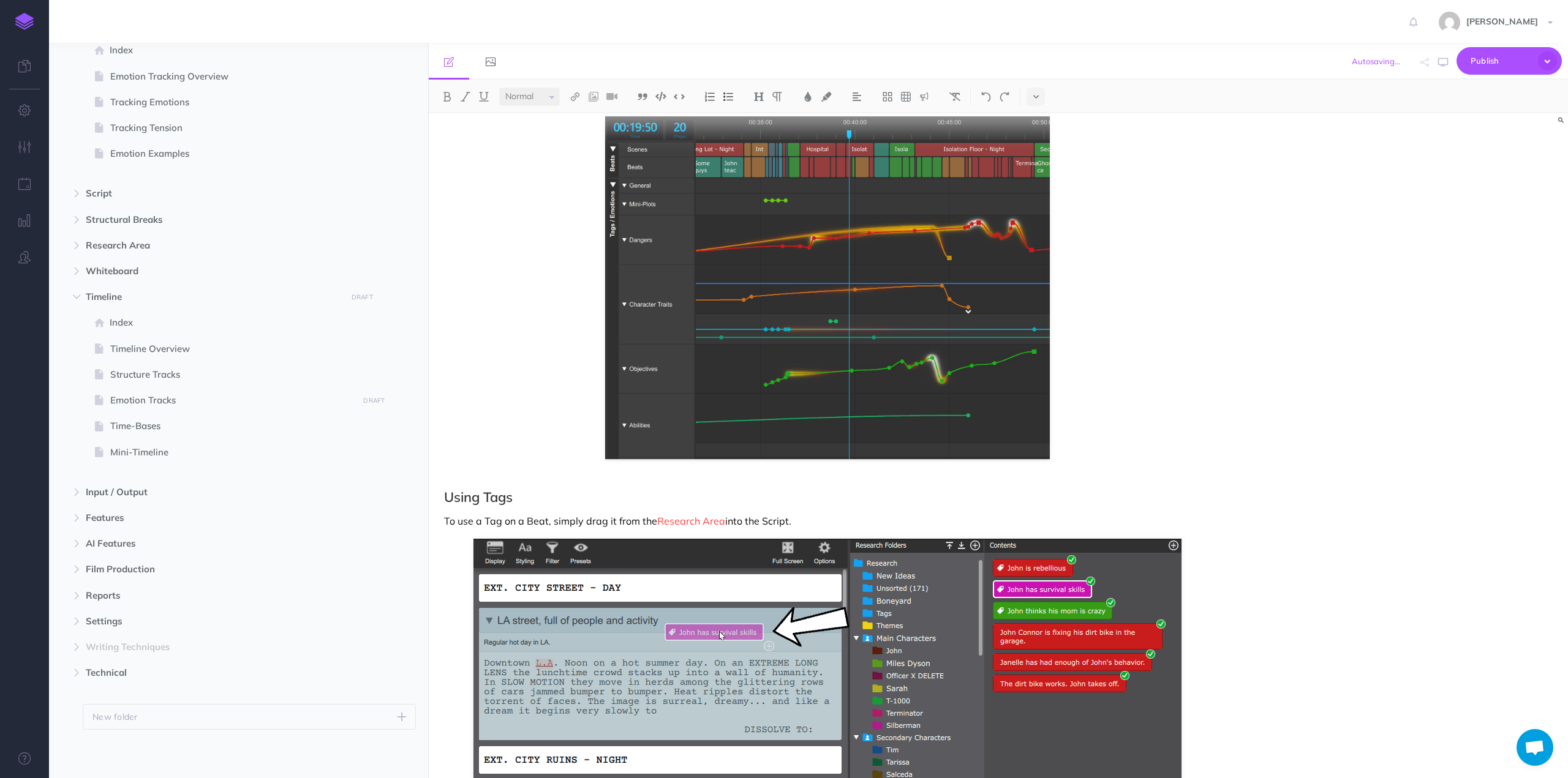
click at [493, 473] on div "Creating Tags Tags are created in the Research Area, the same way that Beats ca…" at bounding box center [827, 203] width 798 height 3282
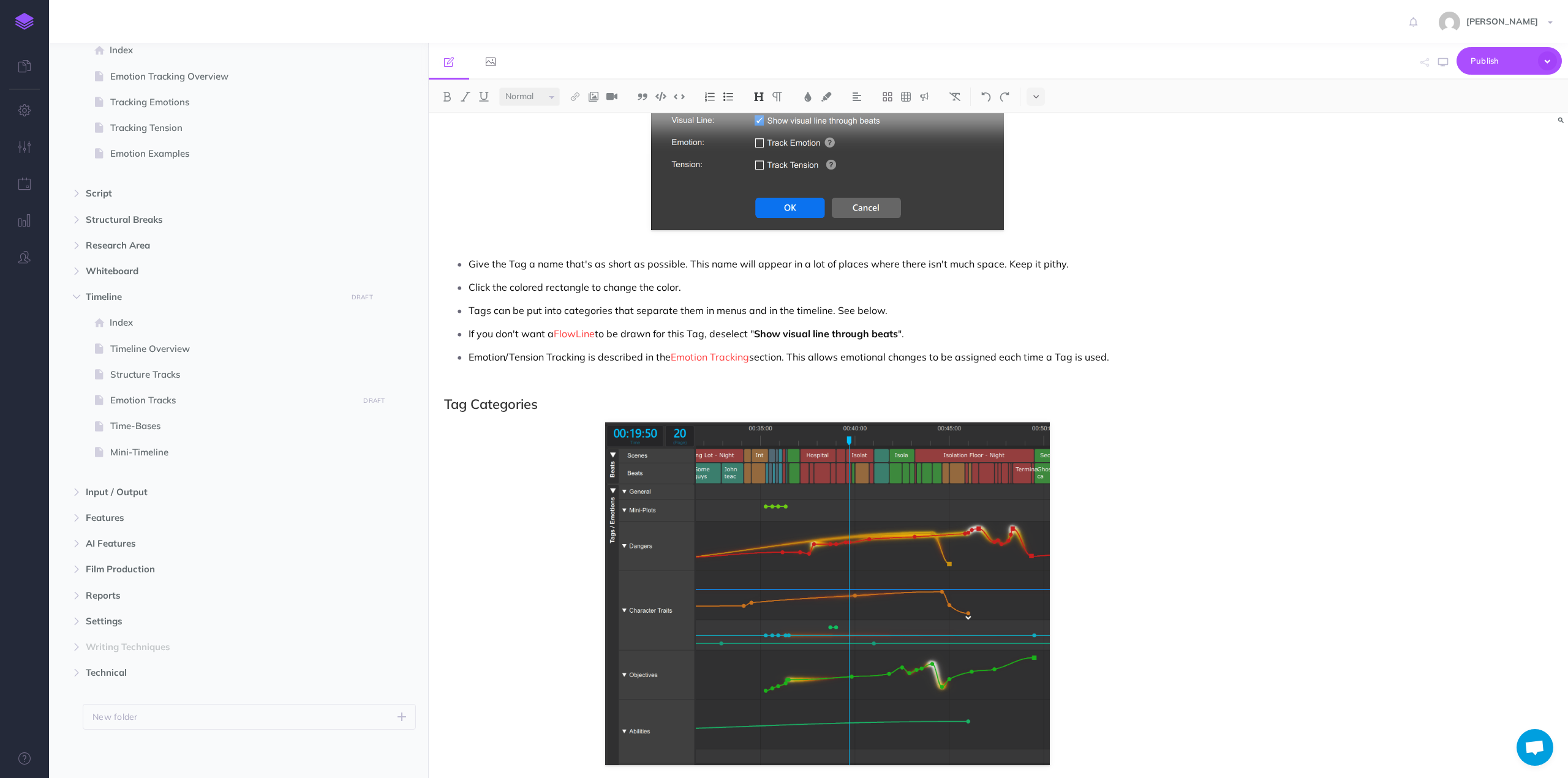
click at [566, 410] on h2 "Tag Categories" at bounding box center [827, 404] width 767 height 15
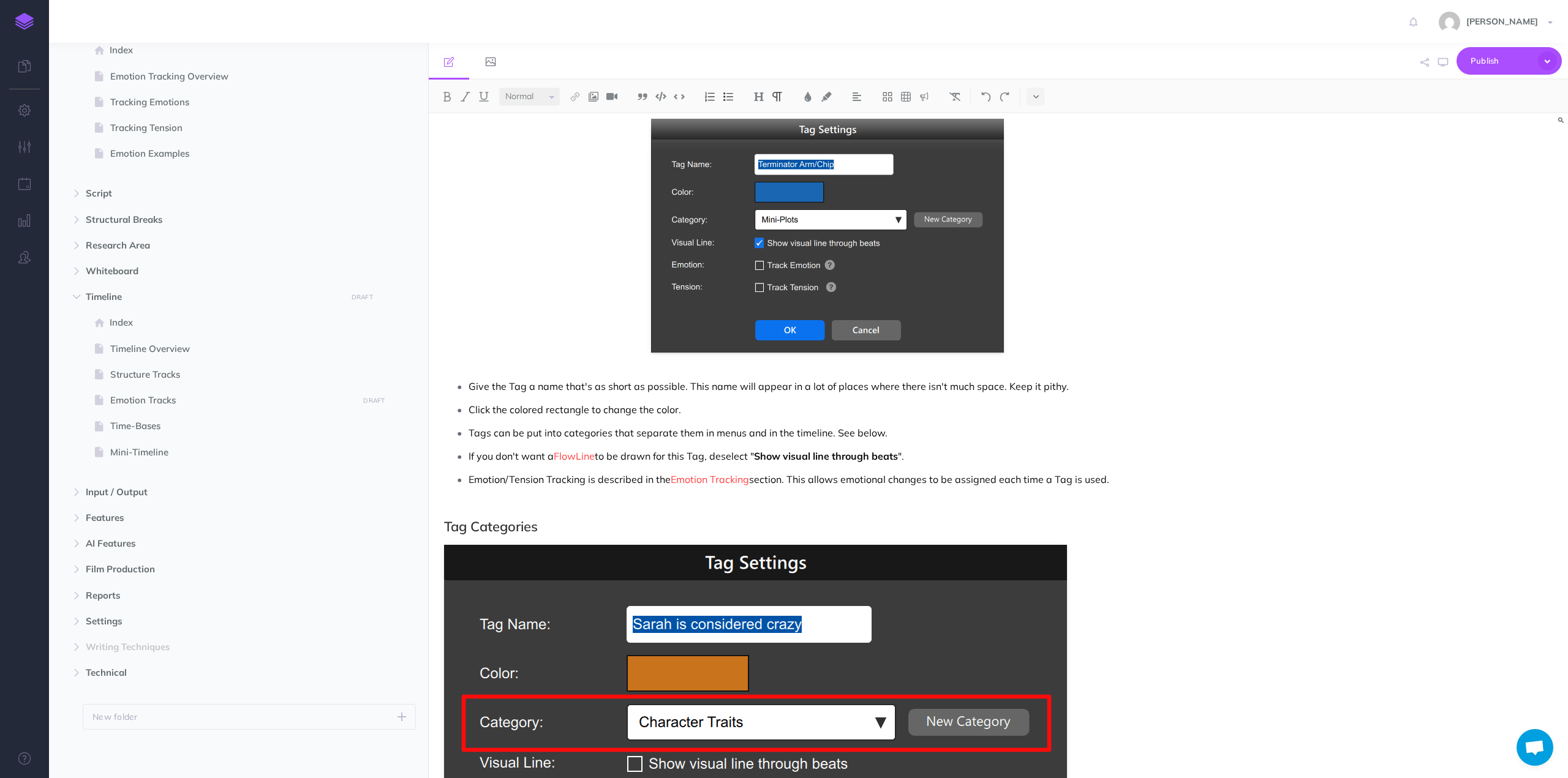
scroll to position [1368, 0]
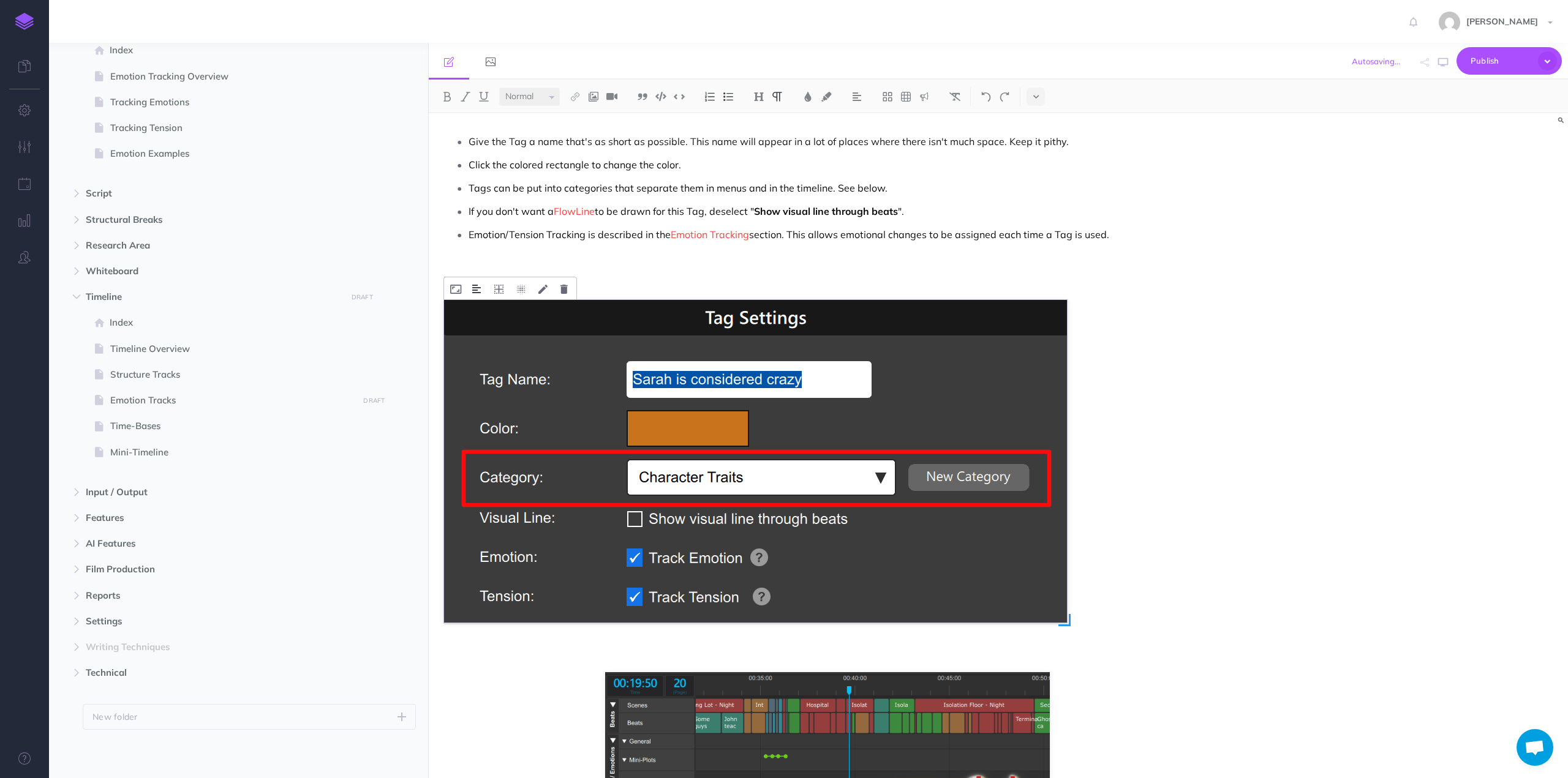
click at [473, 285] on img at bounding box center [476, 289] width 9 height 10
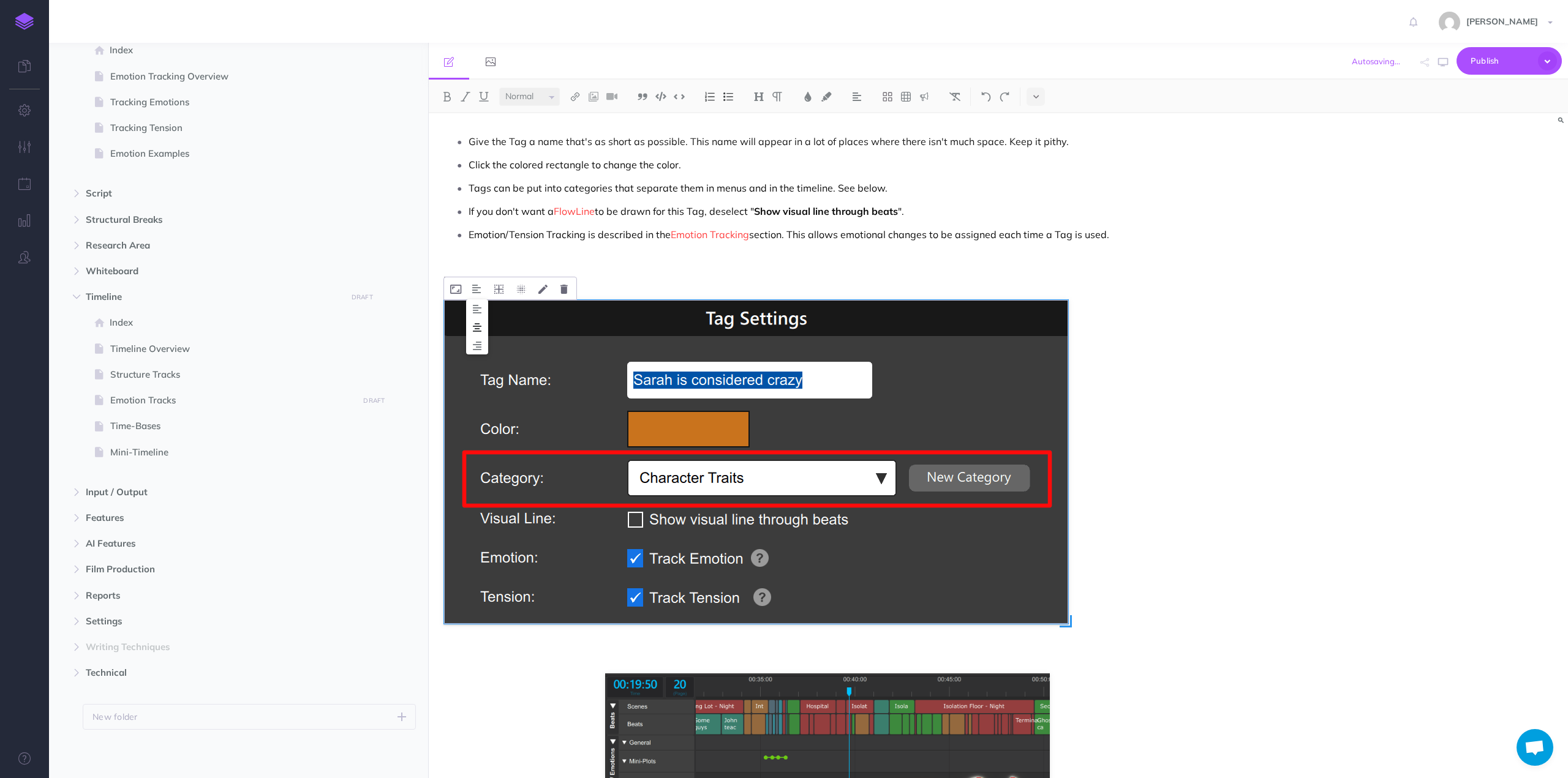
click at [479, 327] on img at bounding box center [477, 327] width 22 height 10
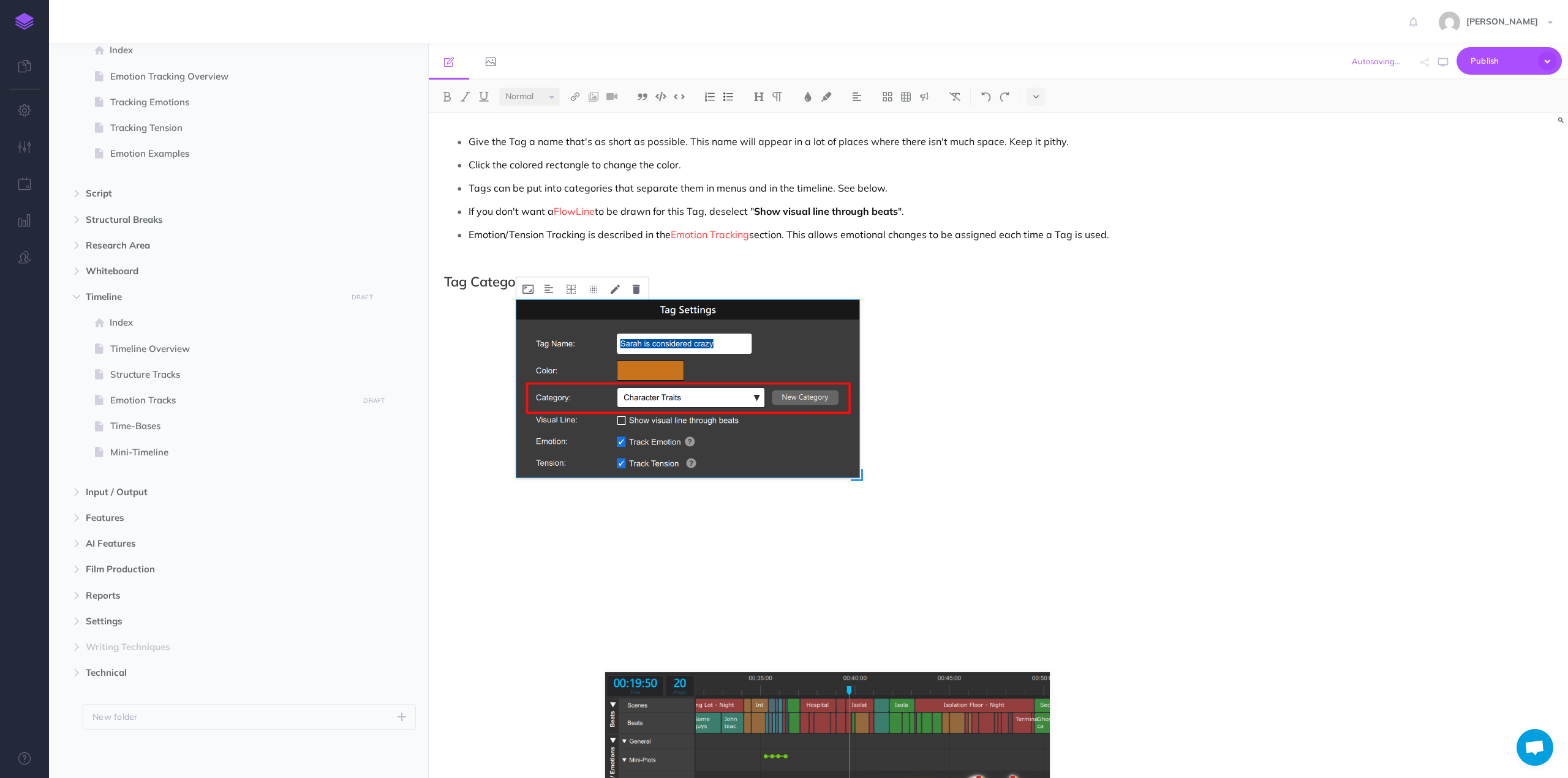
drag, startPoint x: 1142, startPoint y: 620, endPoint x: 861, endPoint y: 484, distance: 312.2
click at [861, 484] on div at bounding box center [828, 461] width 623 height 323
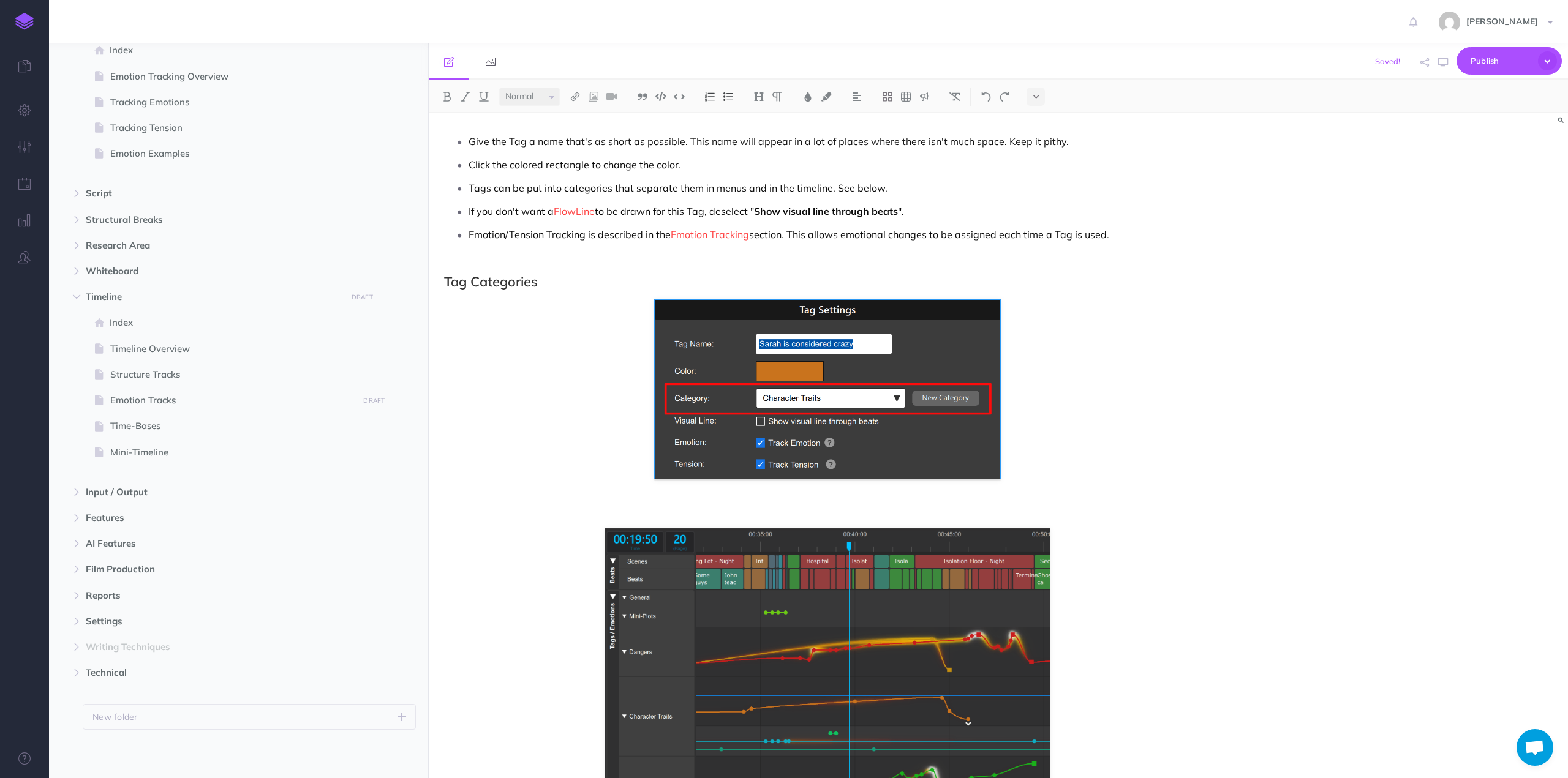
click at [543, 280] on h2 "Tag Categories" at bounding box center [827, 282] width 767 height 15
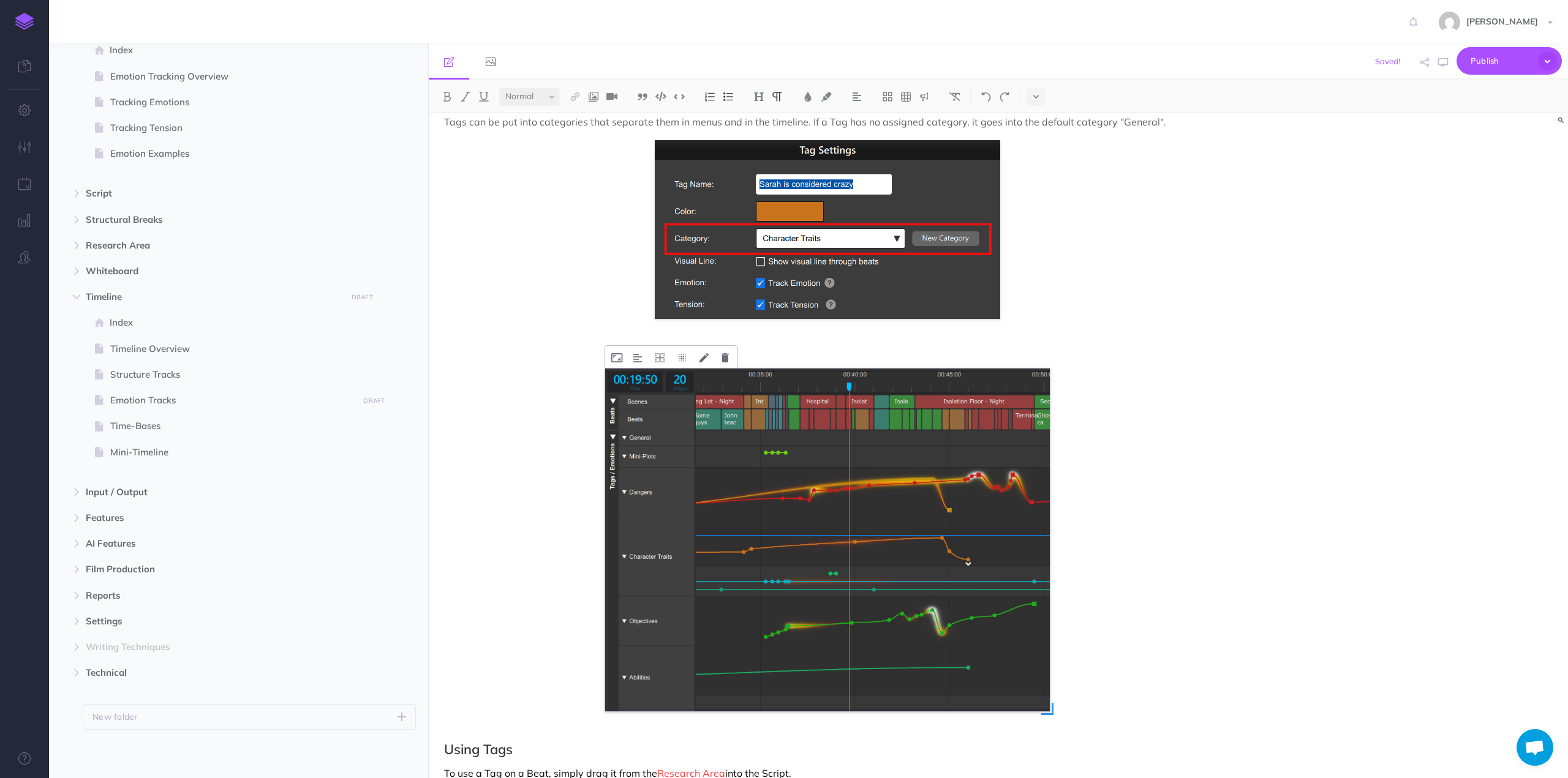
scroll to position [1490, 0]
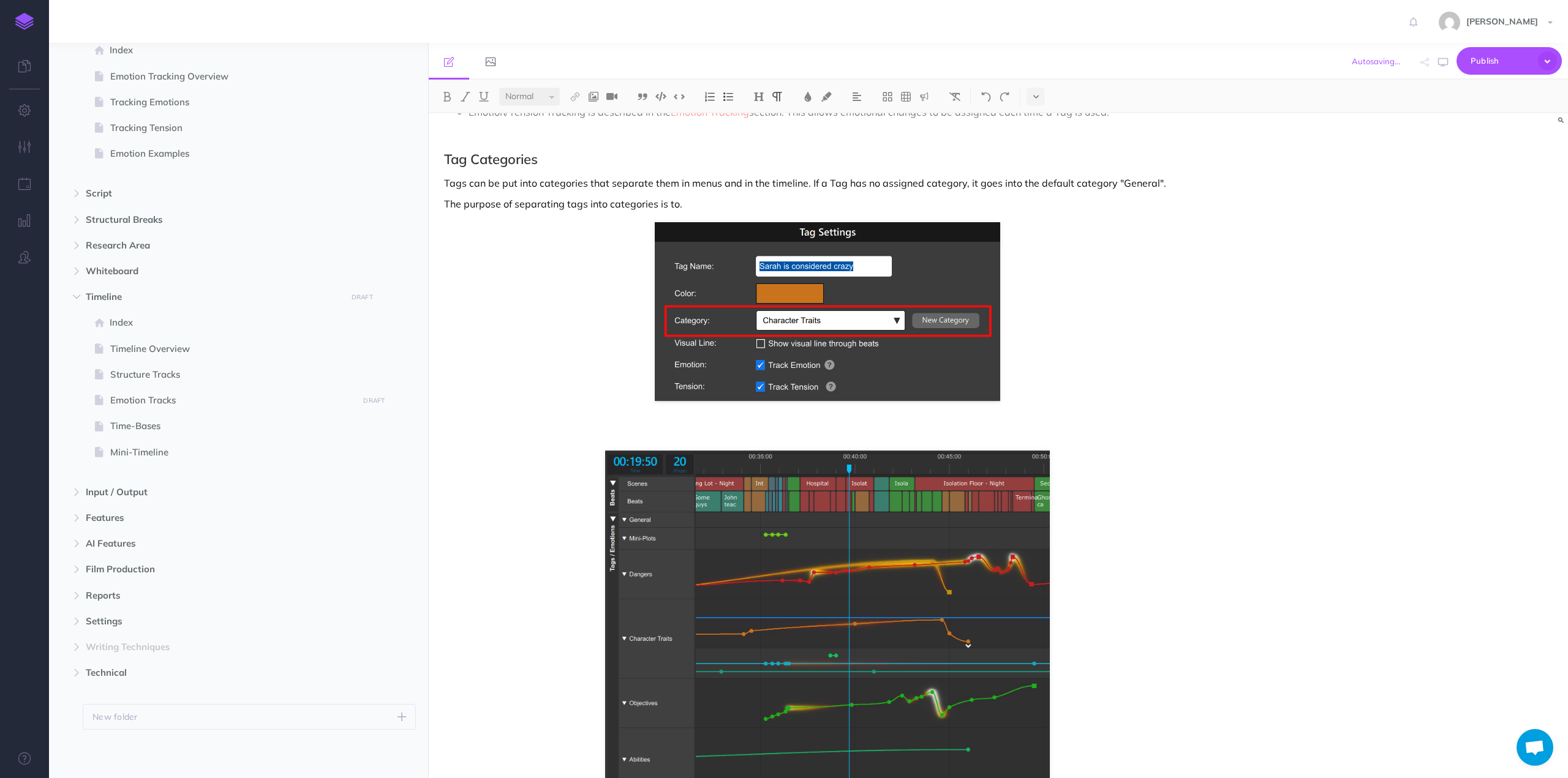
click at [790, 431] on p at bounding box center [827, 433] width 767 height 15
click at [730, 201] on p "The purpose of separating tags into categories is to." at bounding box center [827, 204] width 767 height 15
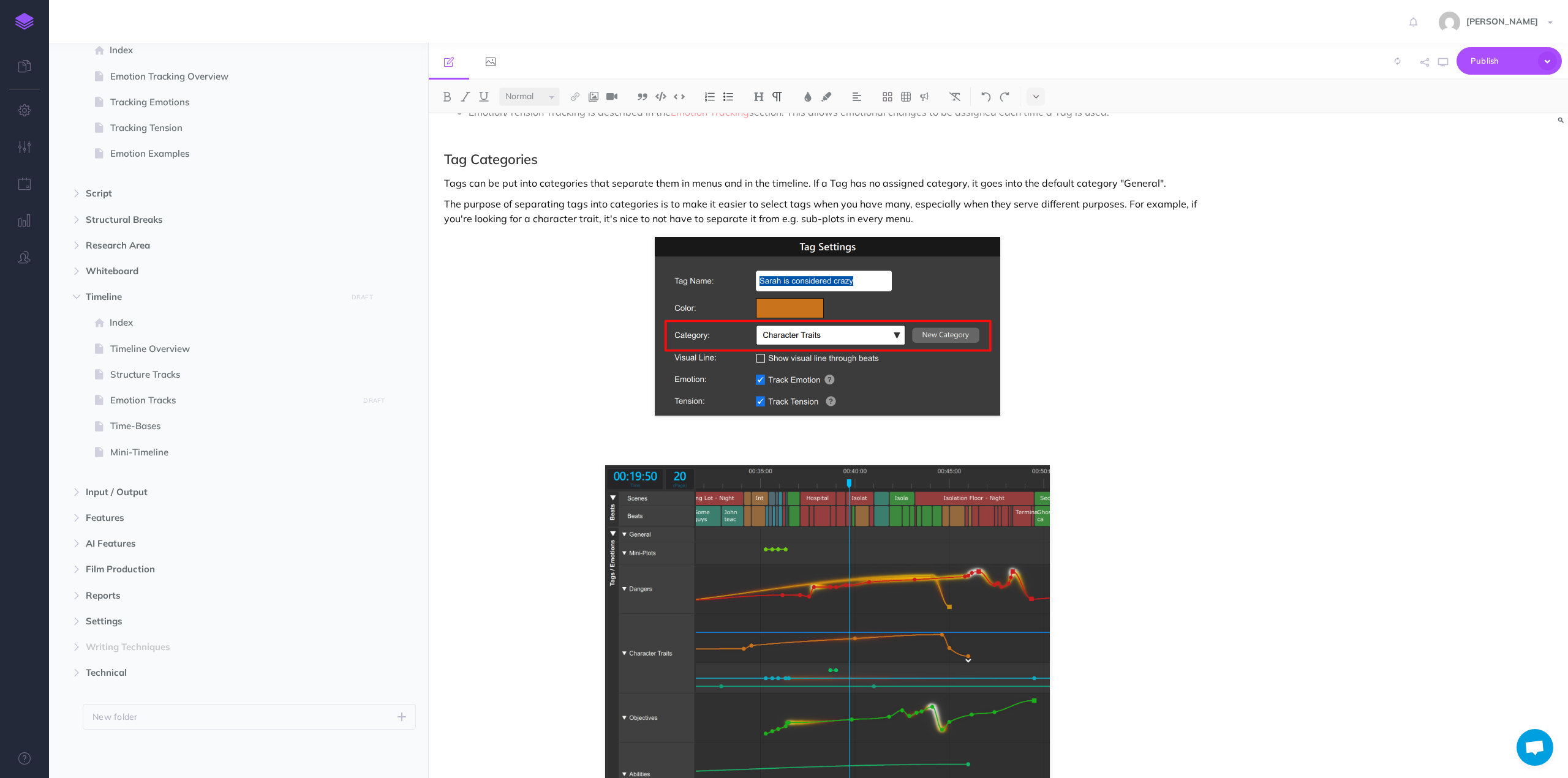
click at [717, 441] on p at bounding box center [827, 447] width 767 height 15
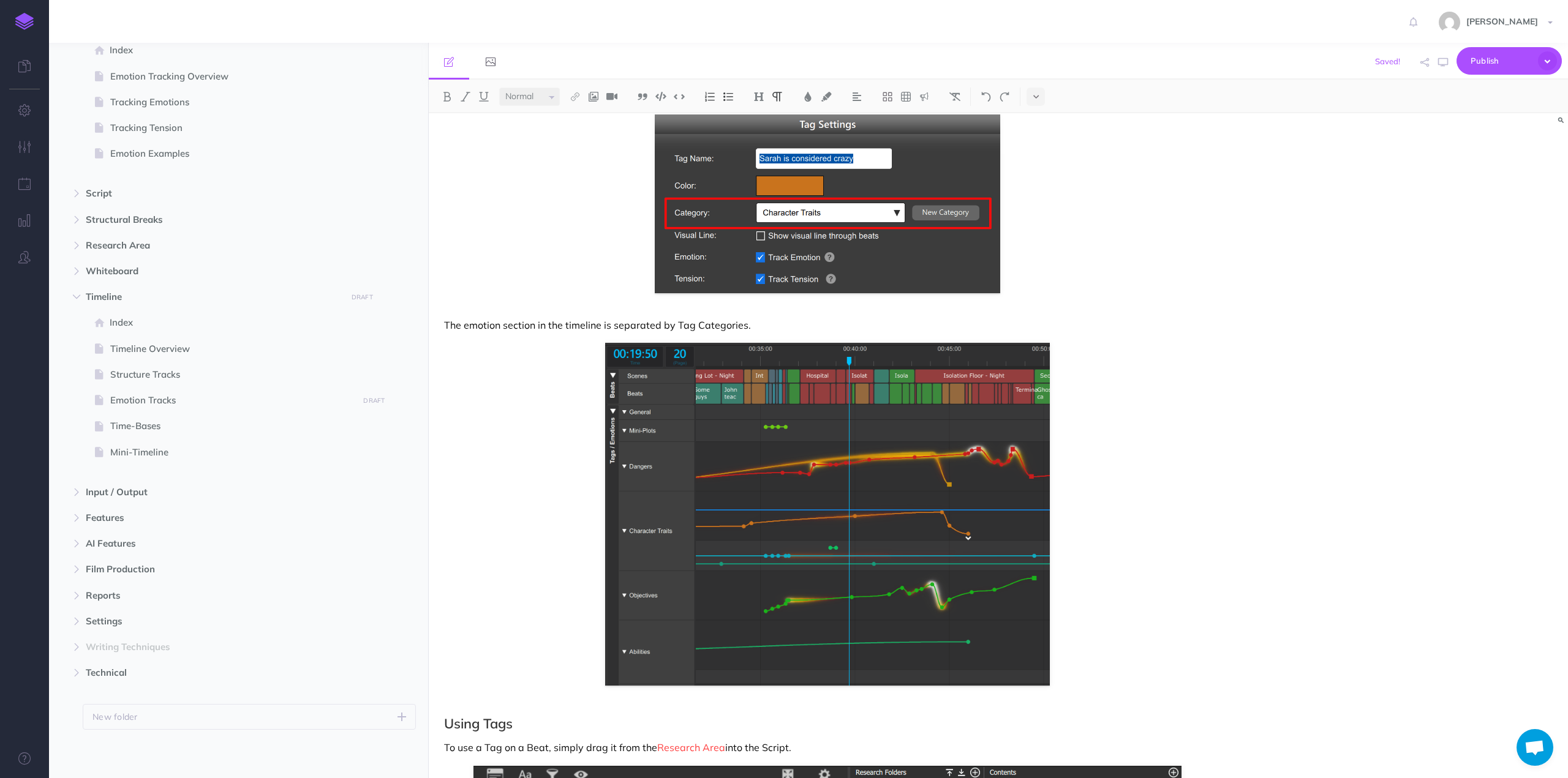
scroll to position [1674, 0]
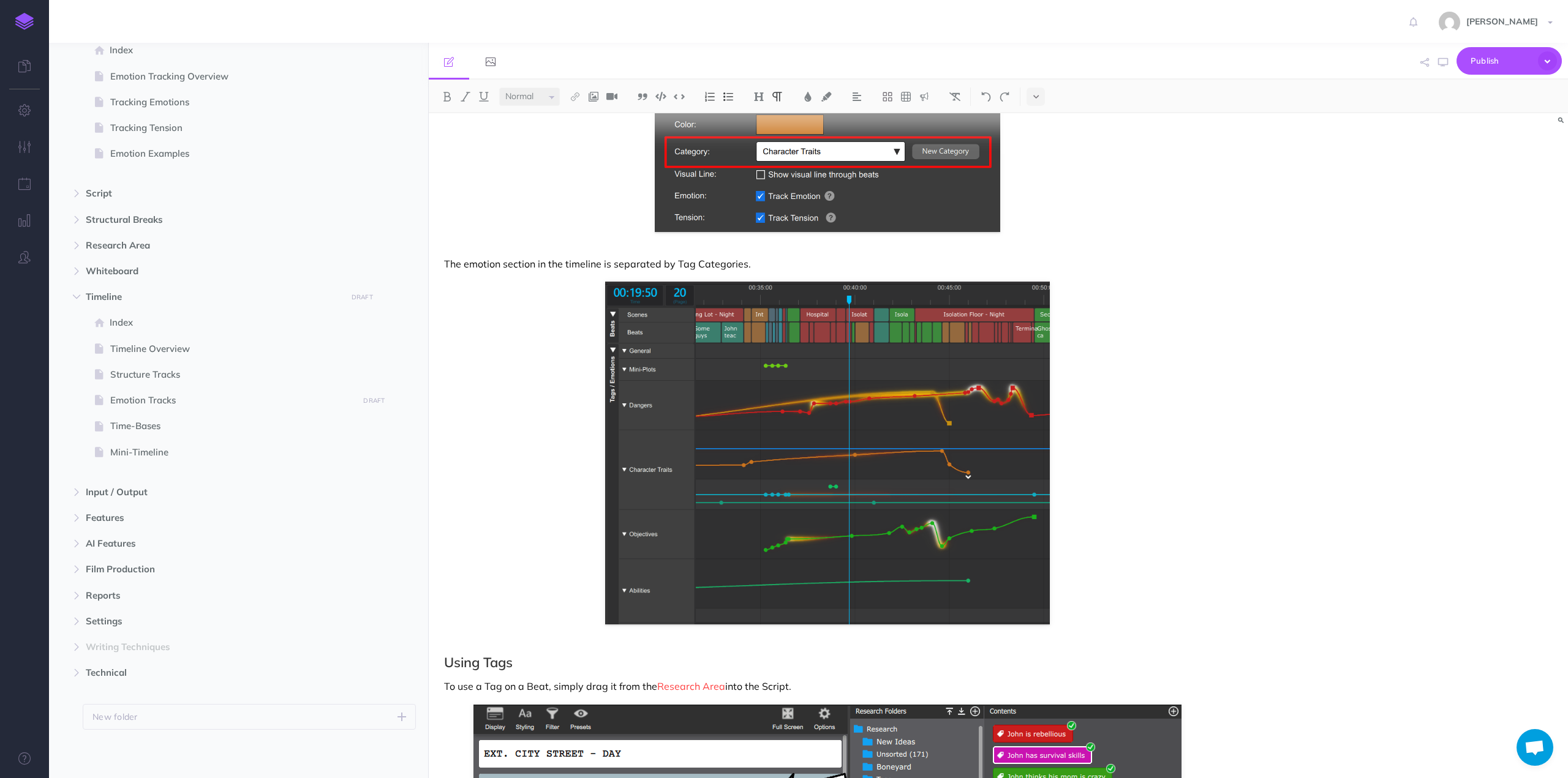
click at [503, 639] on div "Creating Tags Tags are created in the Research Area, the same way that Beats ca…" at bounding box center [827, 224] width 798 height 3569
click at [766, 262] on p "The emotion section in the timeline is separated by Tag Categories." at bounding box center [827, 264] width 767 height 15
click at [778, 262] on p "The emotion section in the timeline is separated by Tag Categories. See Emotion…" at bounding box center [827, 264] width 767 height 15
drag, startPoint x: 778, startPoint y: 262, endPoint x: 811, endPoint y: 263, distance: 33.0
click at [811, 263] on p "The emotion section in the timeline is separated by Tag Categories. See Emotion…" at bounding box center [827, 264] width 767 height 15
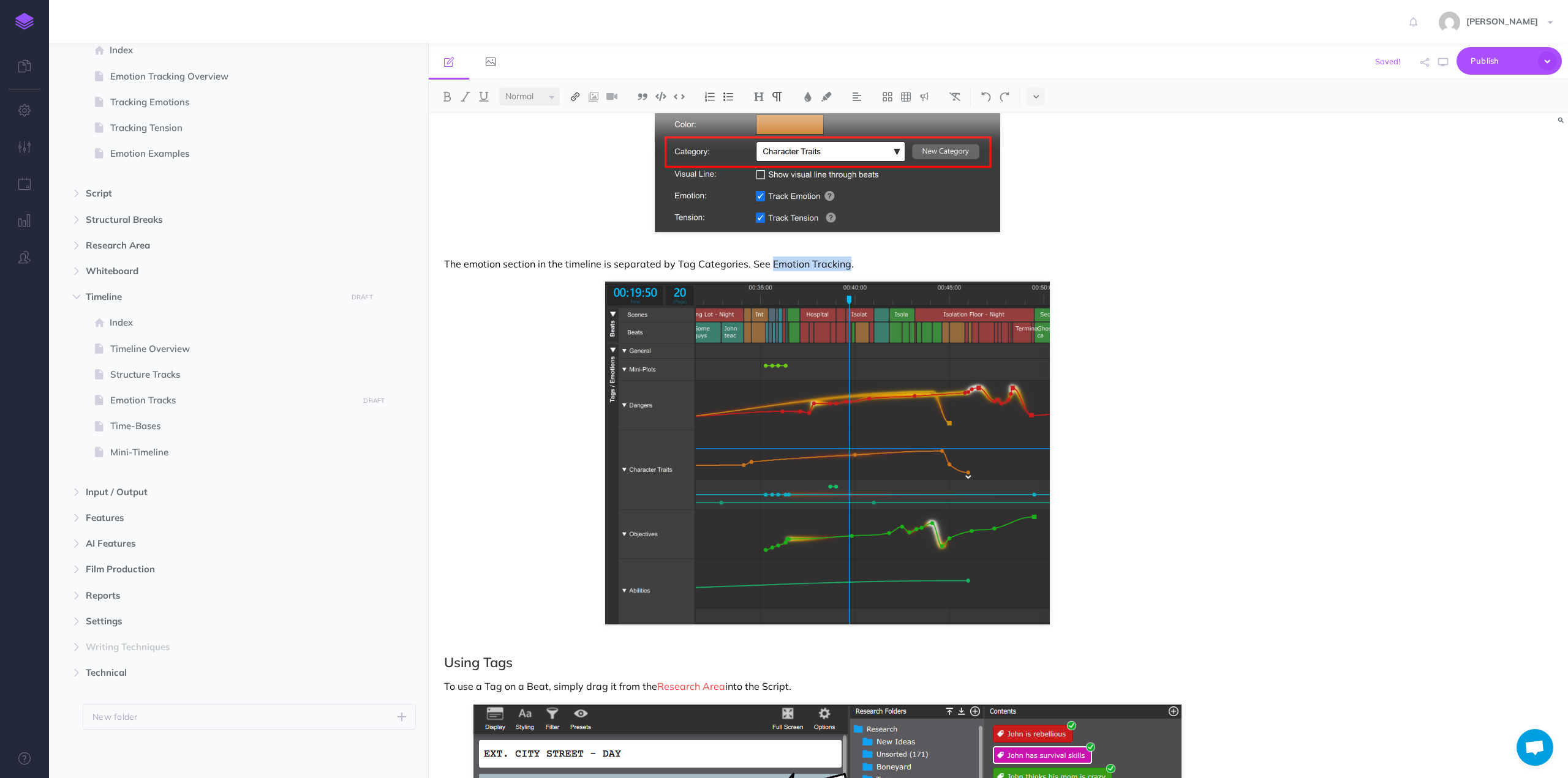
click at [578, 97] on img at bounding box center [575, 97] width 11 height 10
click at [576, 138] on icon at bounding box center [575, 136] width 10 height 9
select select
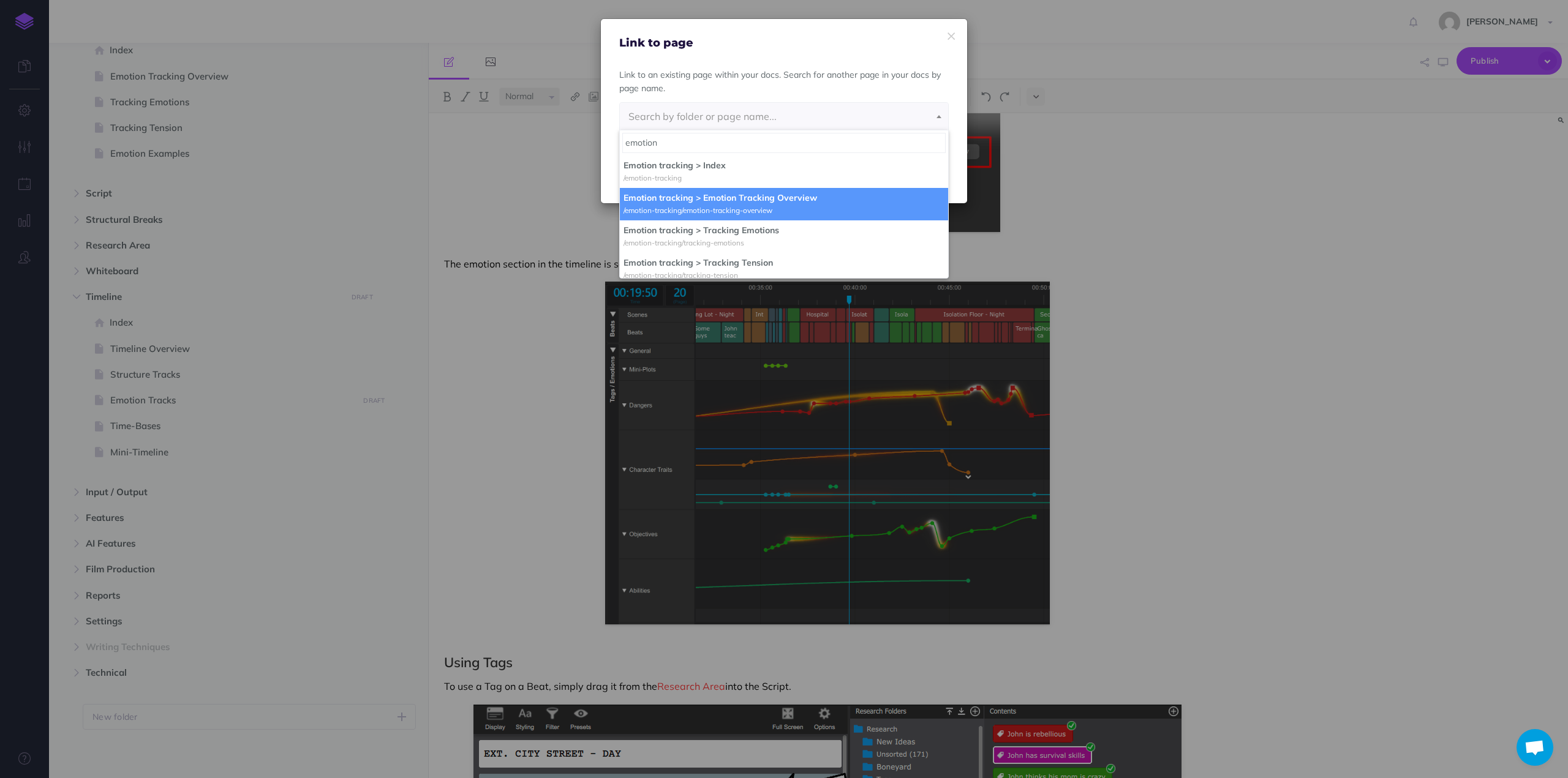
type input "emotion"
select select "867-DSAL-JV2-SCR"
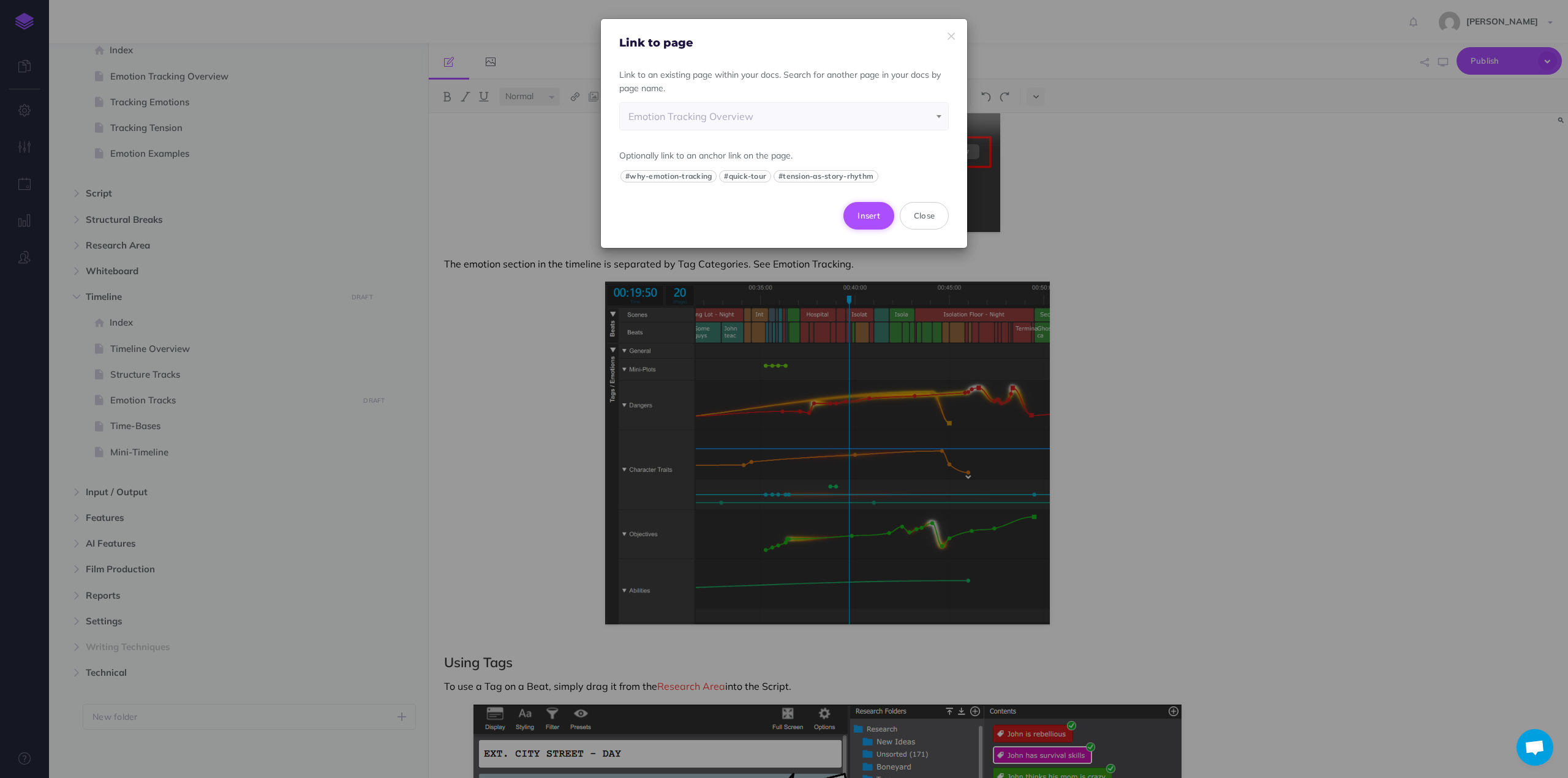
click at [875, 219] on button "Insert" at bounding box center [869, 215] width 51 height 27
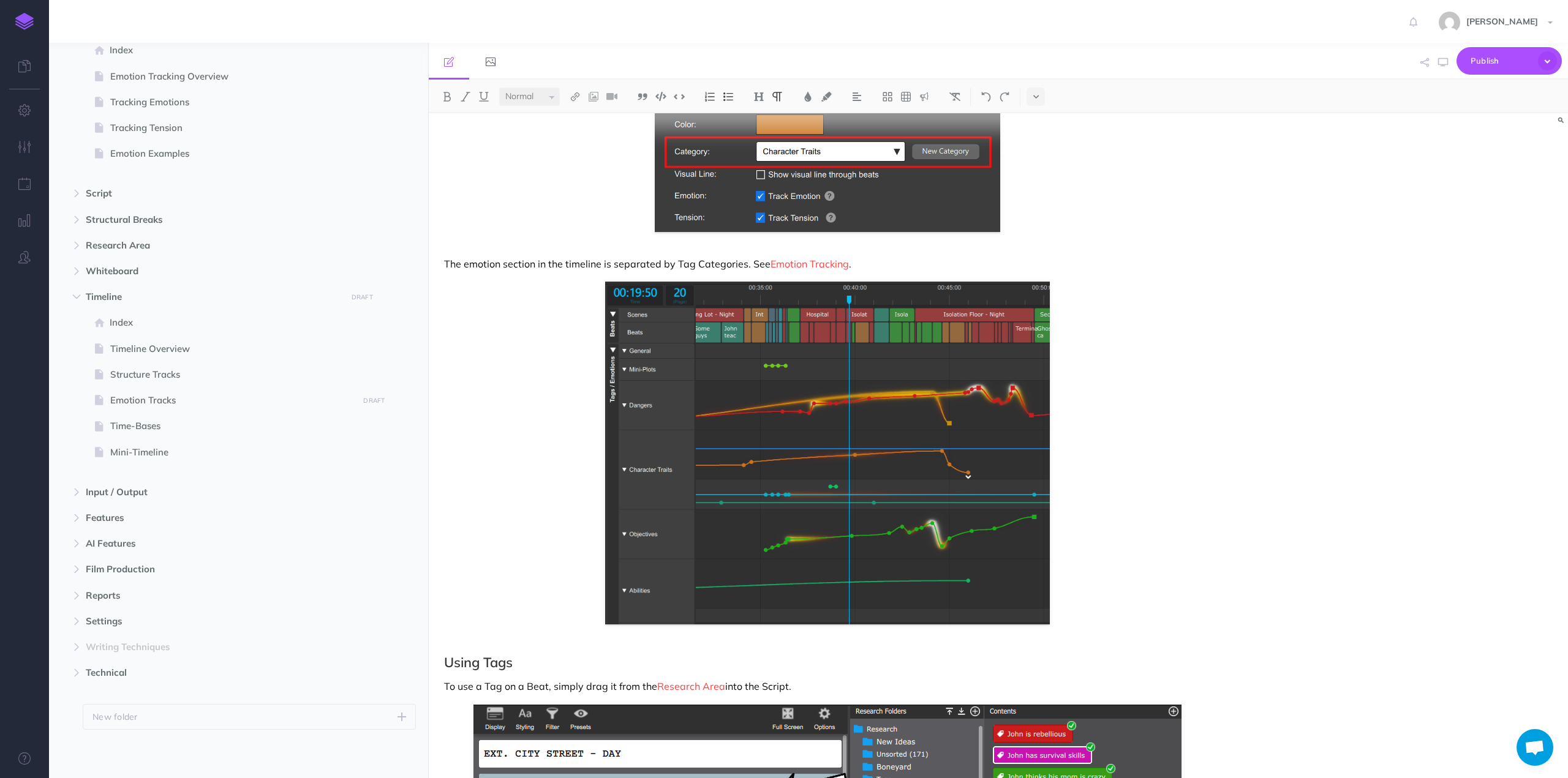
click at [562, 262] on p "The emotion section in the timeline is separated by Tag Categories. See Emotion…" at bounding box center [827, 264] width 767 height 15
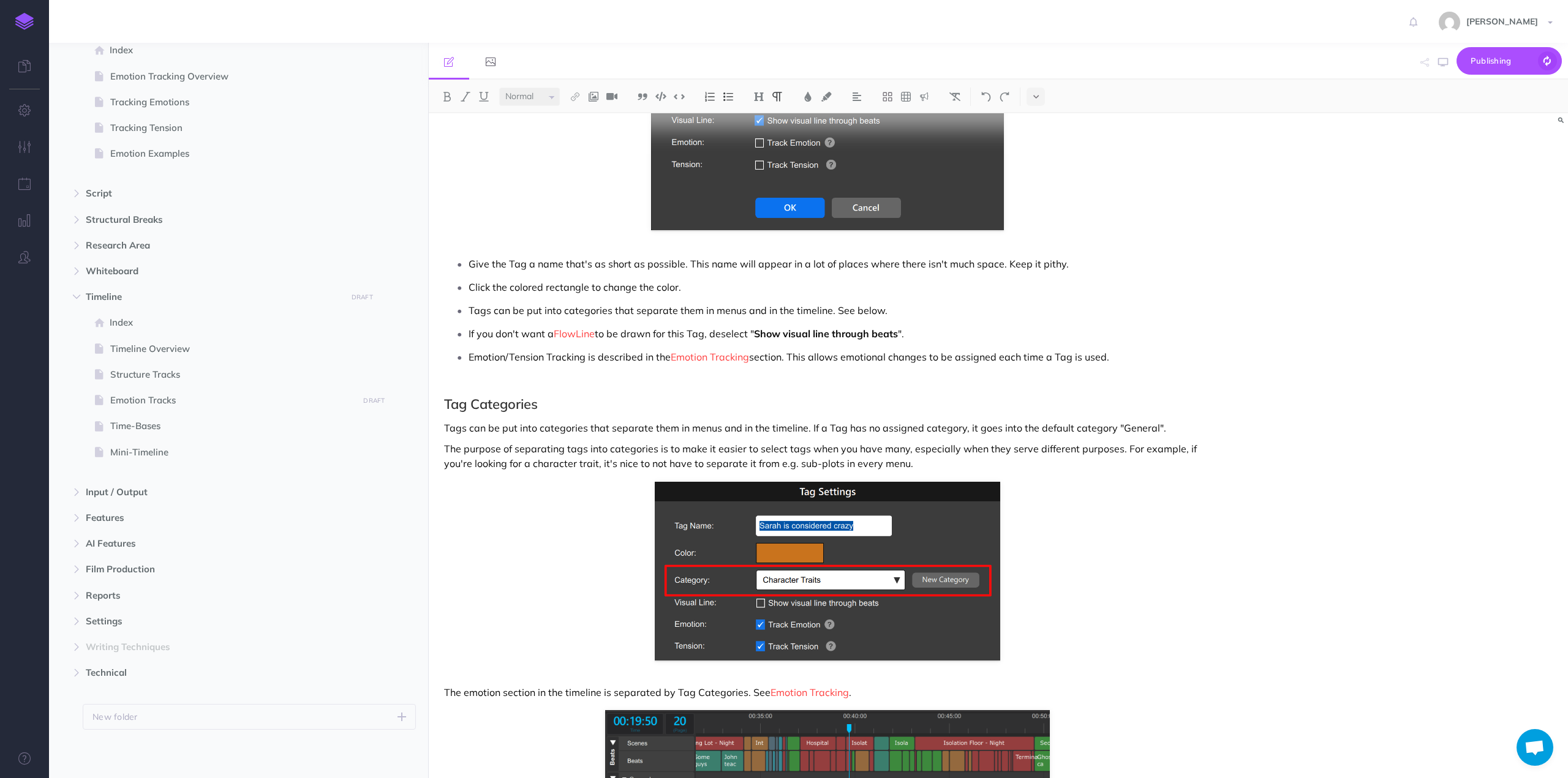
click at [838, 311] on p "Tags can be put into categories that separate them in menus and in the timeline…" at bounding box center [839, 310] width 742 height 18
drag, startPoint x: 838, startPoint y: 311, endPoint x: 857, endPoint y: 309, distance: 19.1
click at [857, 309] on p "Tags can be put into categories that separate them in menus and in the timeline…" at bounding box center [839, 310] width 742 height 18
click at [578, 96] on img at bounding box center [575, 97] width 11 height 10
click at [576, 154] on icon at bounding box center [576, 155] width 7 height 9
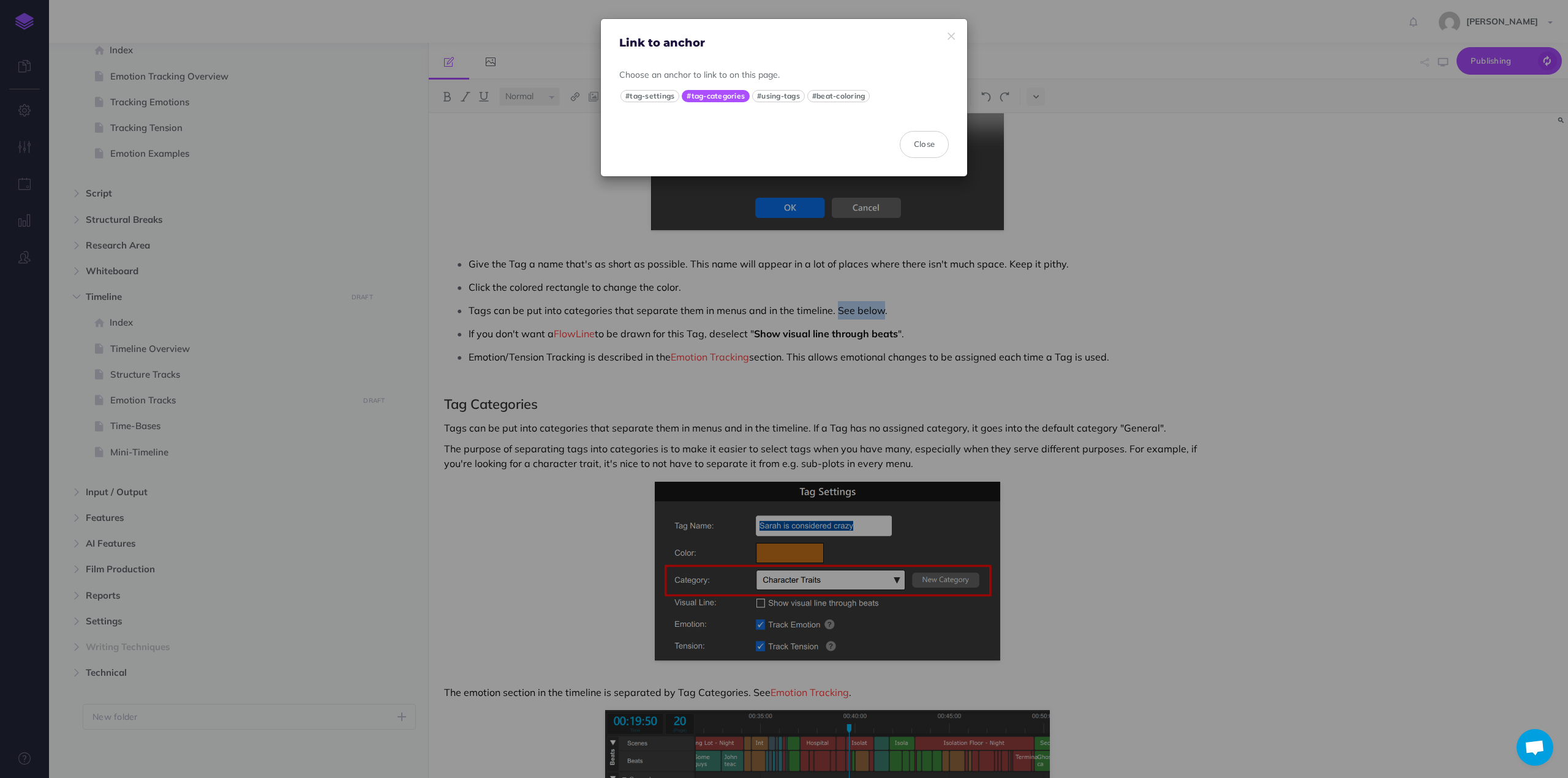
click at [713, 94] on button "#tag-categories" at bounding box center [715, 96] width 68 height 12
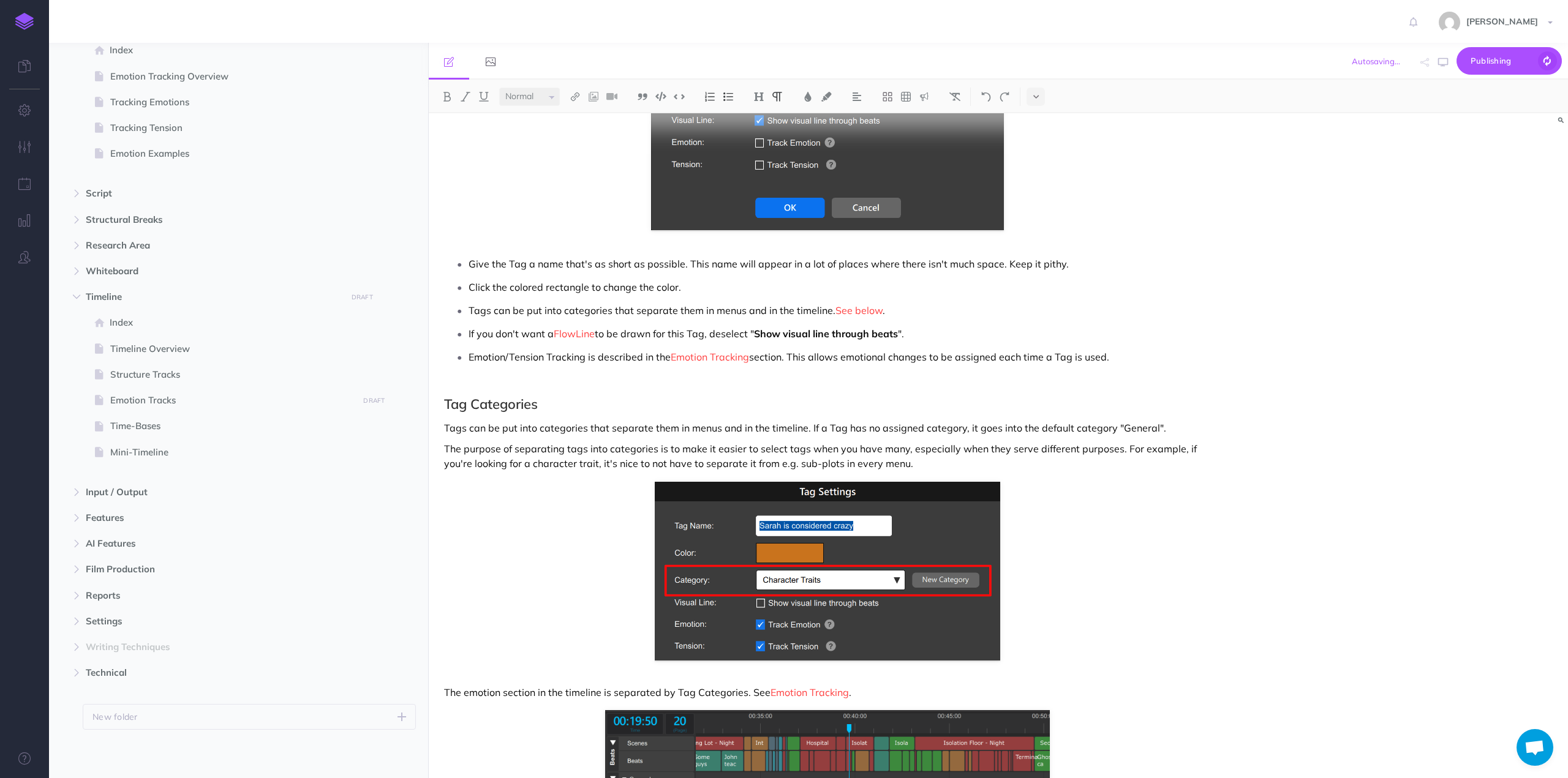
click at [662, 311] on p "Tags can be put into categories that separate them in menus and in the timeline…" at bounding box center [839, 310] width 742 height 18
click at [147, 400] on span "Emotion Tracks" at bounding box center [232, 400] width 244 height 15
select select "null"
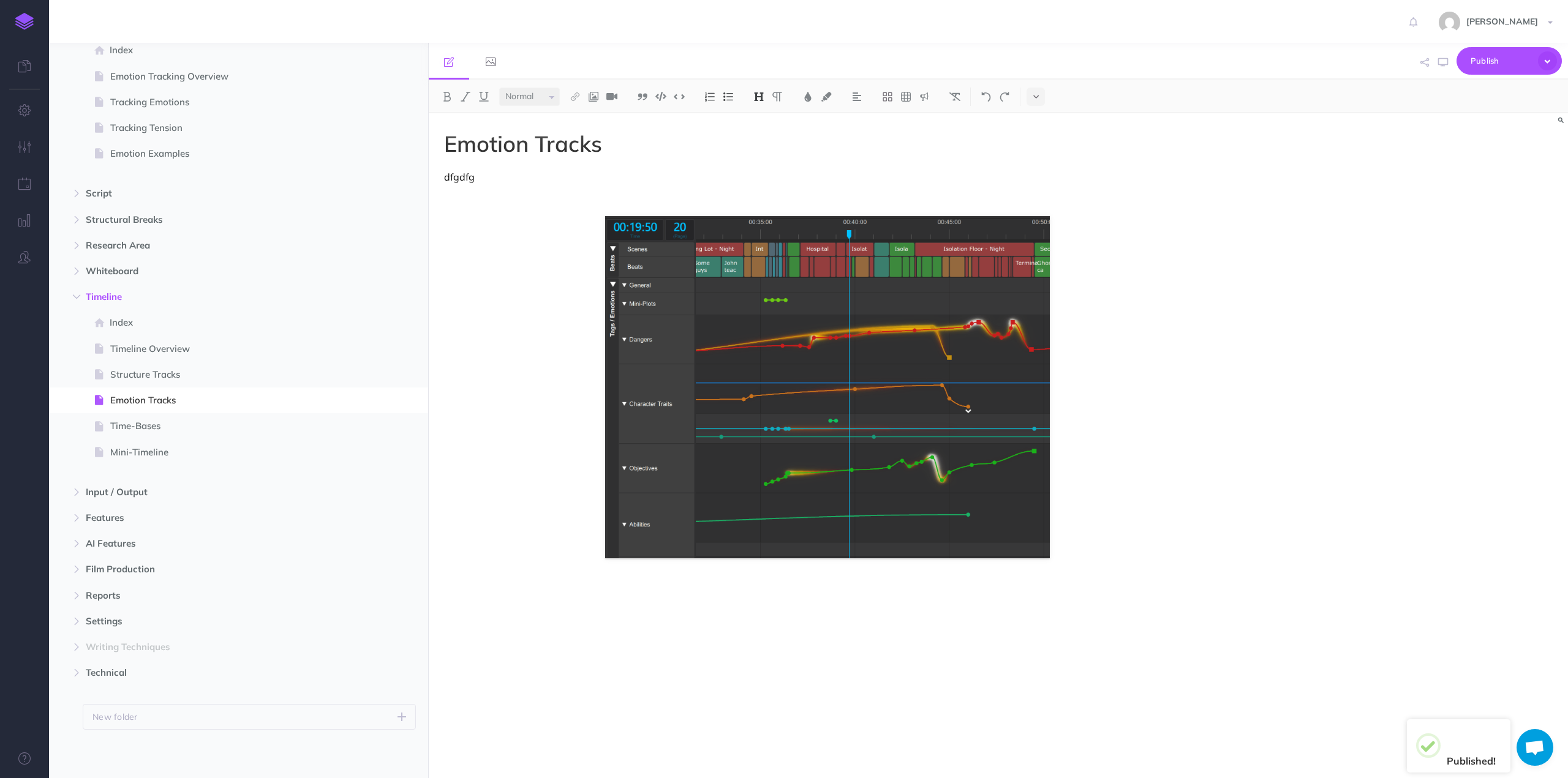
click at [467, 176] on p "dfgdfg" at bounding box center [827, 177] width 767 height 15
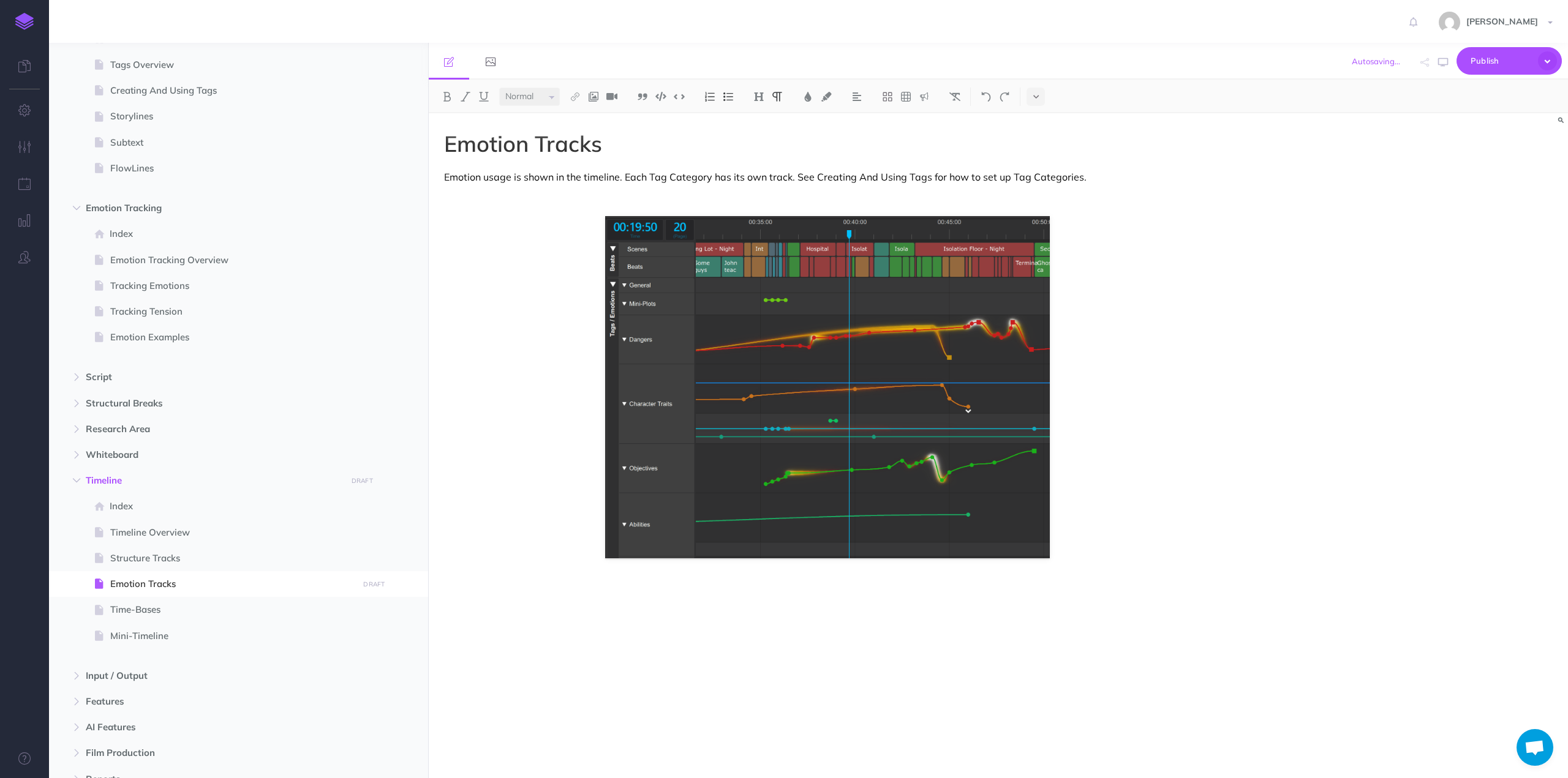
click at [833, 177] on p "Emotion usage is shown in the timeline. Each Tag Category has its own track. Se…" at bounding box center [827, 177] width 767 height 15
drag, startPoint x: 833, startPoint y: 177, endPoint x: 908, endPoint y: 173, distance: 75.1
click at [908, 173] on p "Emotion usage is shown in the timeline. Each Tag Category has its own track. Se…" at bounding box center [827, 177] width 767 height 15
click at [572, 94] on img at bounding box center [575, 97] width 11 height 10
click at [576, 137] on icon at bounding box center [575, 136] width 10 height 9
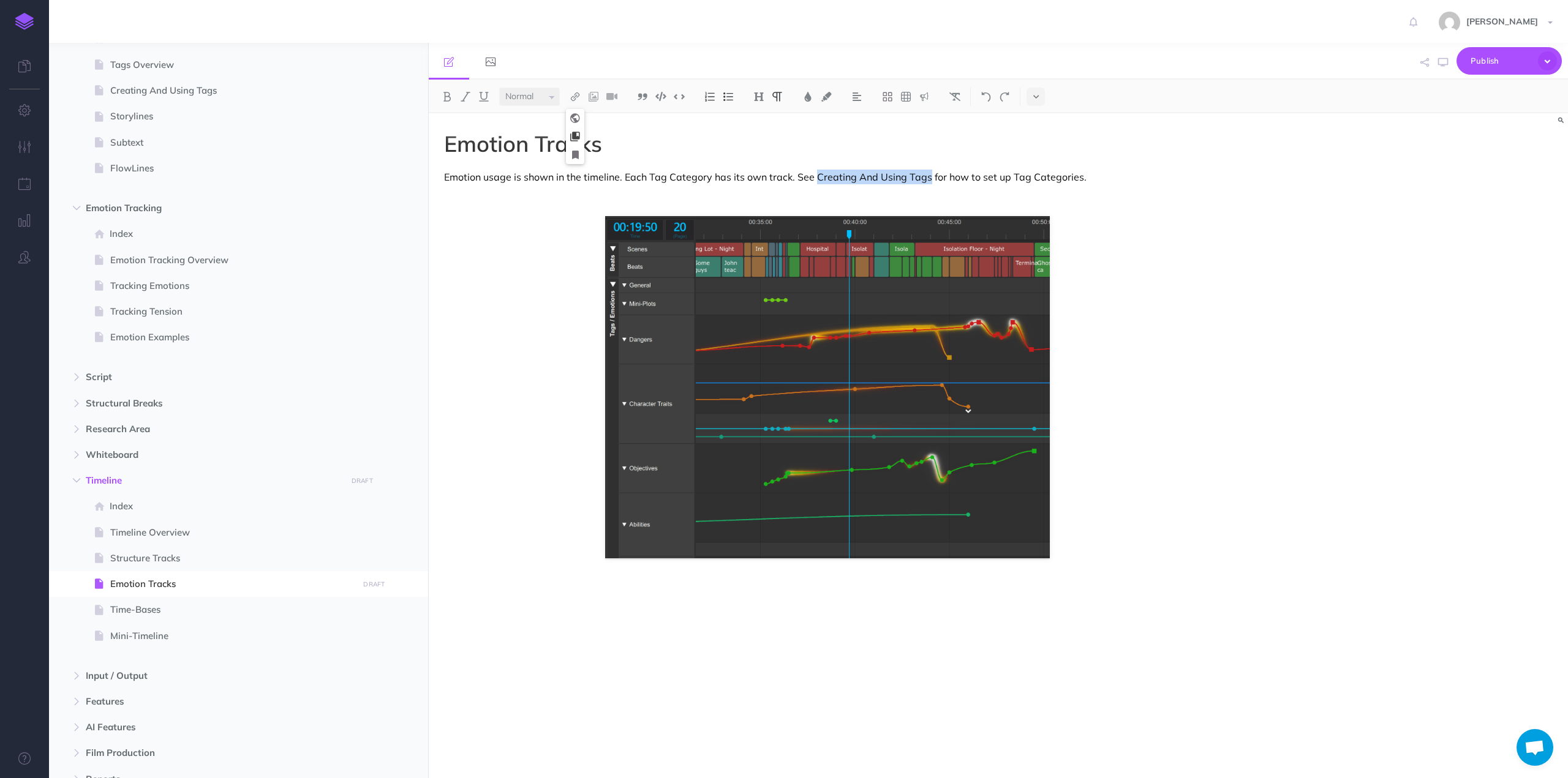
select select
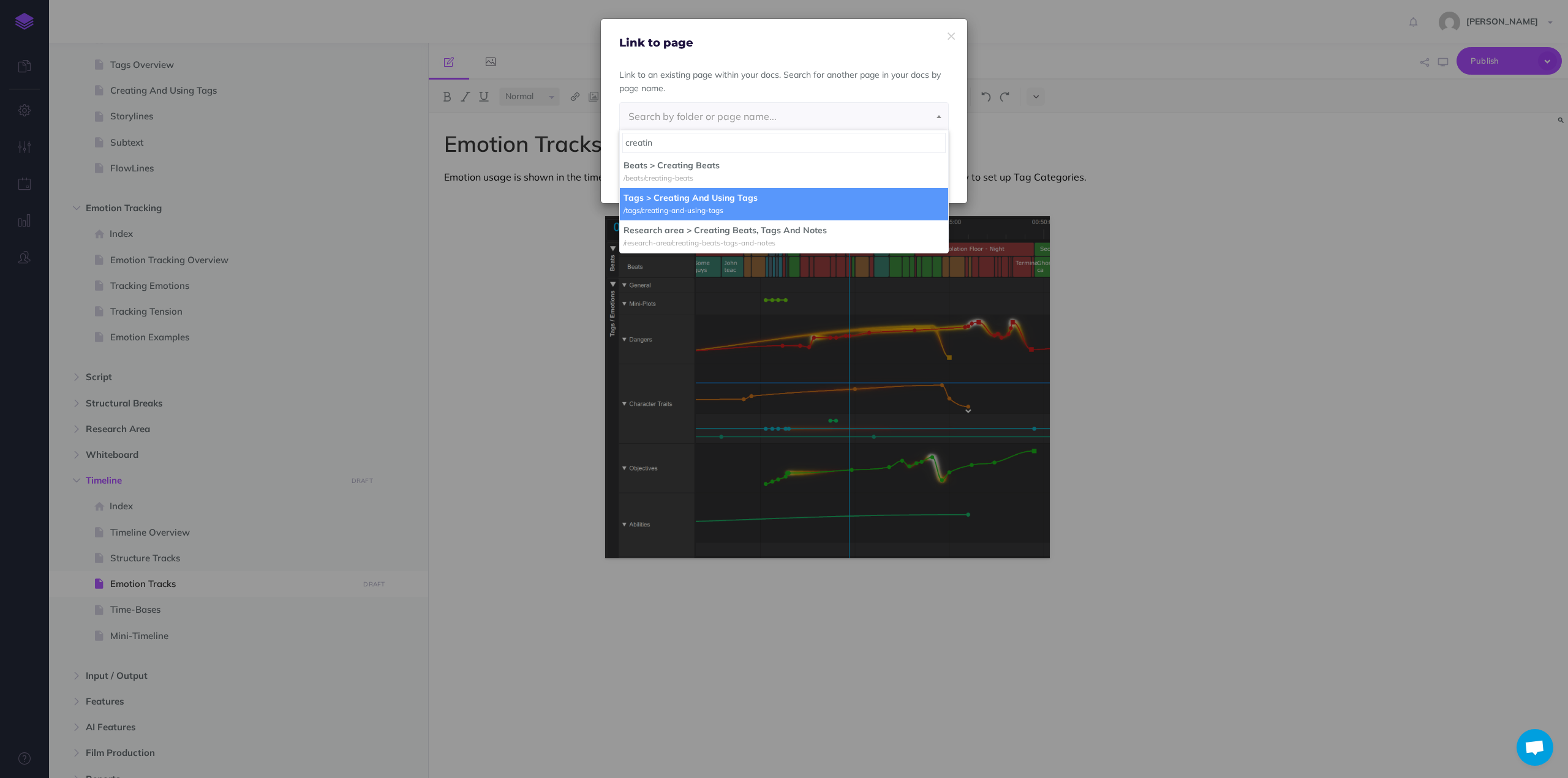
type input "creatin"
select select "ENO-51BZ-L1S-ZAL"
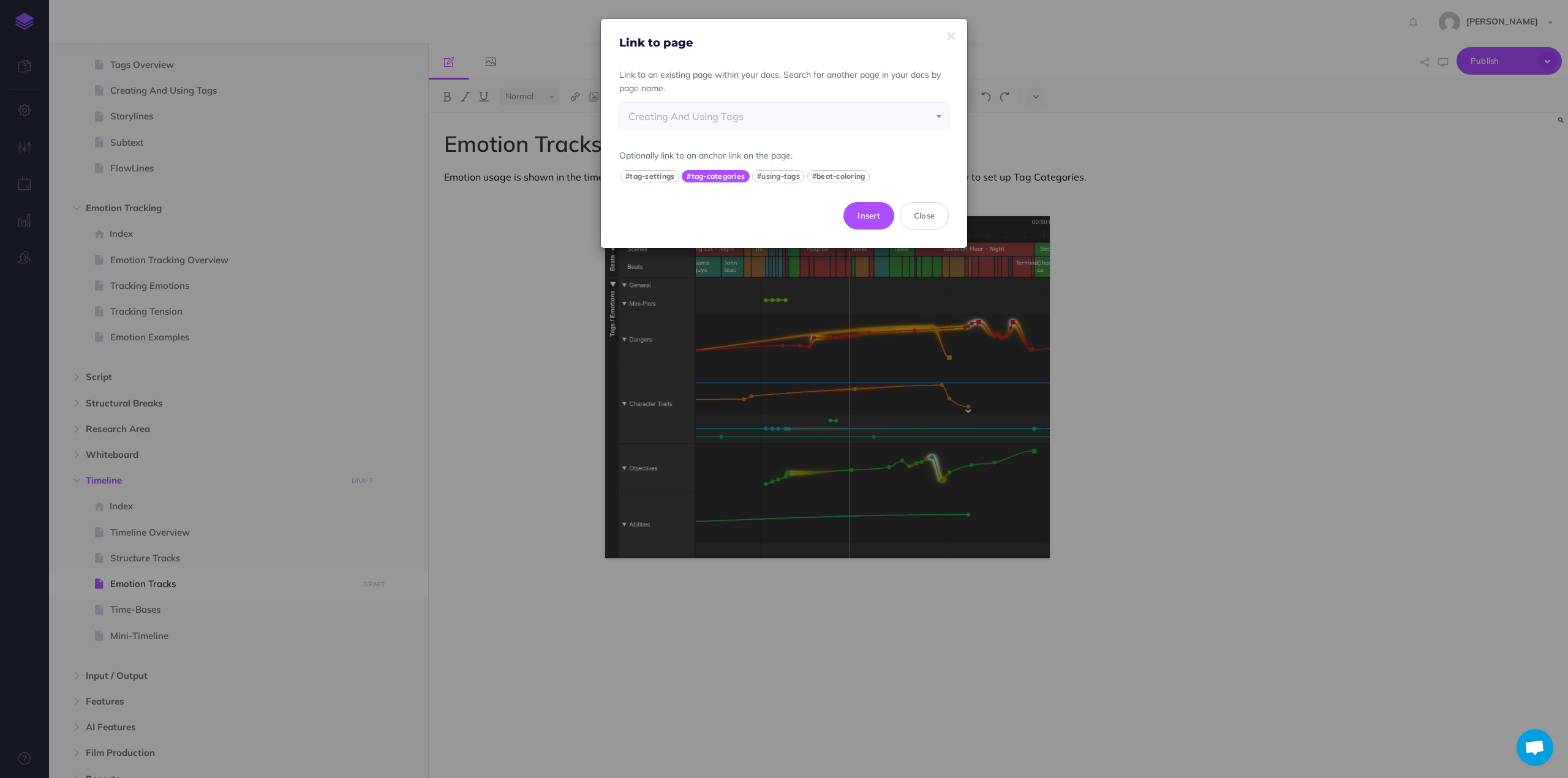
click at [713, 174] on button "#tag-categories" at bounding box center [715, 176] width 68 height 12
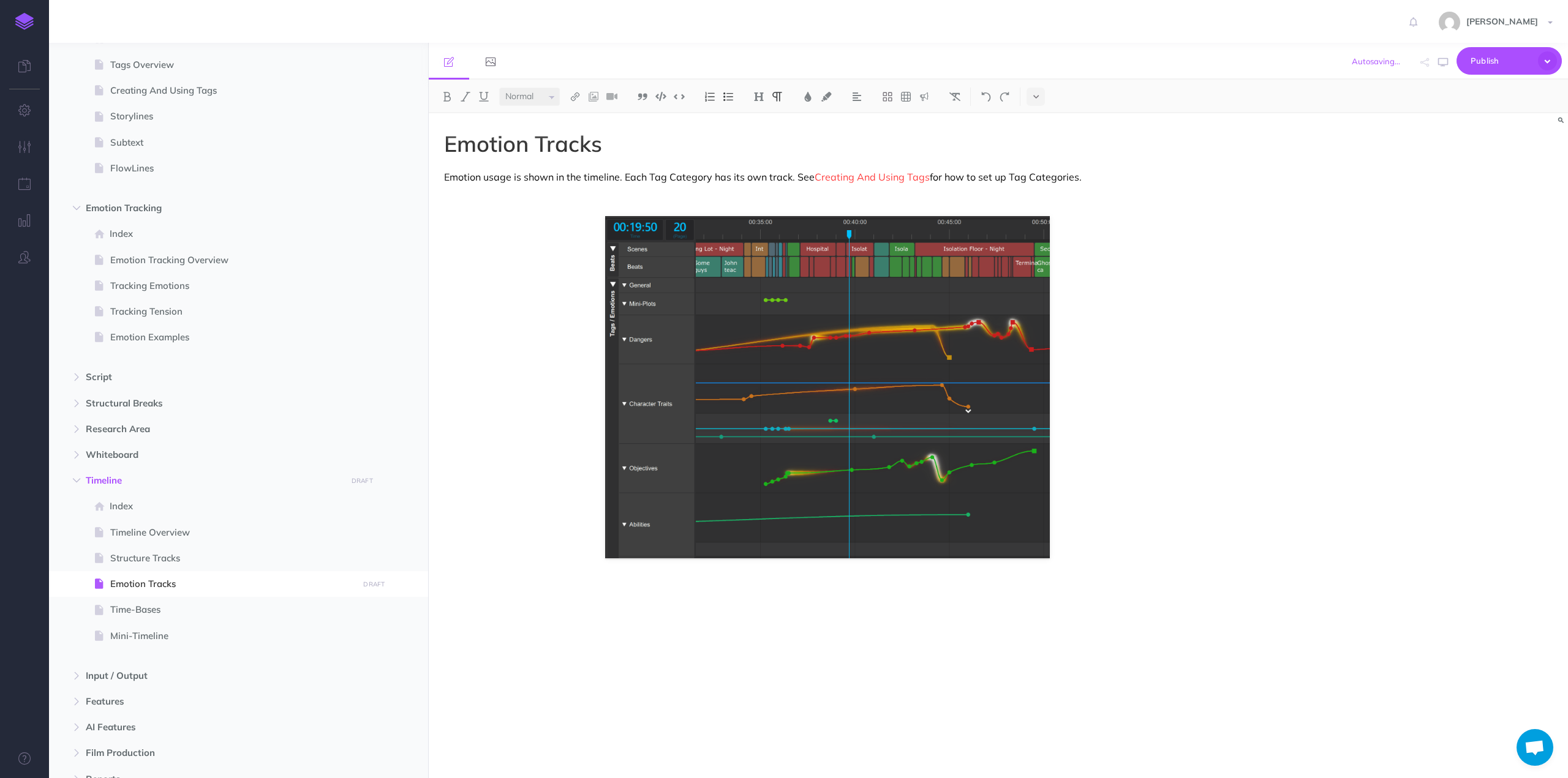
click at [600, 188] on div "Emotion Tracks Emotion usage is shown in the timeline. Each Tag Category has it…" at bounding box center [827, 439] width 798 height 653
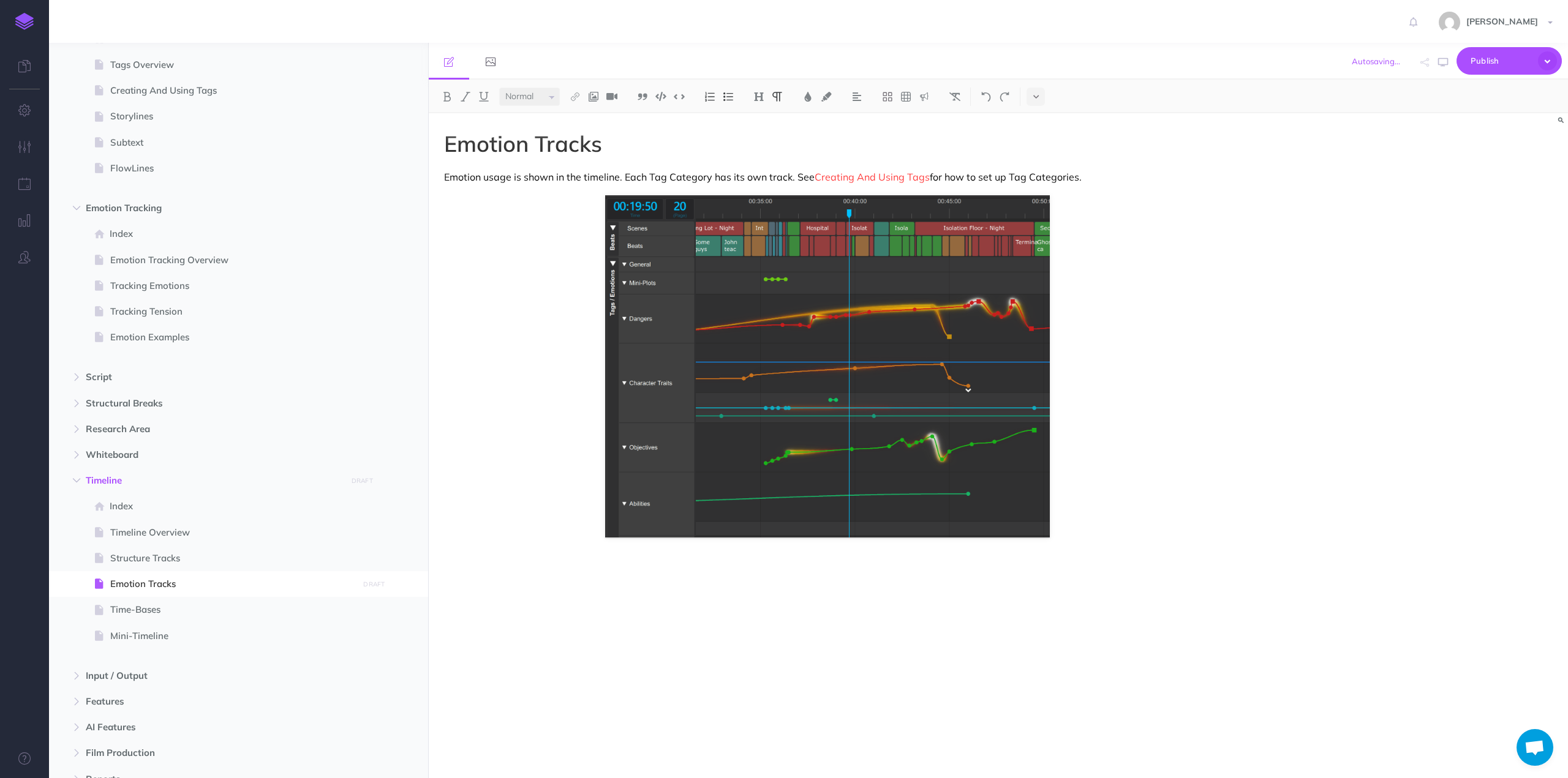
click at [610, 558] on div "Emotion Tracks Emotion usage is shown in the timeline. Each Tag Category has it…" at bounding box center [827, 439] width 798 height 653
click at [468, 571] on p "Each emotion track is additionally di" at bounding box center [827, 569] width 767 height 15
click at [479, 567] on p "Each tag track is additionally di" at bounding box center [827, 569] width 767 height 15
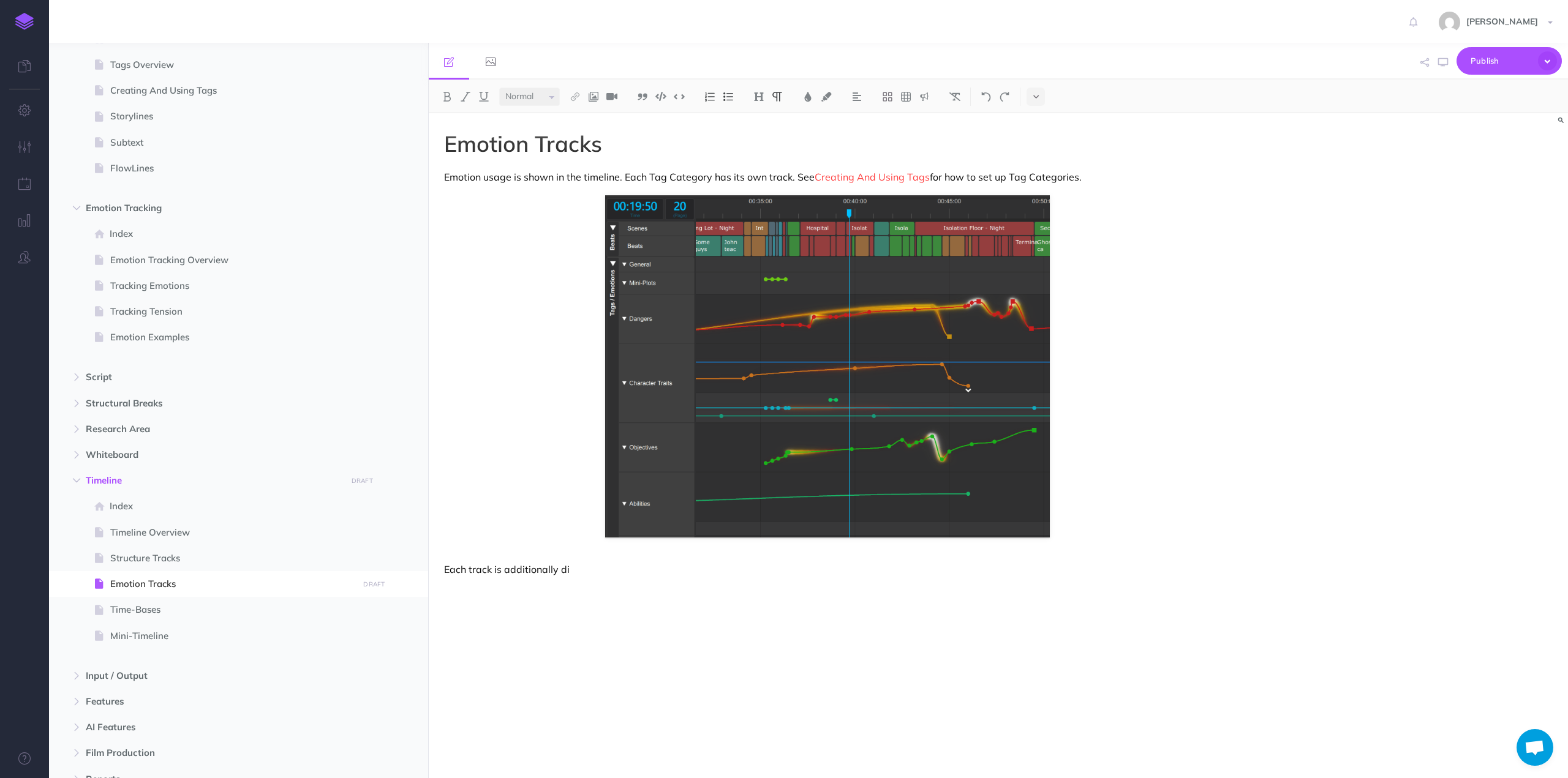
click at [609, 571] on p "Each track is additionally di" at bounding box center [827, 569] width 767 height 15
click at [505, 602] on div "Emotion Tracks Emotion usage is shown in the timeline. Each Tag Category has it…" at bounding box center [827, 439] width 798 height 653
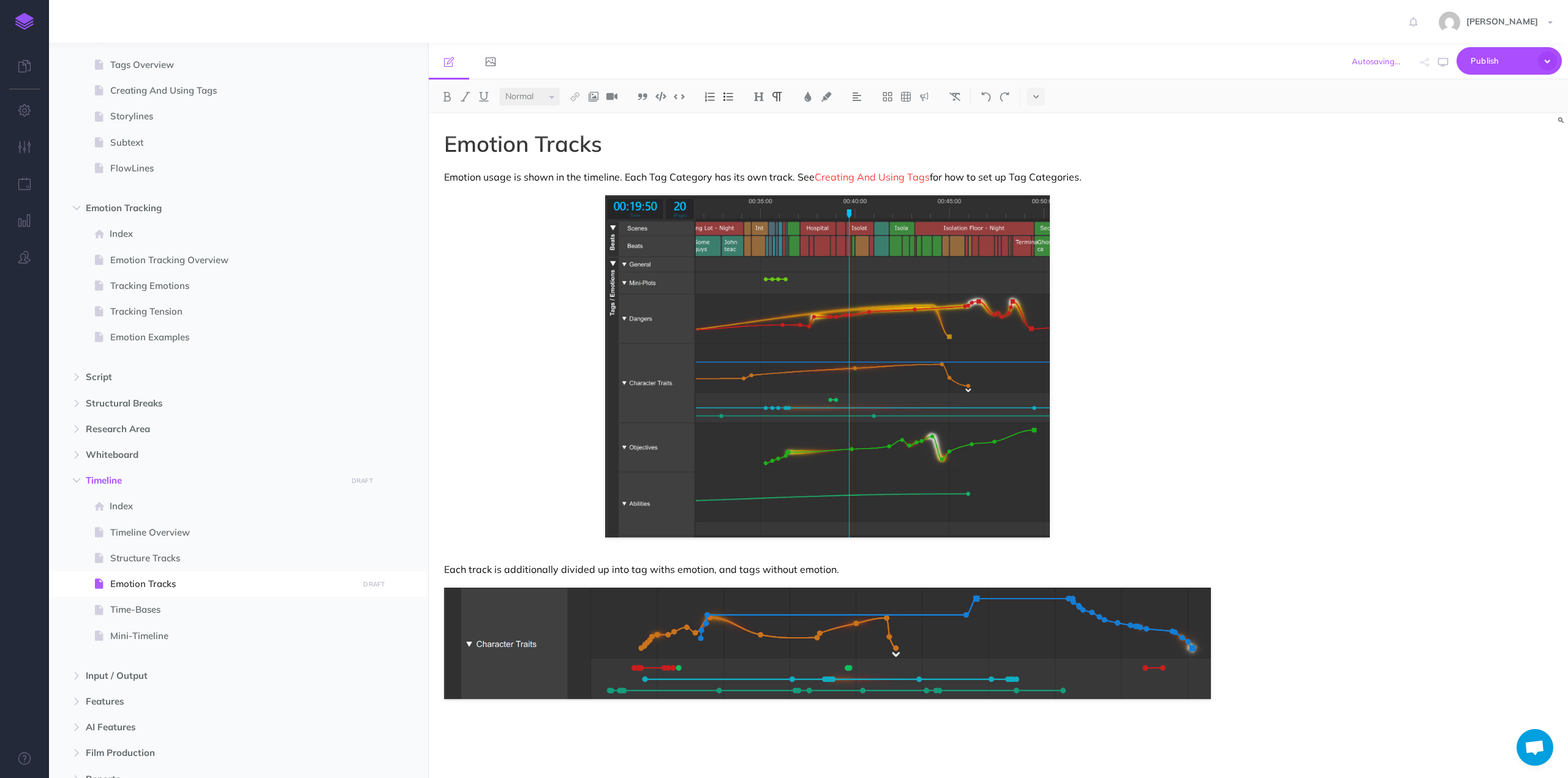
click at [850, 567] on p "Each track is additionally divided up into tag withs emotion, and tags without …" at bounding box center [827, 569] width 767 height 15
click at [723, 622] on img at bounding box center [827, 643] width 767 height 111
click at [473, 577] on img at bounding box center [476, 577] width 9 height 10
click at [478, 620] on button at bounding box center [477, 614] width 22 height 18
click at [1165, 678] on img at bounding box center [827, 643] width 767 height 111
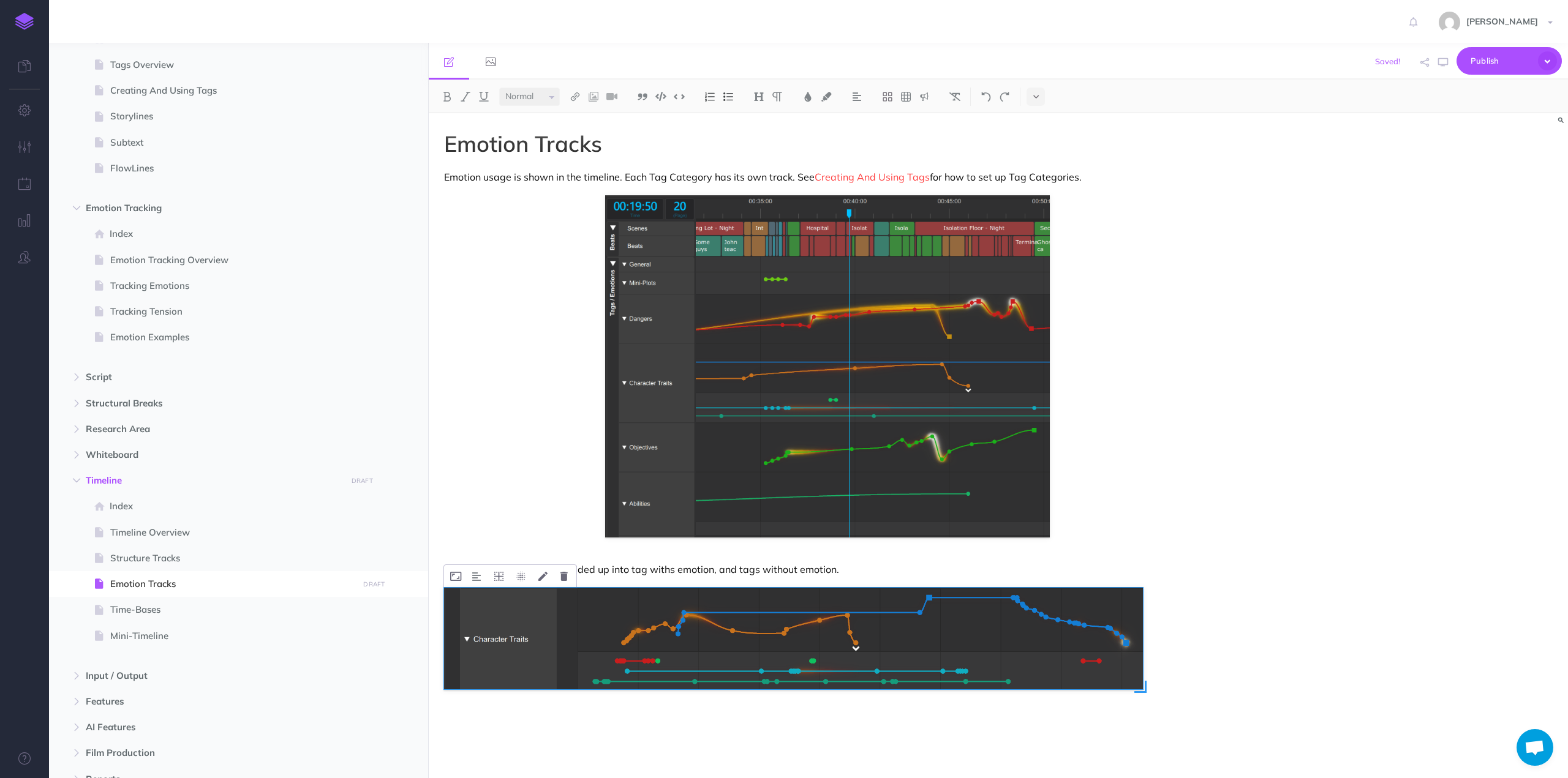
drag, startPoint x: 1212, startPoint y: 697, endPoint x: 1143, endPoint y: 665, distance: 76.1
click at [1143, 665] on div at bounding box center [827, 643] width 767 height 111
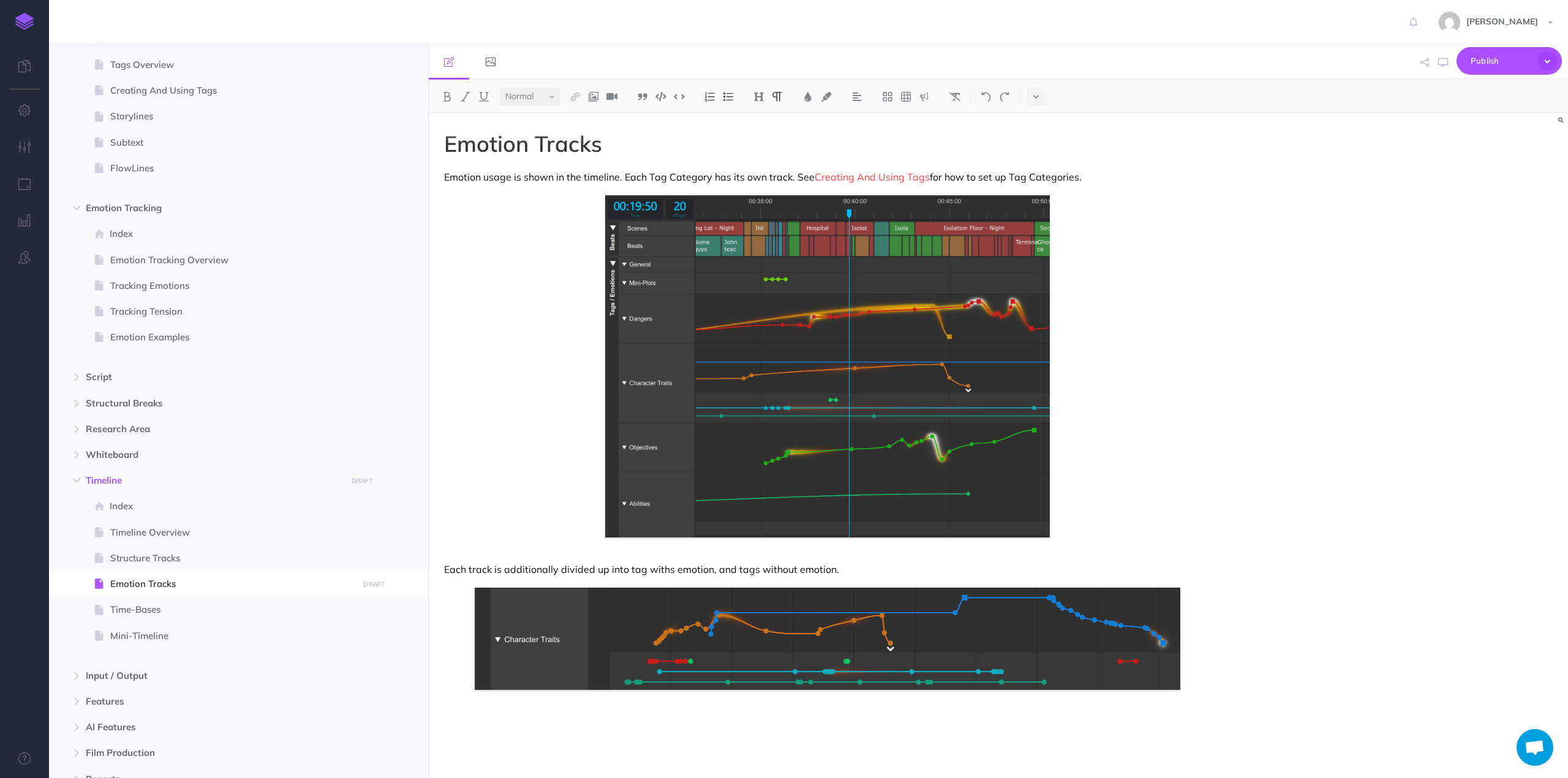
click at [627, 569] on p "Each track is additionally divided up into tag withs emotion, and tags without …" at bounding box center [827, 569] width 767 height 15
click at [641, 559] on div "Emotion Tracks Emotion usage is shown in the timeline. Each Tag Category has it…" at bounding box center [827, 439] width 798 height 653
click at [643, 569] on p "Each track is additionally divided up into tags with emotion, and tags without …" at bounding box center [827, 569] width 767 height 15
click at [1499, 58] on span "Publish" at bounding box center [1501, 61] width 61 height 19
click at [1478, 96] on button "Publish Publish all draft items, making them public." at bounding box center [1488, 103] width 147 height 54
